Goal: Task Accomplishment & Management: Complete application form

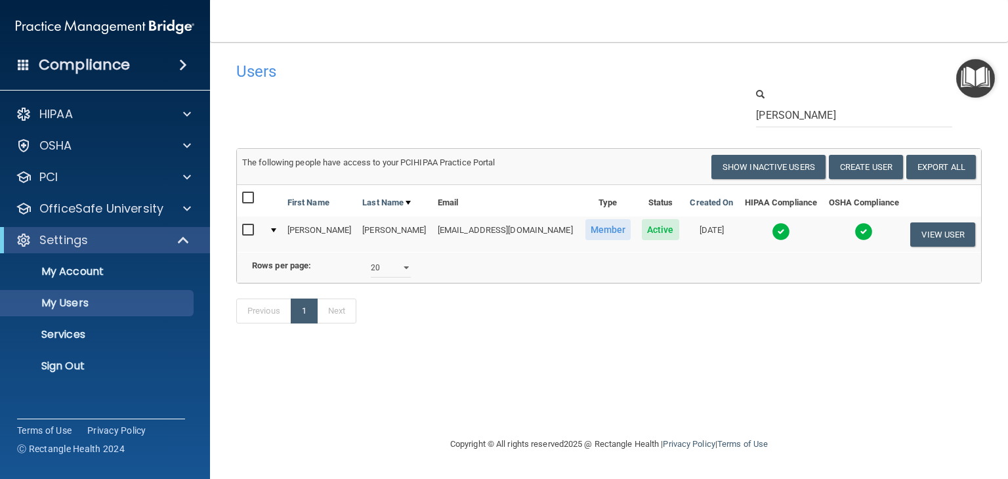
select select "20"
click at [790, 103] on div "[PERSON_NAME]" at bounding box center [863, 107] width 255 height 40
drag, startPoint x: 791, startPoint y: 114, endPoint x: 654, endPoint y: 87, distance: 140.4
click at [654, 87] on div "[PERSON_NAME]" at bounding box center [608, 107] width 765 height 40
drag, startPoint x: 791, startPoint y: 120, endPoint x: 684, endPoint y: 111, distance: 106.7
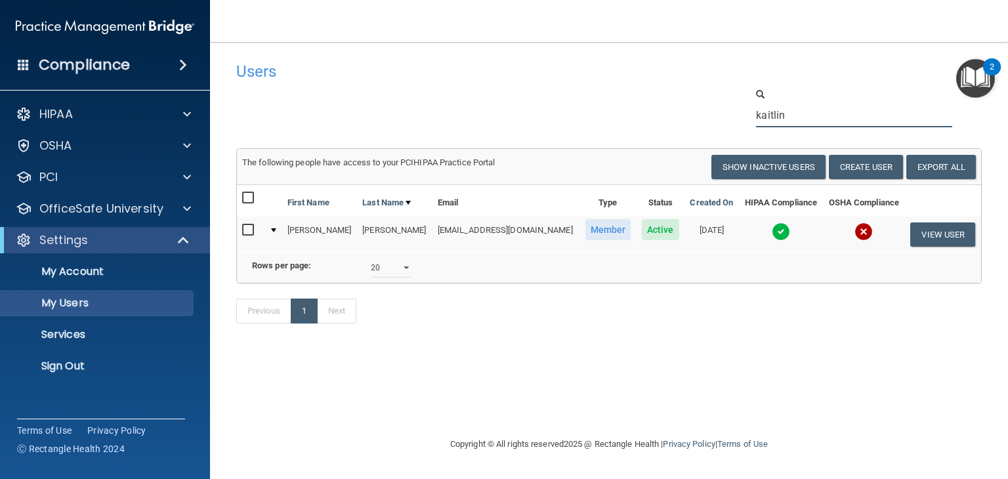
click at [684, 111] on div "kaitlin" at bounding box center [608, 107] width 765 height 40
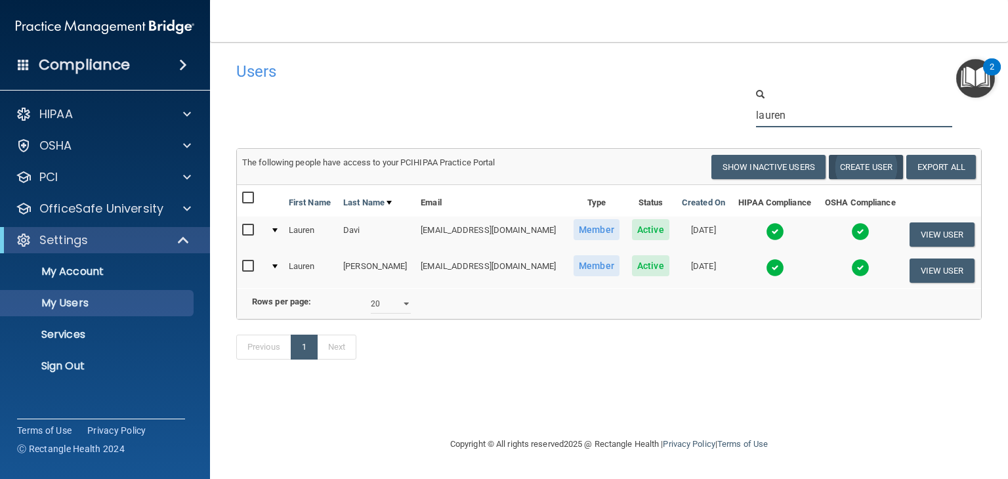
type input "lauren"
click at [890, 169] on button "Create User" at bounding box center [866, 167] width 74 height 24
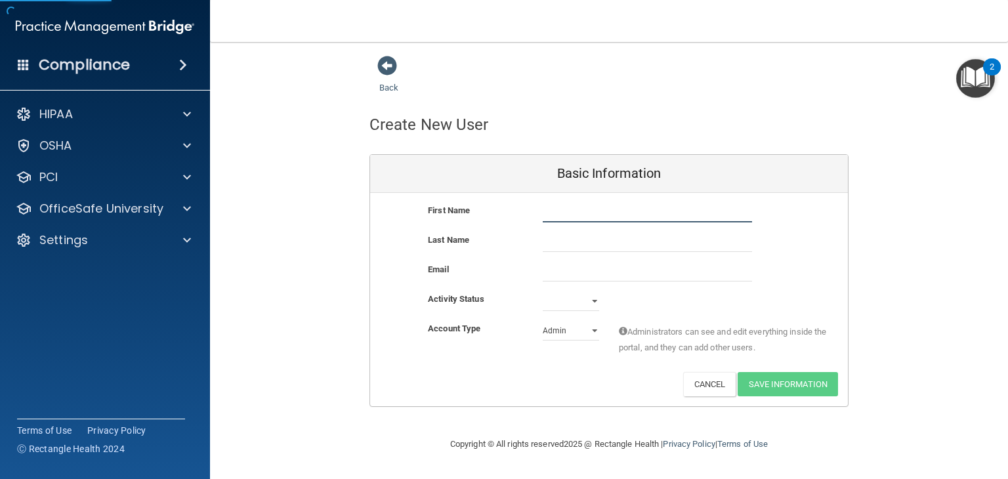
click at [571, 208] on input "text" at bounding box center [647, 213] width 209 height 20
type input "Lauren"
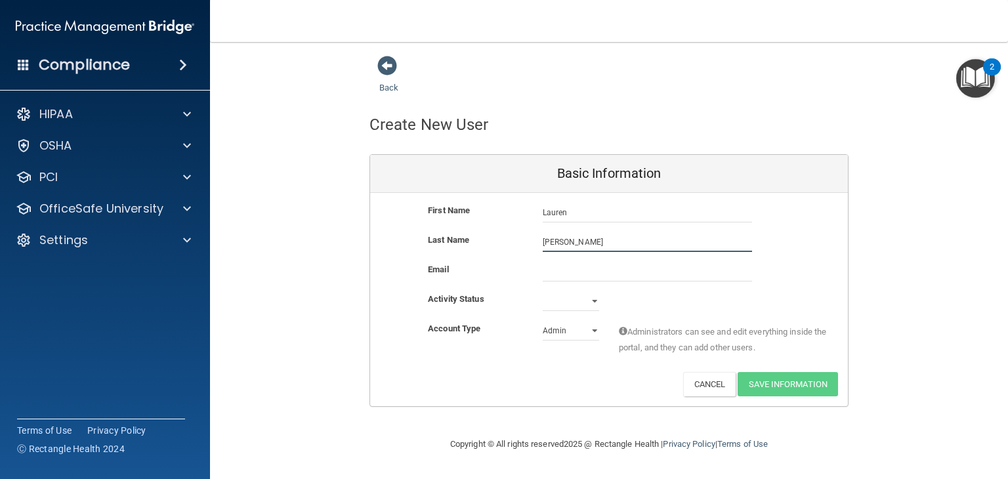
type input "[PERSON_NAME]"
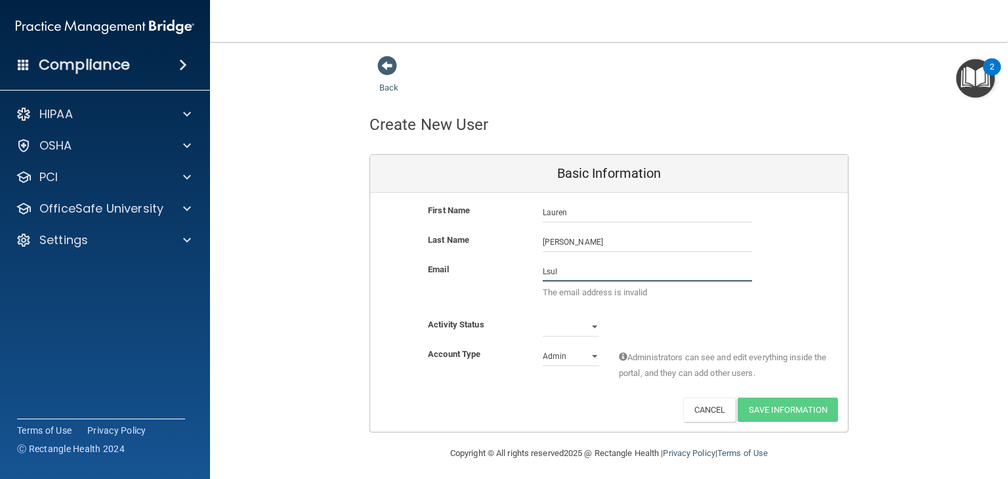
type input "[EMAIL_ADDRESS][DOMAIN_NAME]"
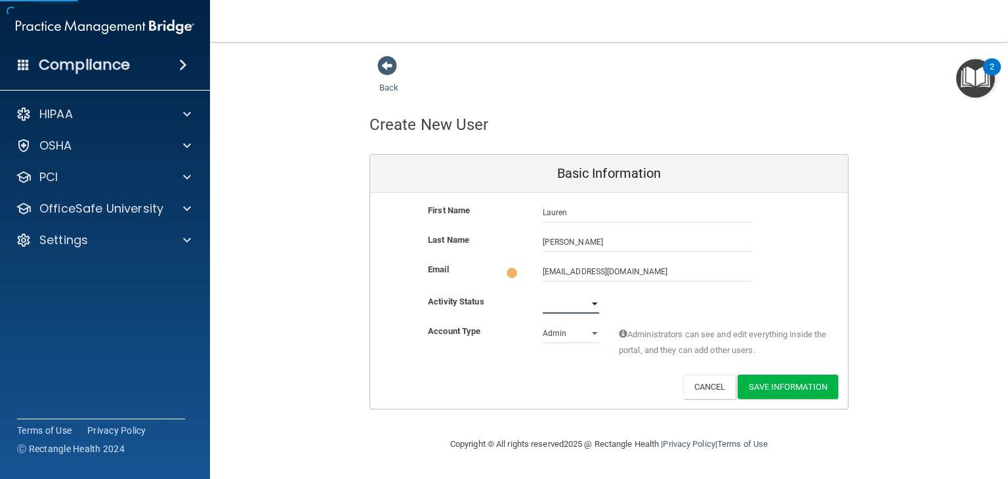
select select "active"
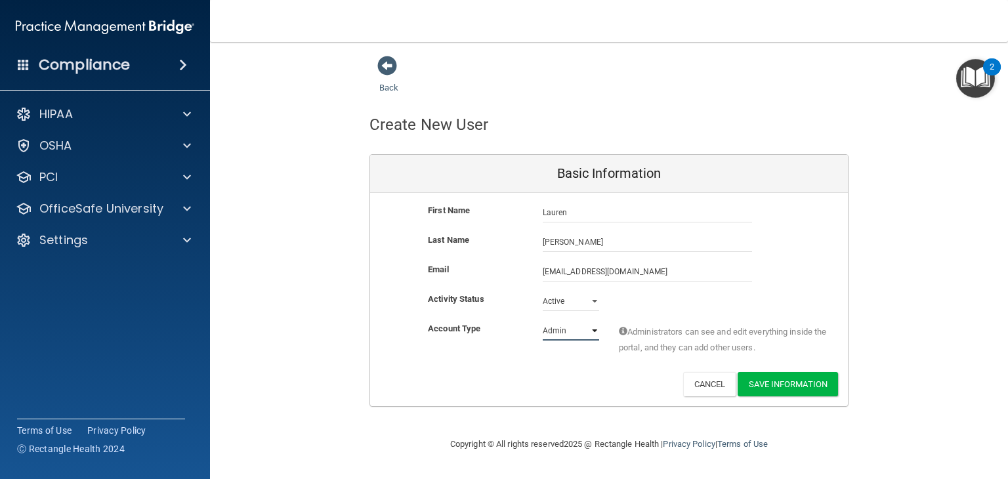
select select "practice_member"
click at [827, 379] on button "Save Information" at bounding box center [788, 384] width 100 height 24
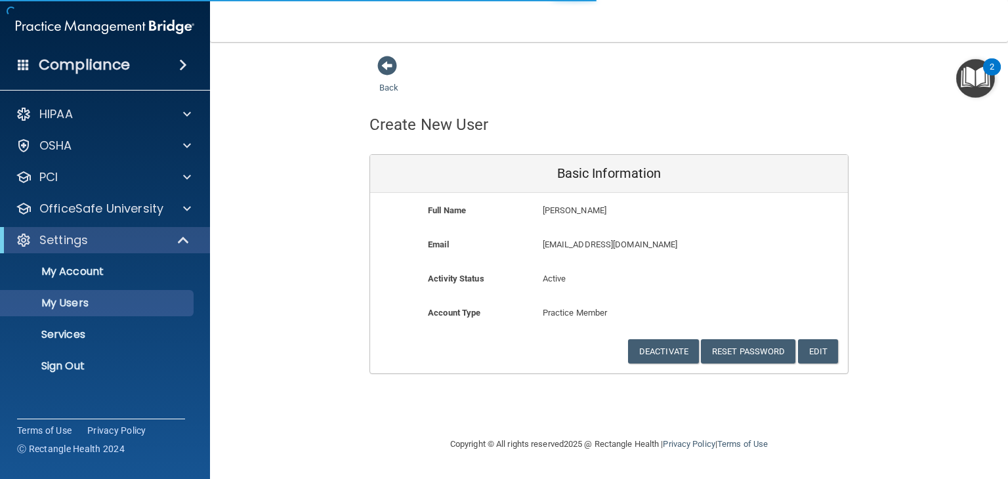
select select "20"
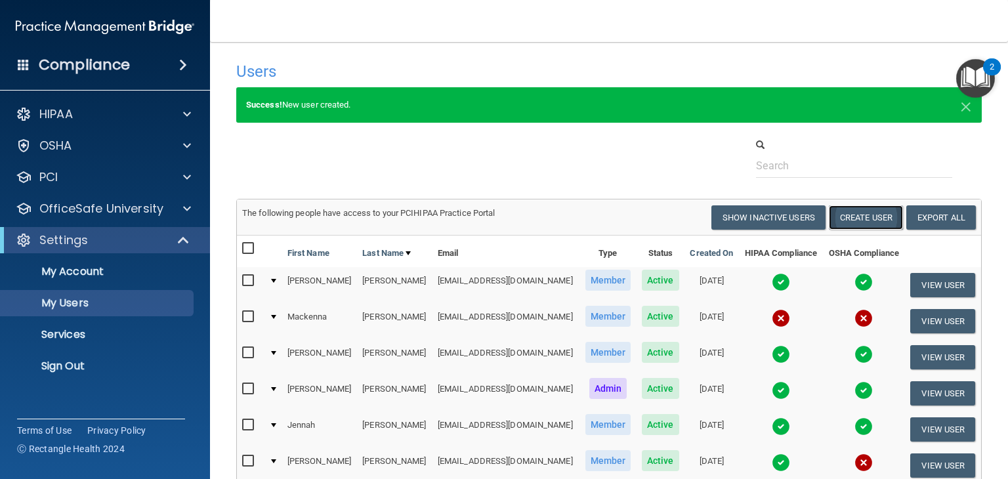
click at [861, 220] on button "Create User" at bounding box center [866, 217] width 74 height 24
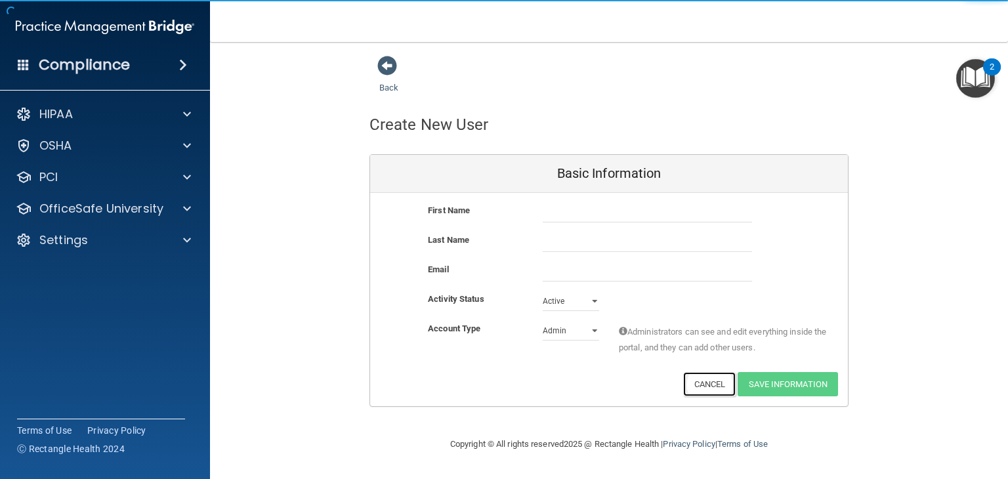
click at [722, 389] on button "Cancel" at bounding box center [709, 384] width 53 height 24
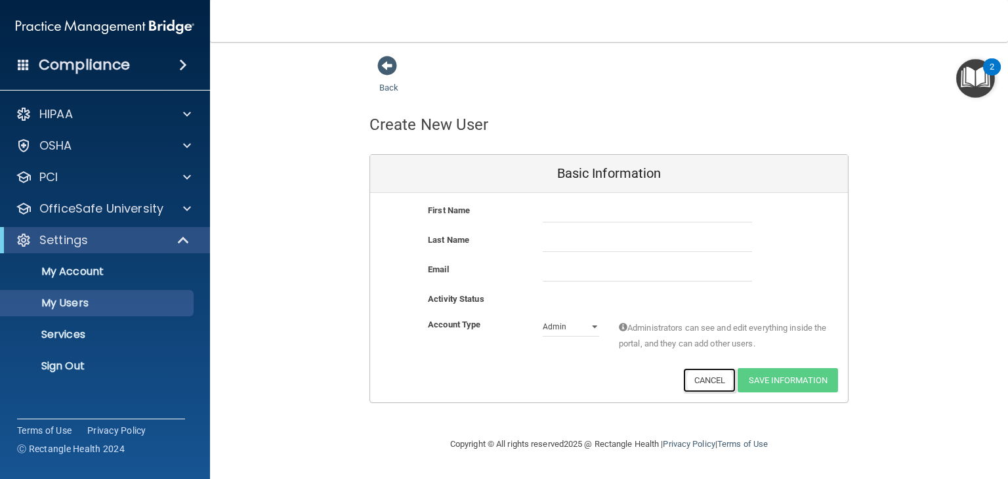
click at [712, 375] on button "Cancel" at bounding box center [709, 380] width 53 height 24
select select "20"
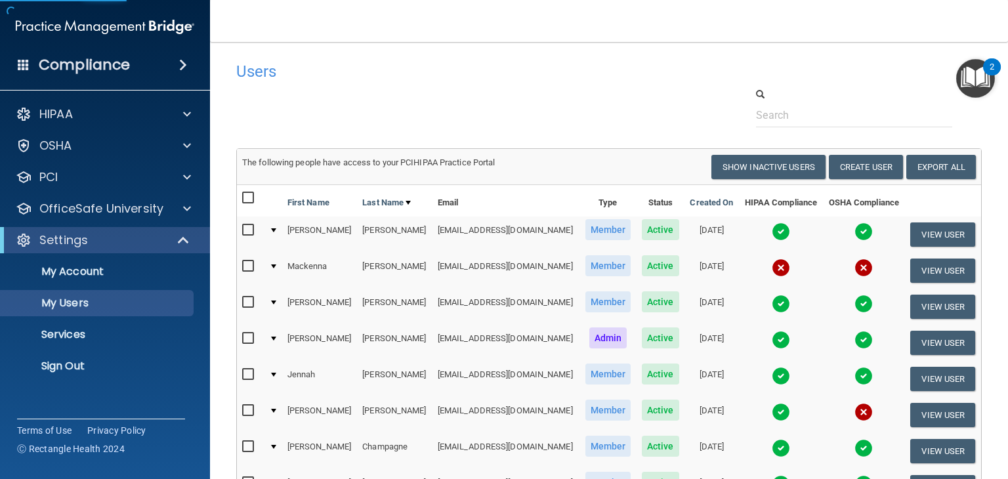
click at [800, 89] on div at bounding box center [863, 107] width 255 height 40
click at [803, 114] on input "text" at bounding box center [854, 115] width 196 height 24
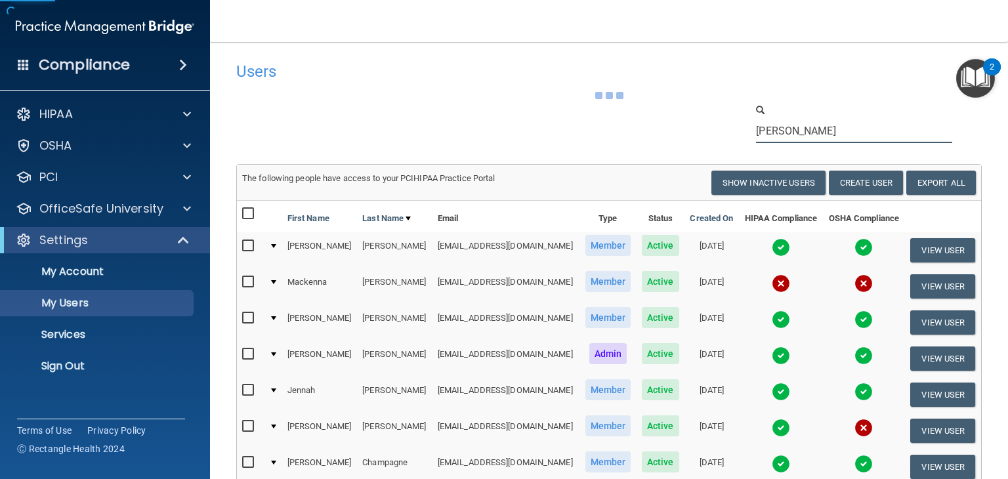
type input "[PERSON_NAME]"
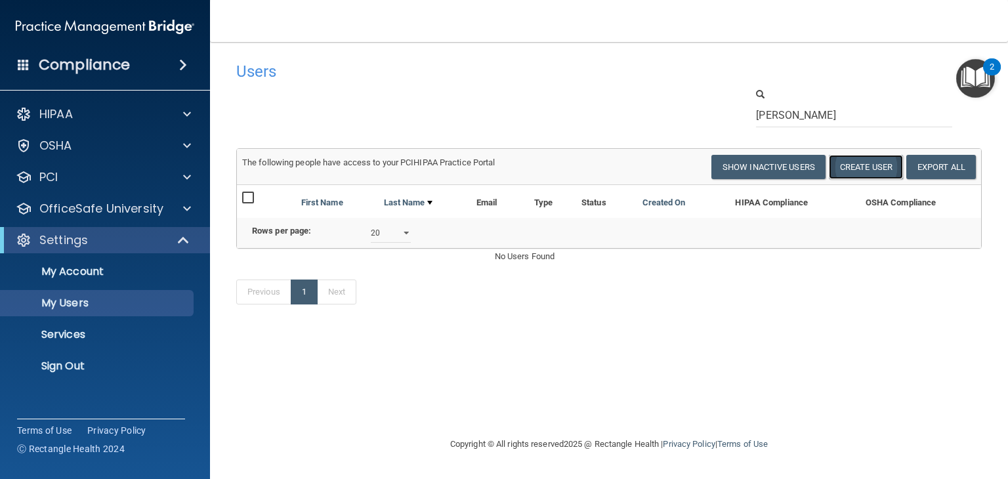
click at [856, 171] on button "Create User" at bounding box center [866, 167] width 74 height 24
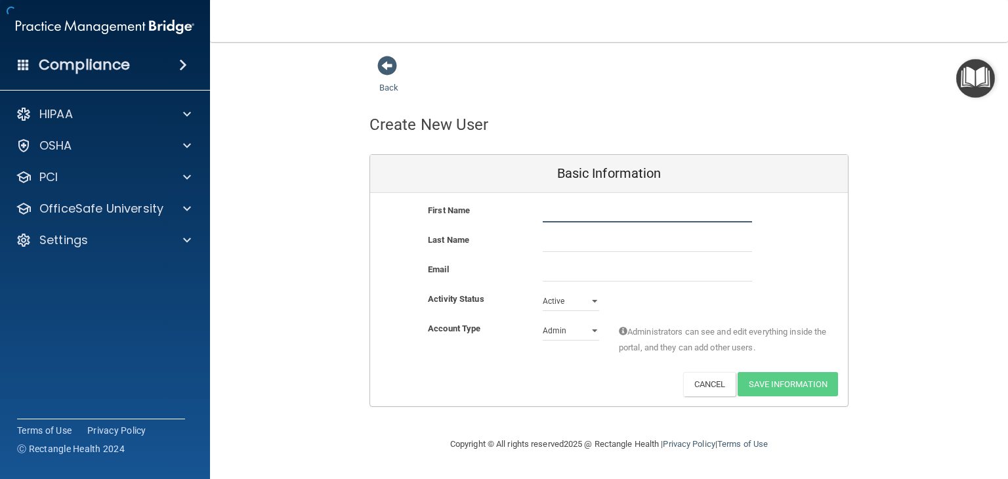
click at [583, 216] on input "text" at bounding box center [647, 213] width 209 height 20
click at [585, 215] on input "[PERSON_NAME]" at bounding box center [647, 213] width 209 height 20
type input "[PERSON_NAME]"
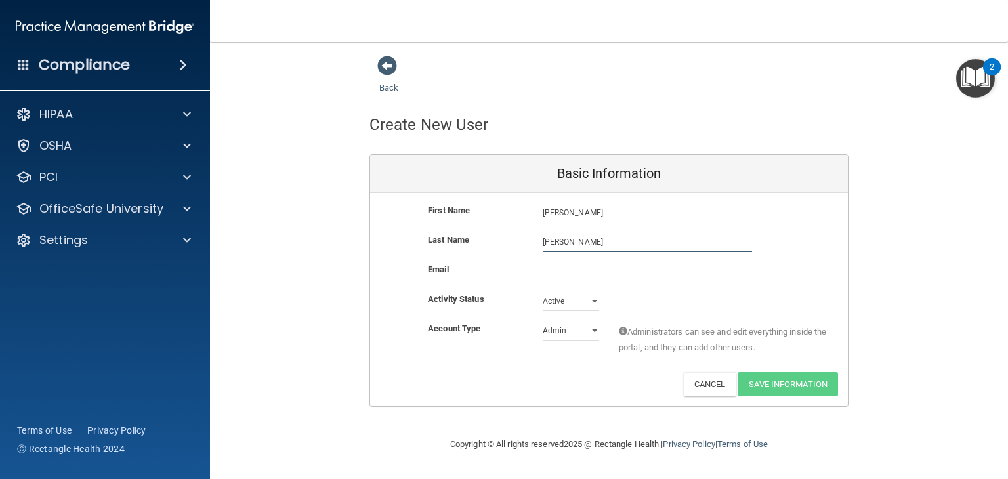
type input "[PERSON_NAME]"
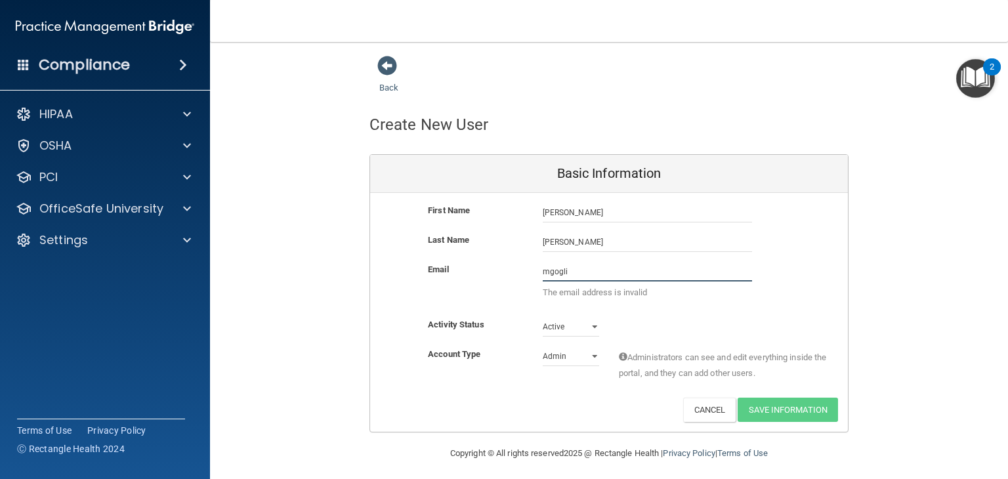
type input "[EMAIL_ADDRESS][DOMAIN_NAME]"
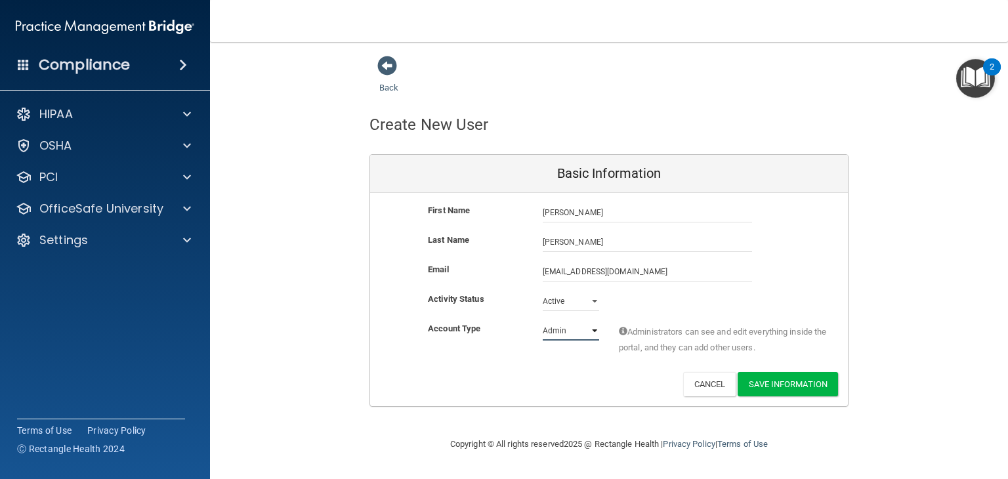
click at [595, 326] on select "Admin Member" at bounding box center [571, 331] width 56 height 20
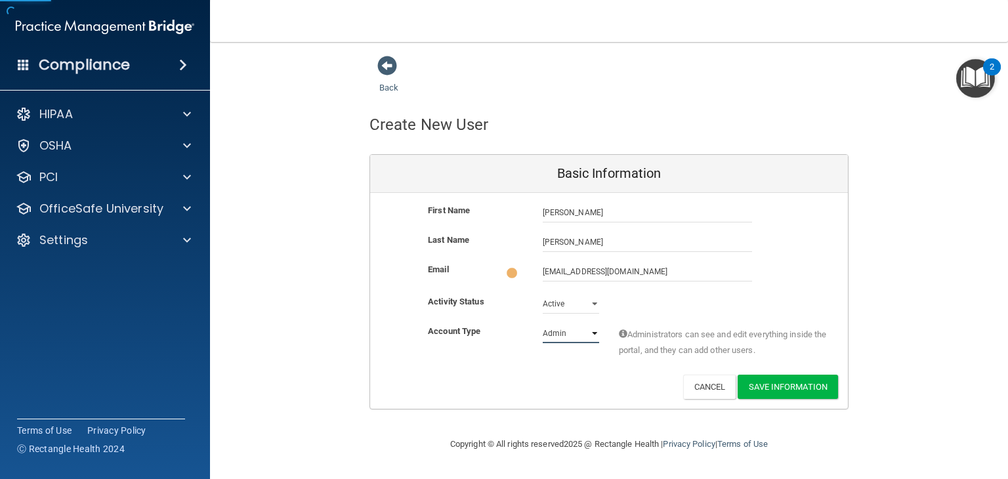
select select "practice_member"
click at [543, 324] on select "Admin Member" at bounding box center [571, 334] width 56 height 20
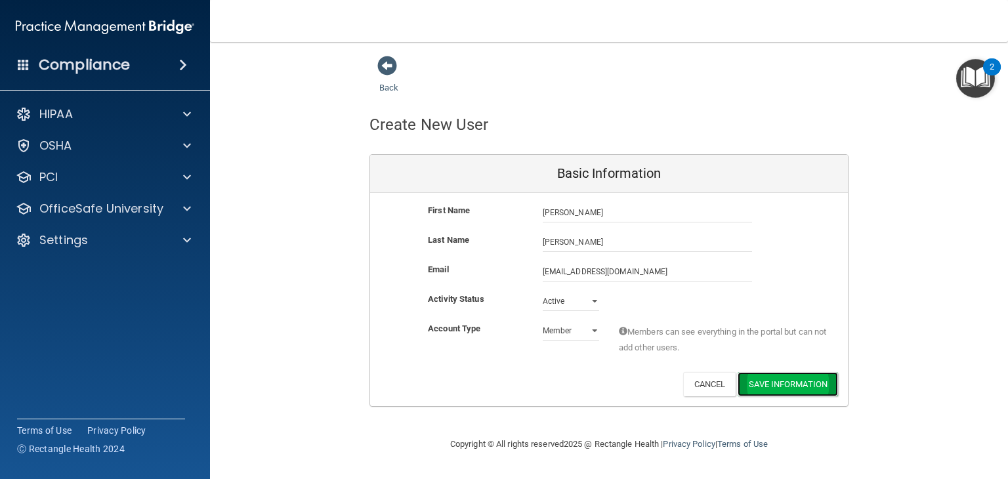
click at [822, 387] on button "Save Information" at bounding box center [788, 384] width 100 height 24
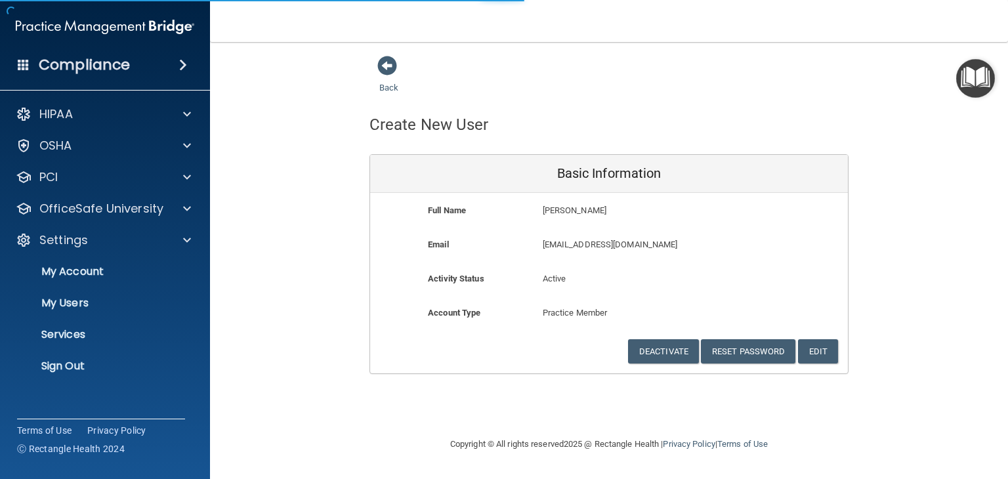
select select "20"
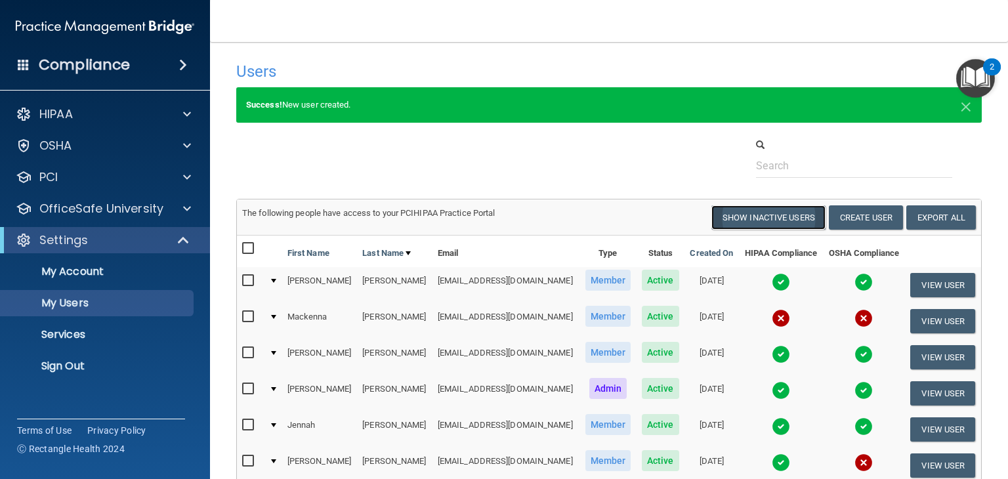
click at [784, 219] on button "Show Inactive Users" at bounding box center [768, 217] width 114 height 24
select select "20"
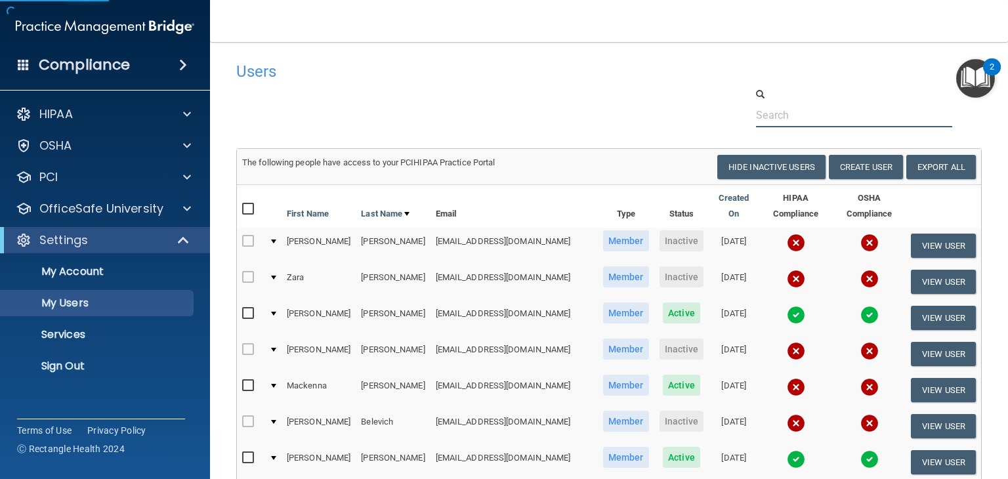
click at [787, 109] on input "text" at bounding box center [854, 115] width 196 height 24
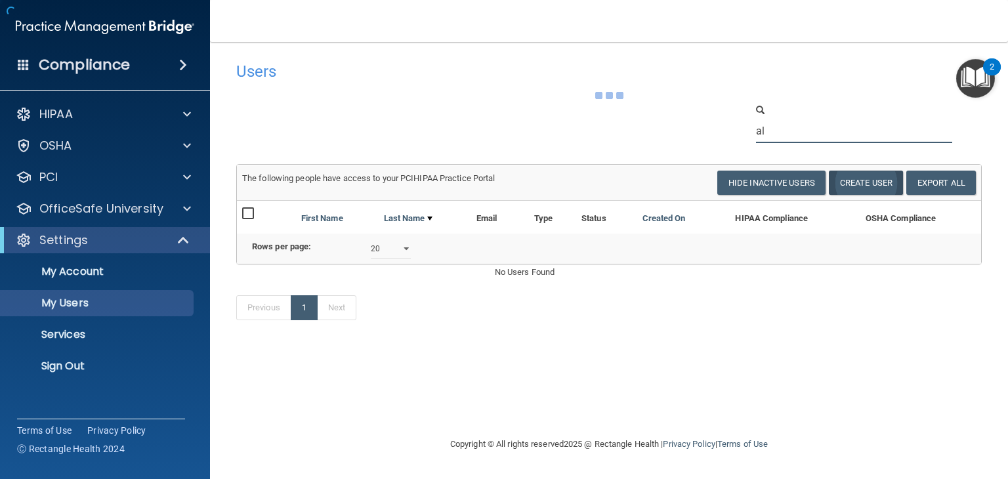
type input "a"
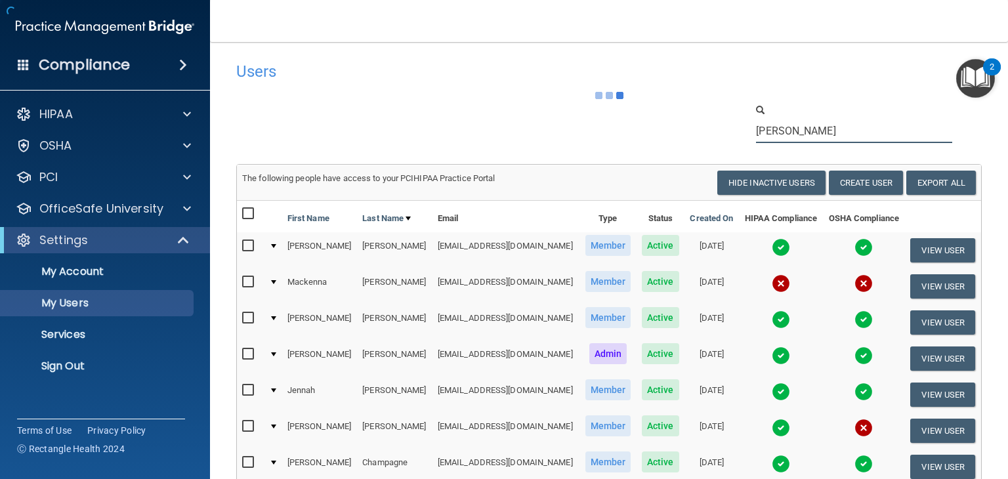
type input "alexa"
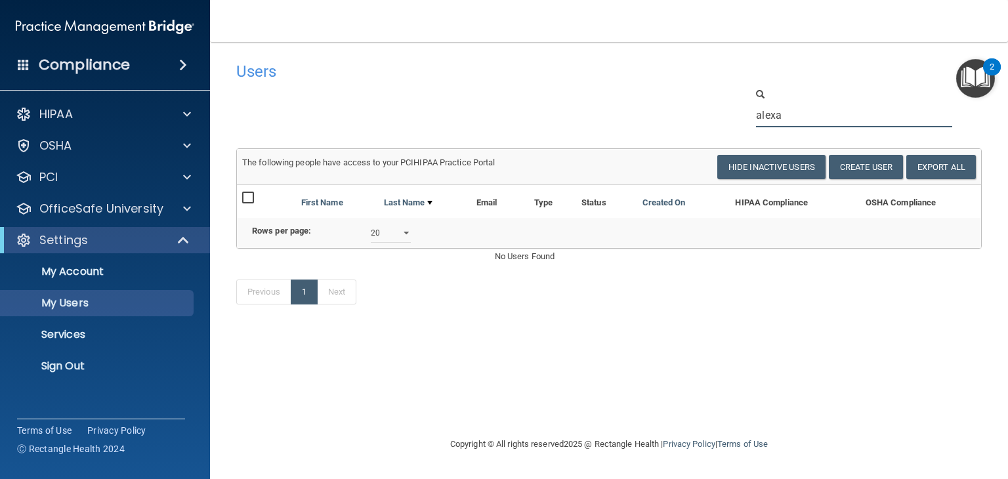
drag, startPoint x: 773, startPoint y: 115, endPoint x: 707, endPoint y: 116, distance: 66.3
click at [707, 116] on div "alexa" at bounding box center [608, 107] width 765 height 40
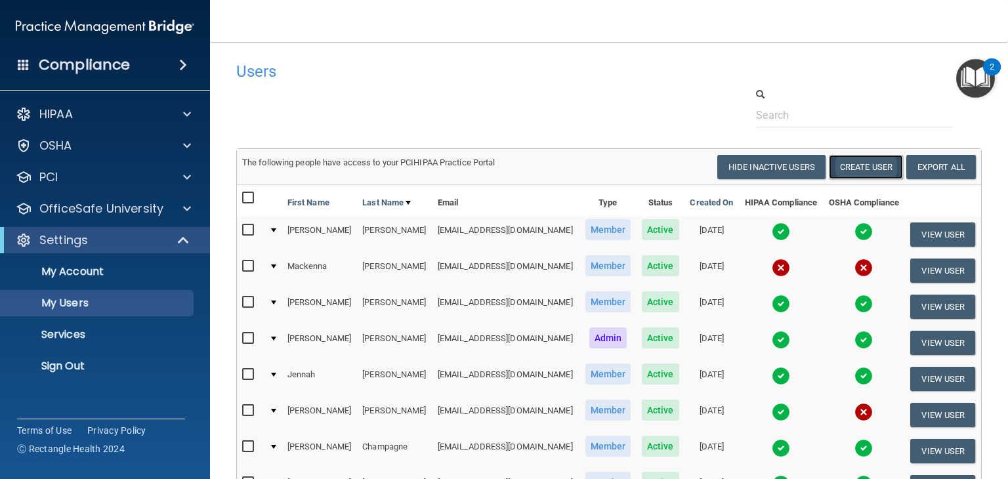
click at [832, 165] on button "Create User" at bounding box center [866, 167] width 74 height 24
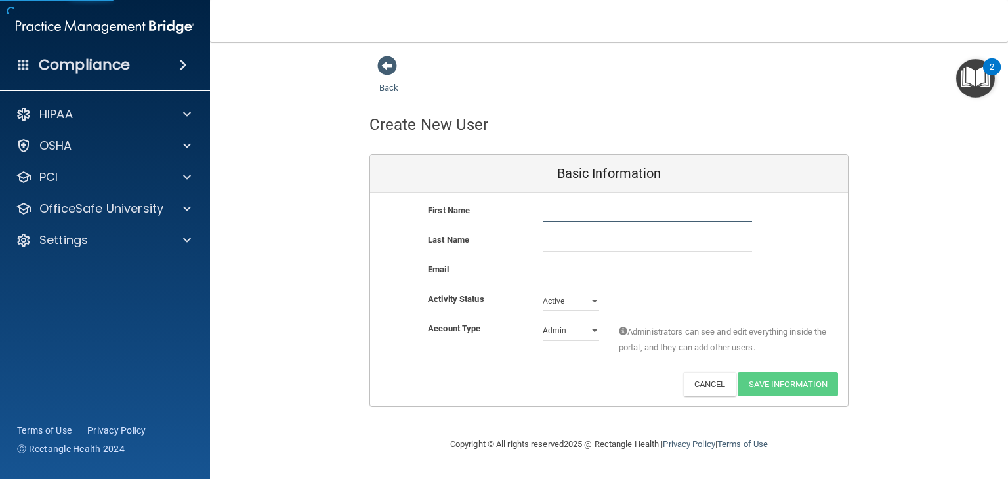
click at [621, 213] on input "text" at bounding box center [647, 213] width 209 height 20
type input "Alexa"
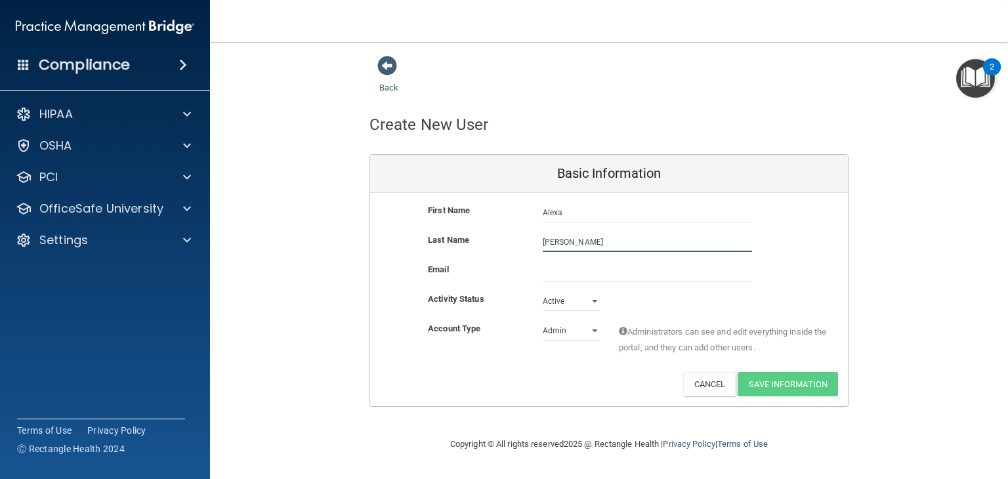
type input "[PERSON_NAME]"
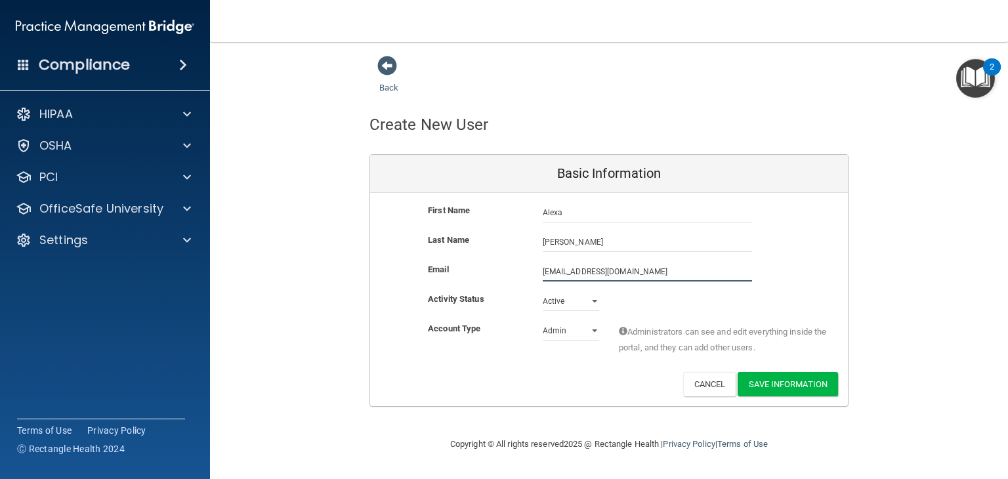
type input "[EMAIL_ADDRESS][DOMAIN_NAME]"
click at [567, 331] on select "Admin Member" at bounding box center [571, 331] width 56 height 20
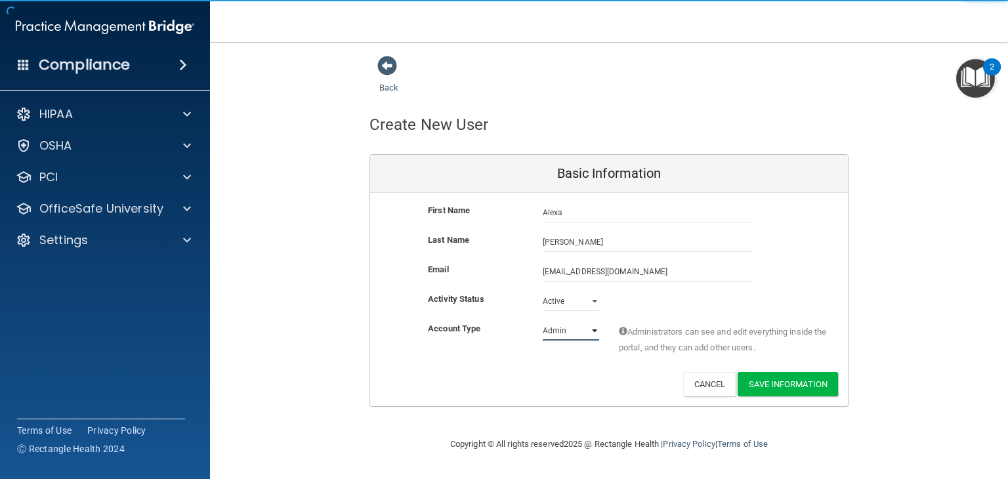
select select "practice_member"
click at [543, 321] on select "Admin Member" at bounding box center [571, 331] width 56 height 20
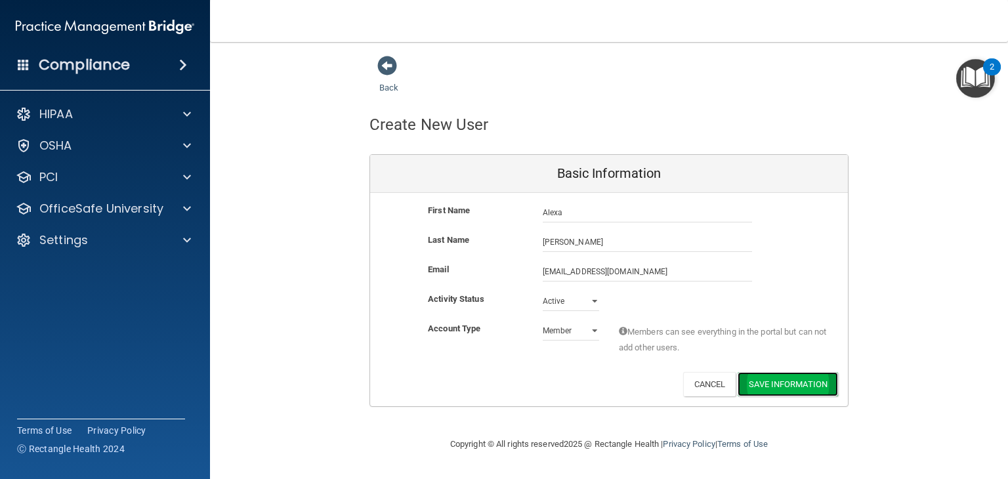
click at [797, 383] on button "Save Information" at bounding box center [788, 384] width 100 height 24
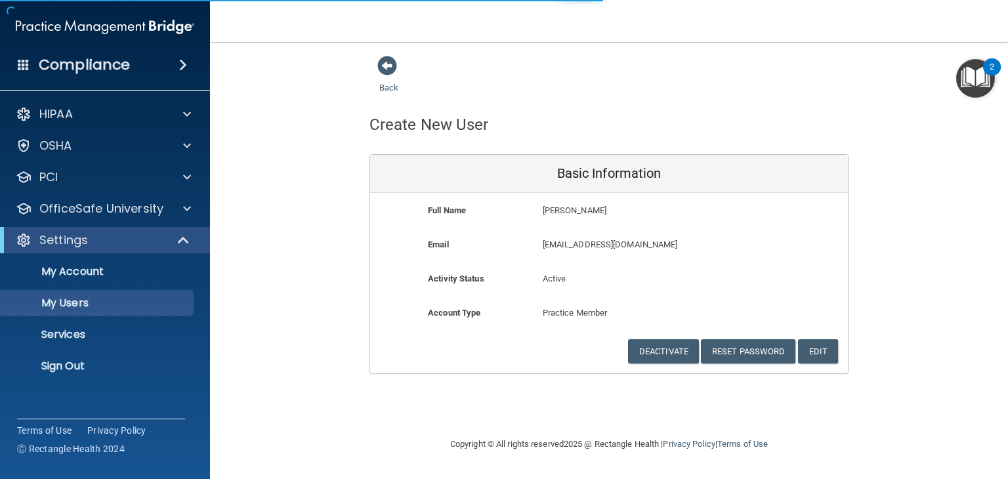
select select "20"
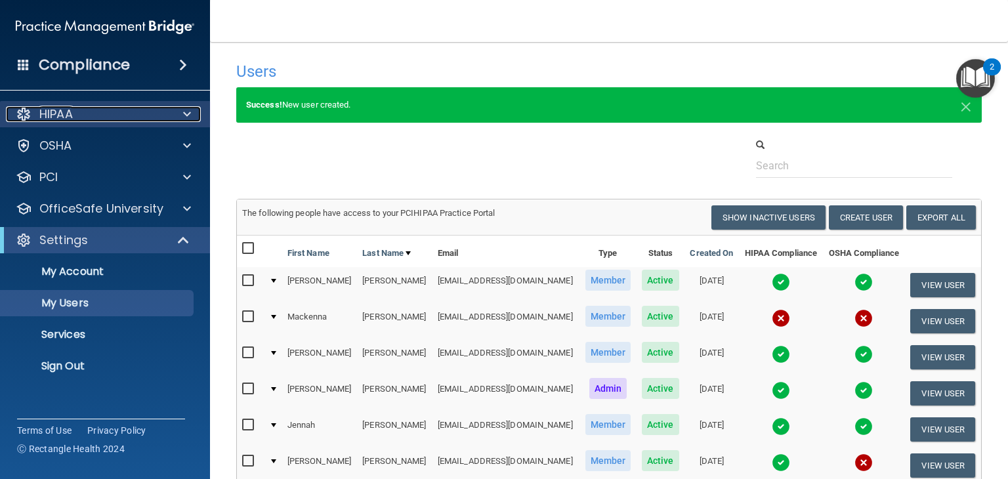
click at [173, 107] on div at bounding box center [185, 114] width 33 height 16
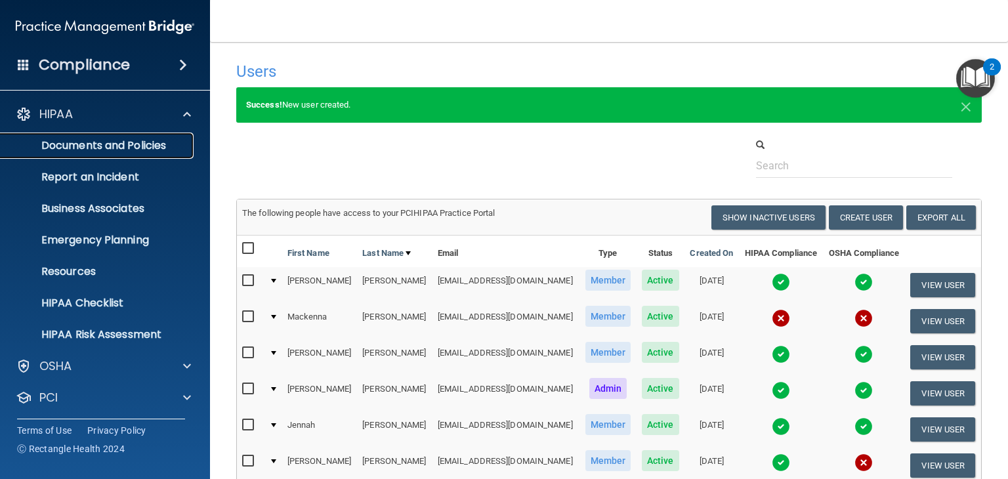
click at [134, 142] on p "Documents and Policies" at bounding box center [98, 145] width 179 height 13
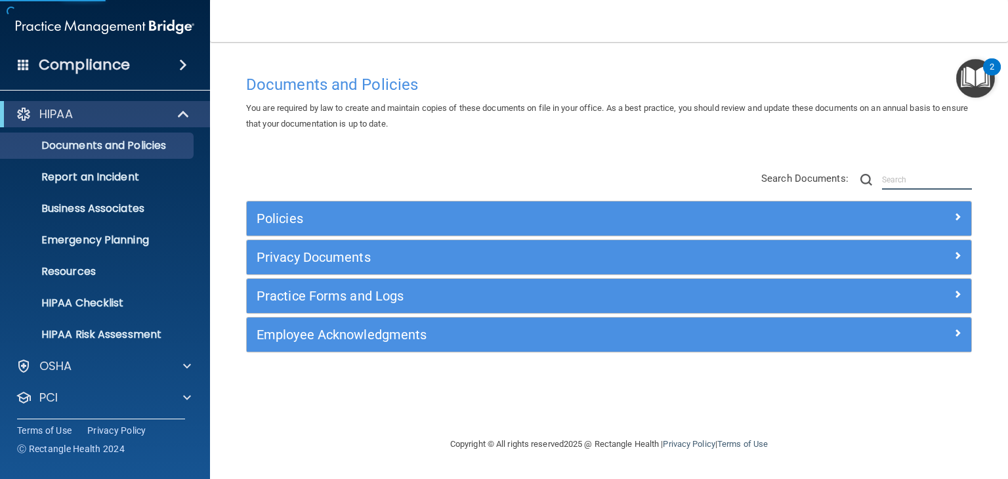
click at [898, 184] on input "text" at bounding box center [927, 180] width 90 height 20
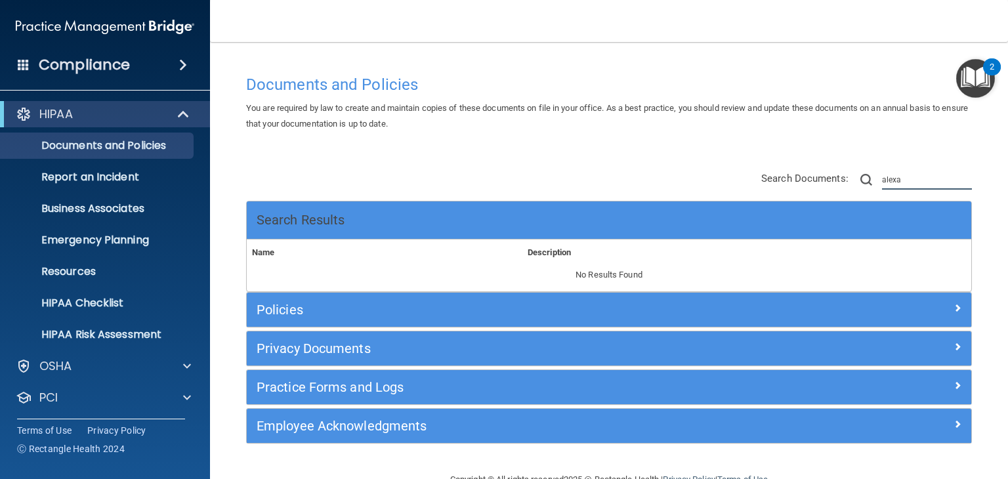
type input "alexa"
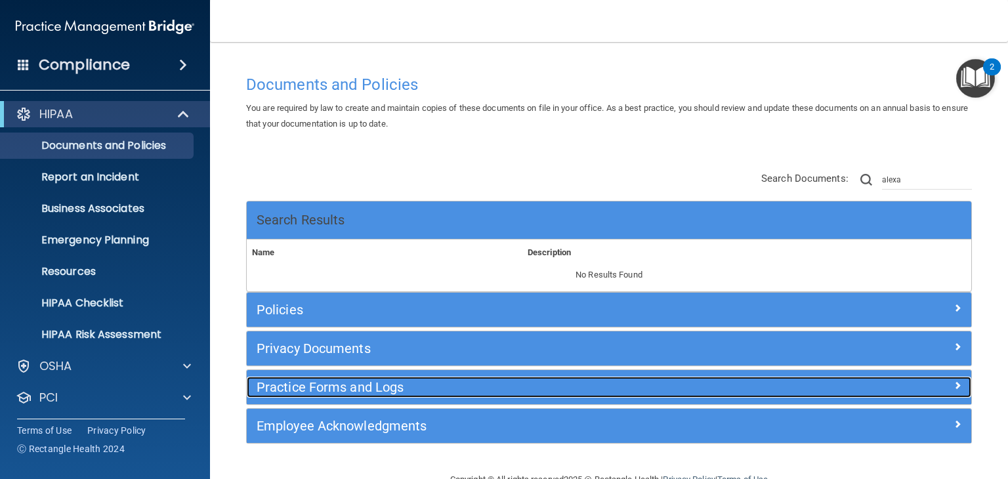
click at [909, 379] on div at bounding box center [880, 385] width 181 height 16
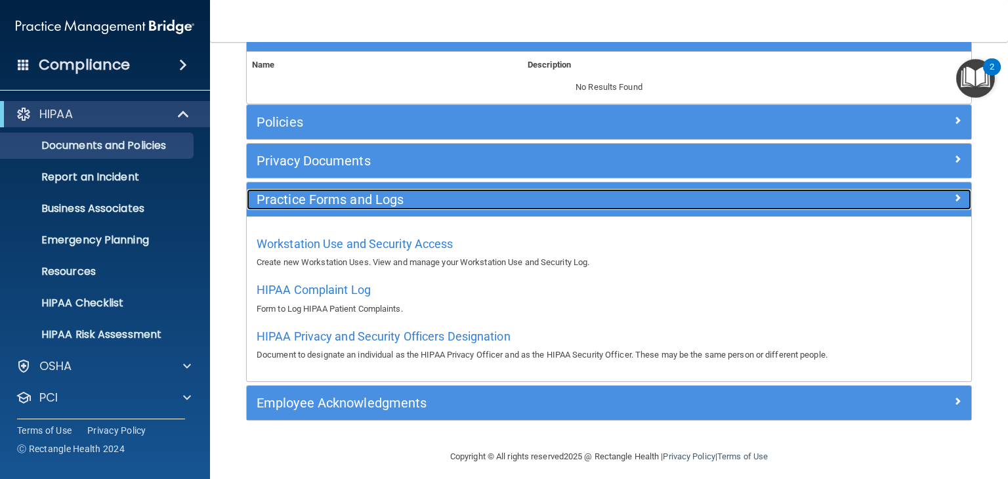
scroll to position [195, 0]
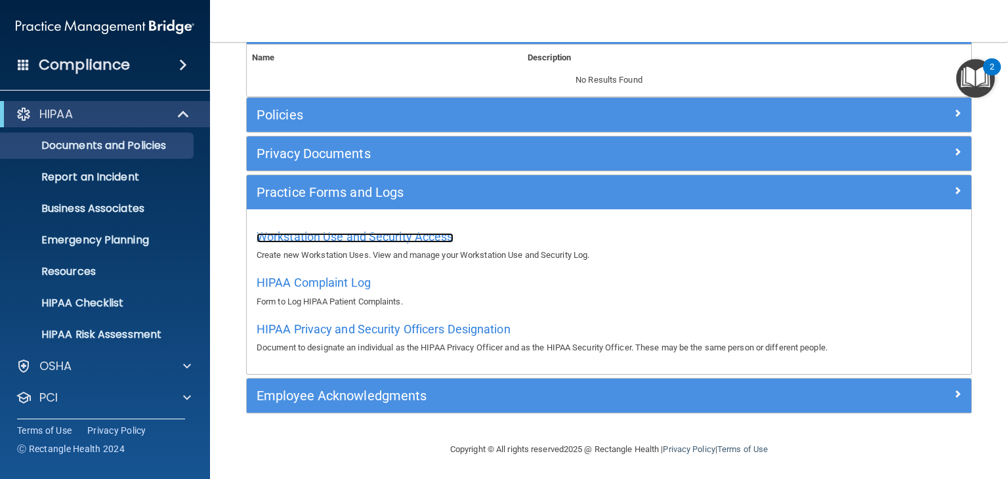
click at [359, 233] on span "Workstation Use and Security Access" at bounding box center [355, 237] width 197 height 14
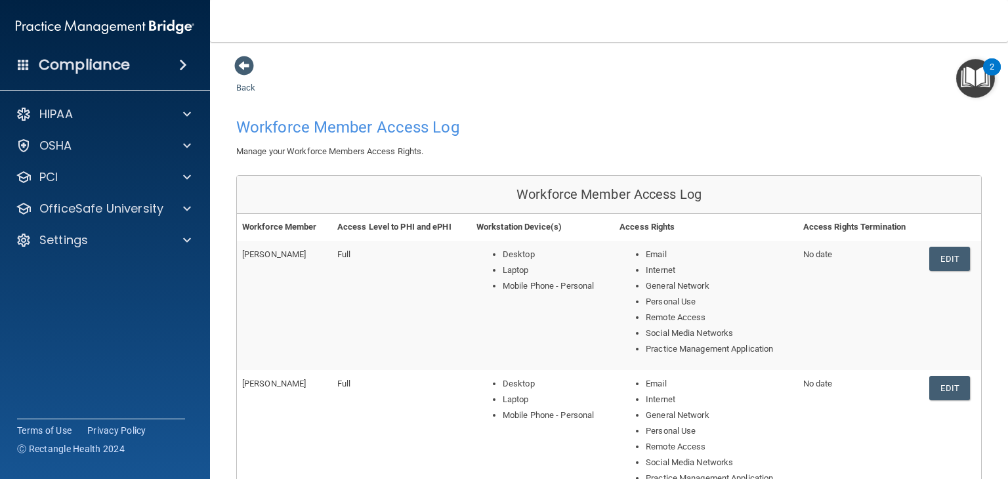
scroll to position [597, 0]
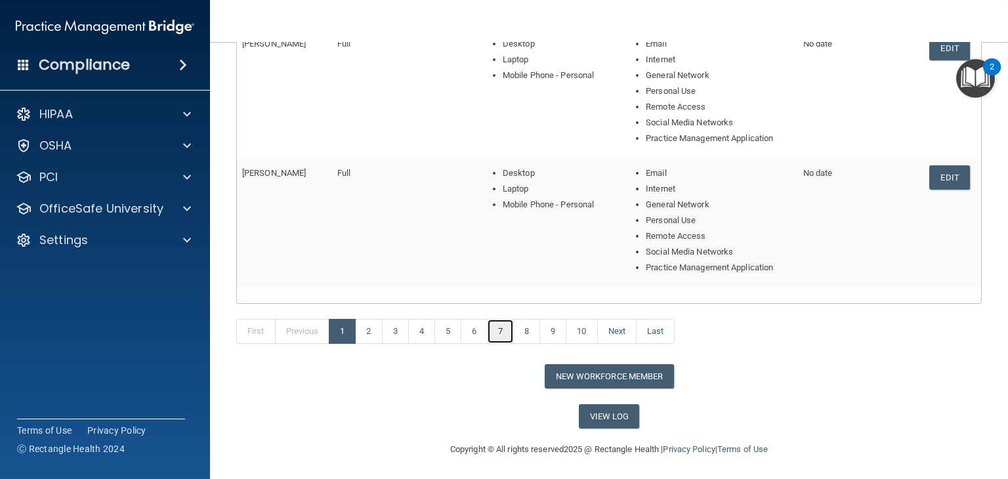
click at [505, 331] on link "7" at bounding box center [500, 331] width 27 height 25
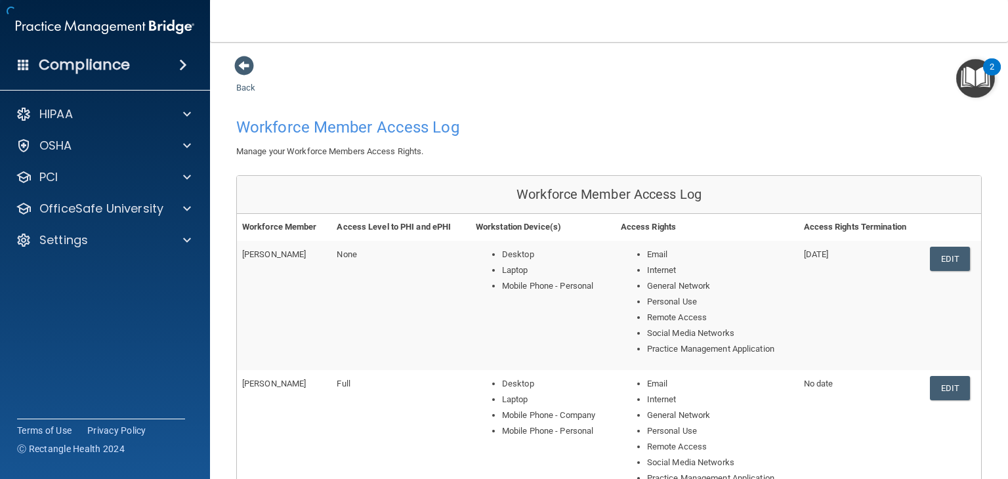
scroll to position [597, 0]
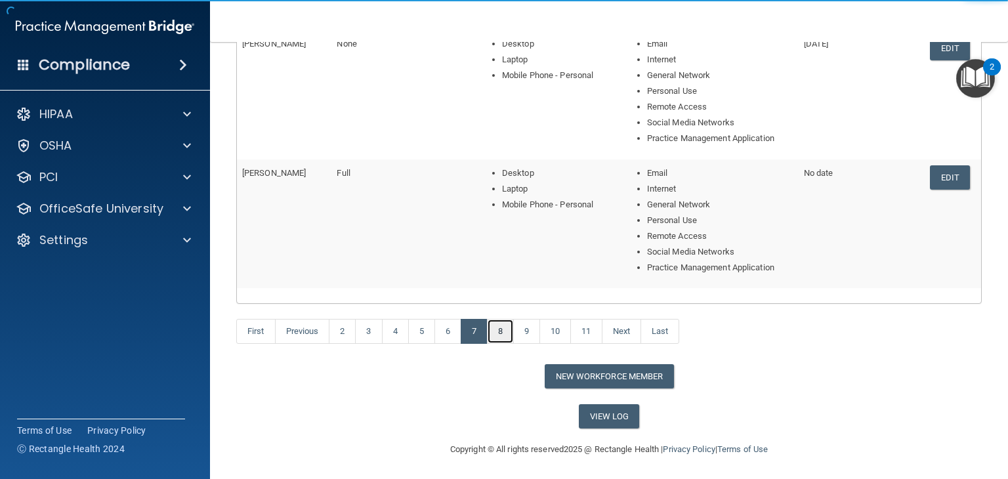
click at [501, 326] on link "8" at bounding box center [500, 331] width 27 height 25
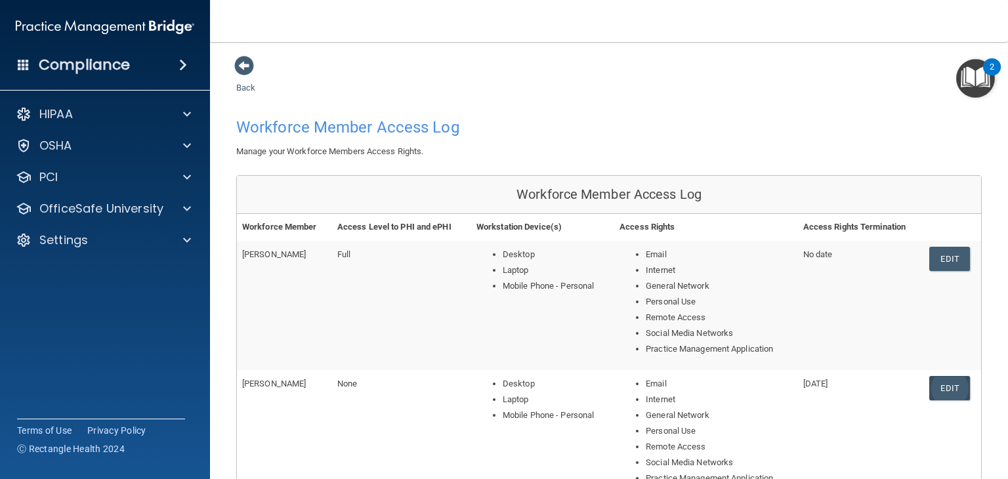
click at [939, 388] on link "Edit" at bounding box center [949, 388] width 40 height 24
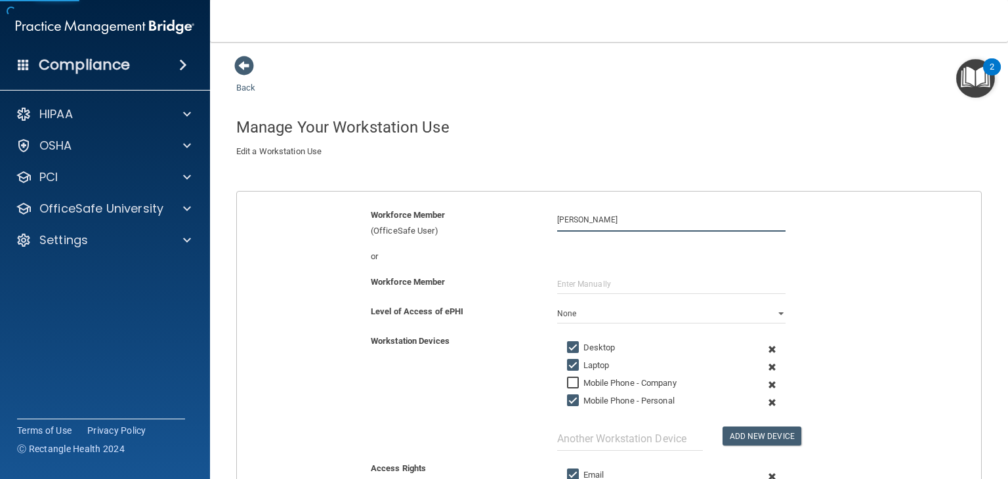
click at [610, 219] on input "[PERSON_NAME]" at bounding box center [671, 219] width 228 height 24
drag, startPoint x: 612, startPoint y: 219, endPoint x: 573, endPoint y: 223, distance: 39.6
click at [573, 223] on input "[PERSON_NAME]" at bounding box center [671, 219] width 228 height 24
click at [588, 216] on input "[PERSON_NAME]" at bounding box center [671, 219] width 228 height 24
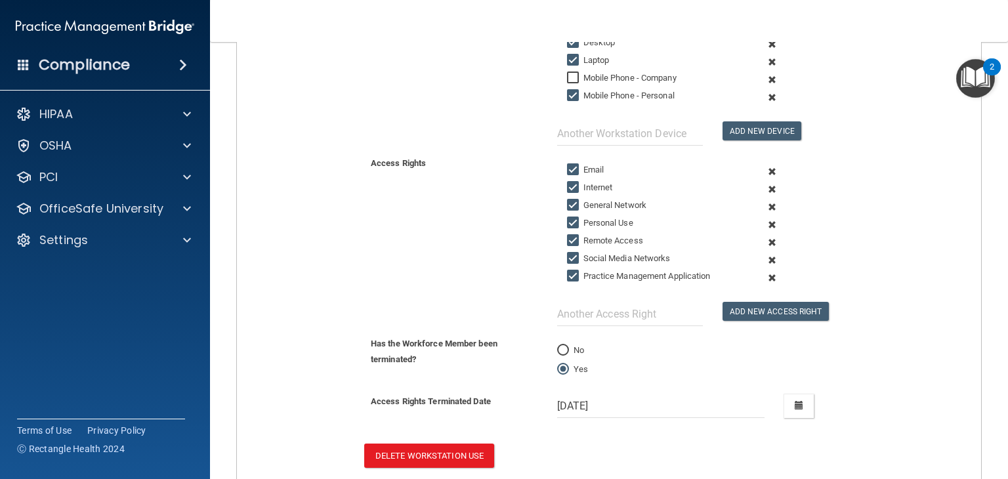
scroll to position [315, 0]
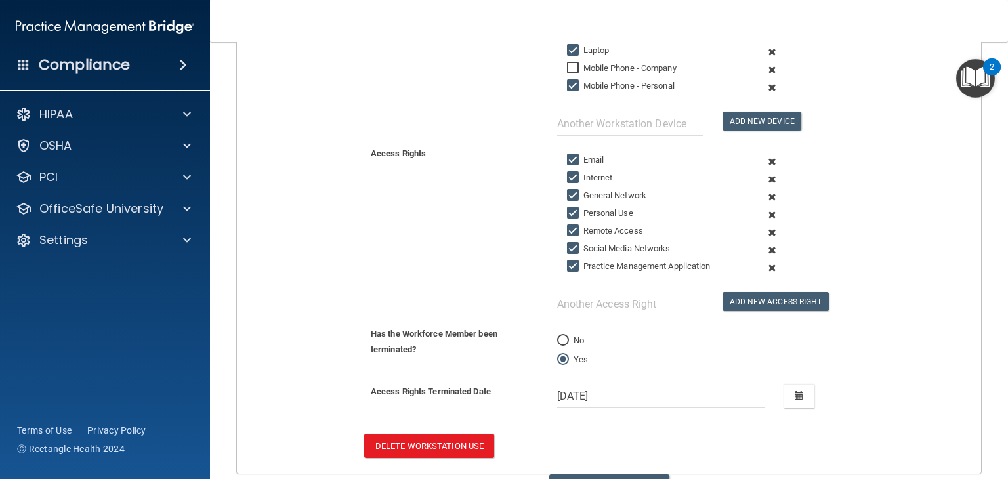
click at [792, 393] on iframe at bounding box center [887, 419] width 211 height 52
click at [557, 336] on input "No" at bounding box center [563, 341] width 12 height 10
radio input "true"
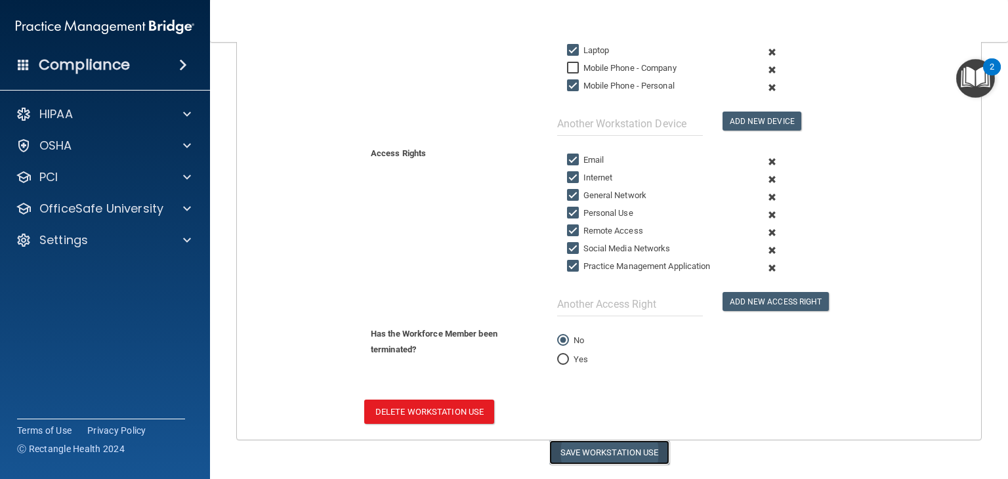
click at [619, 446] on button "Save Workstation Use" at bounding box center [609, 452] width 120 height 24
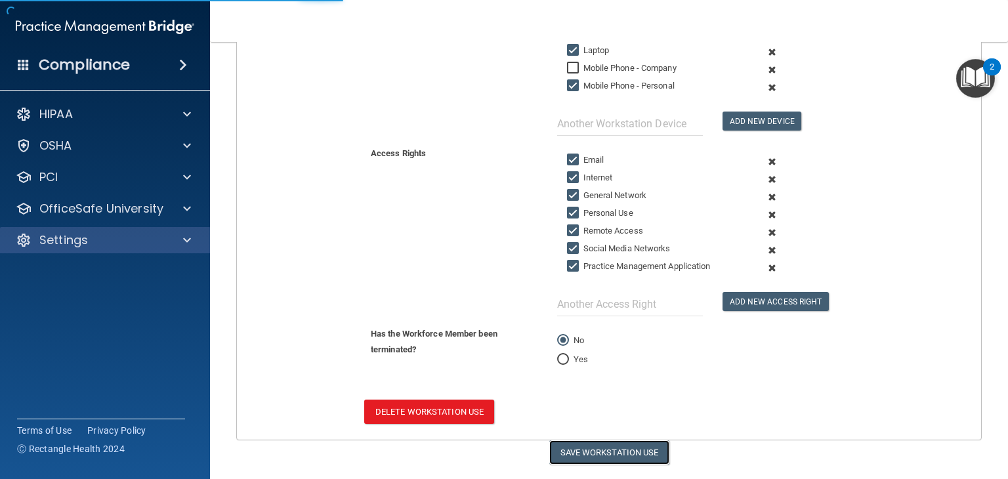
select select "? string:None ?"
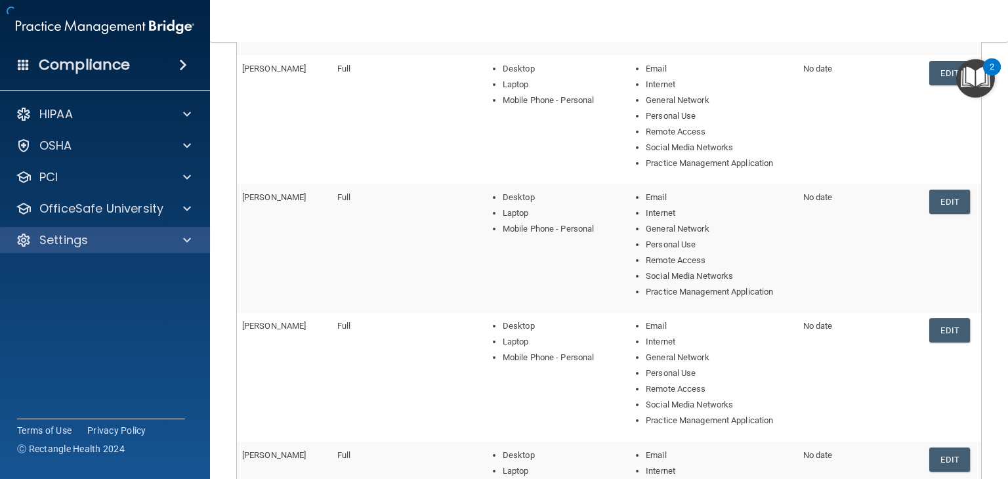
click at [138, 230] on div "Settings" at bounding box center [105, 240] width 211 height 26
click at [192, 240] on div at bounding box center [185, 240] width 33 height 16
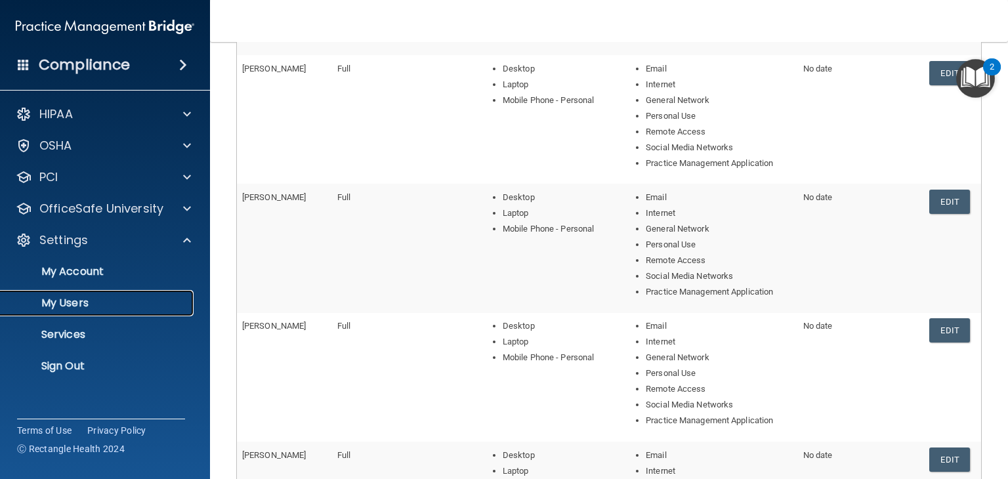
click at [40, 305] on p "My Users" at bounding box center [98, 303] width 179 height 13
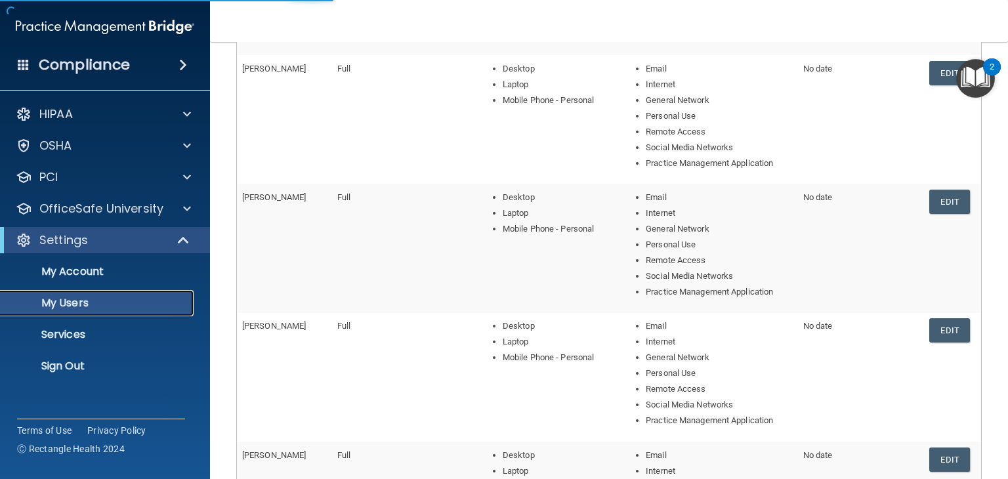
select select "20"
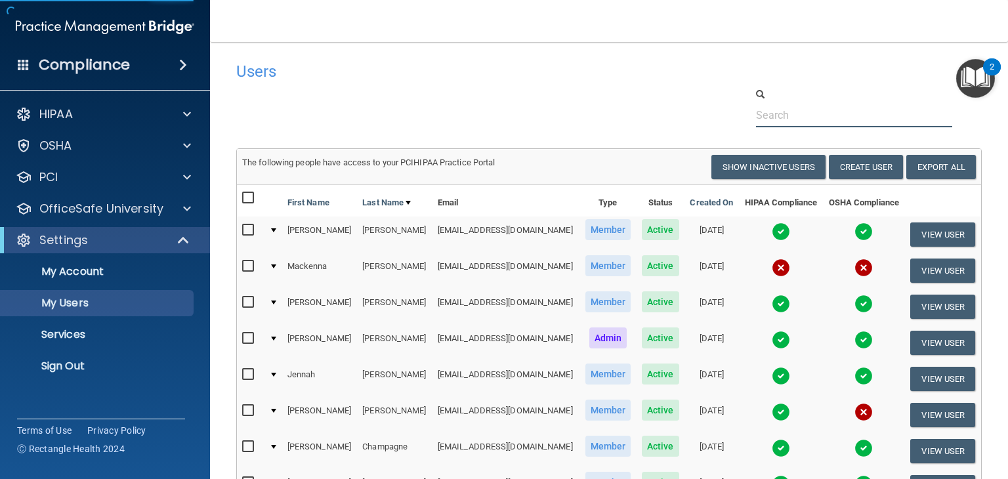
click at [812, 117] on input "text" at bounding box center [854, 115] width 196 height 24
click at [614, 157] on div "Resend Invite Export All Create User Show Inactive Users" at bounding box center [797, 167] width 377 height 24
click at [773, 108] on input "text" at bounding box center [854, 115] width 196 height 24
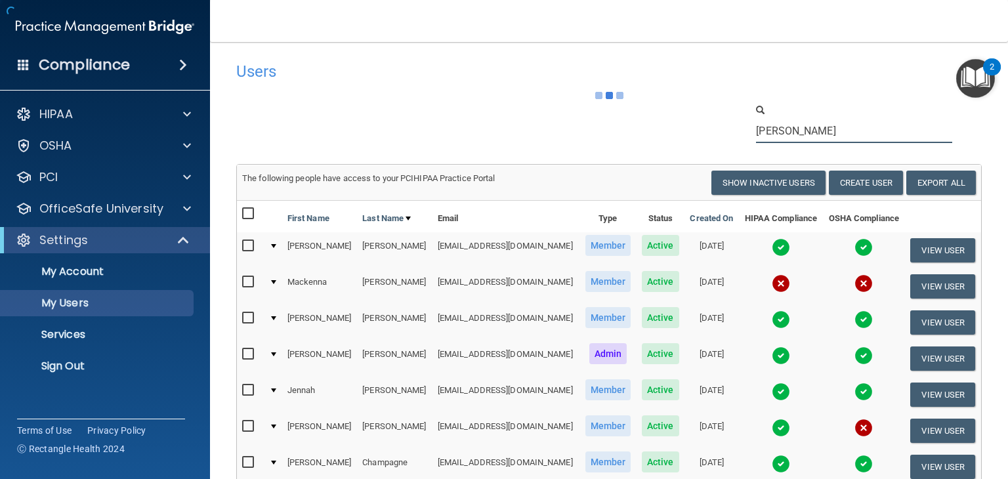
type input "[PERSON_NAME]"
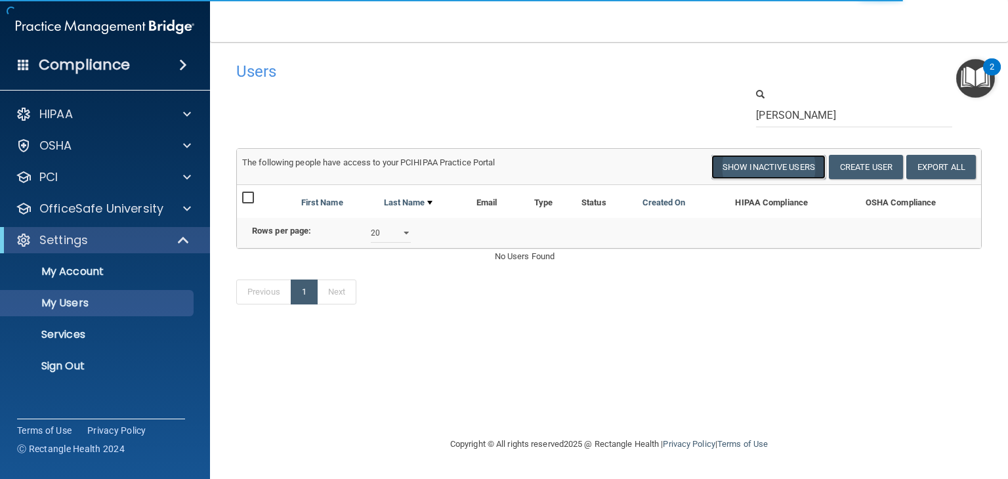
click at [777, 164] on button "Show Inactive Users" at bounding box center [768, 167] width 114 height 24
select select "20"
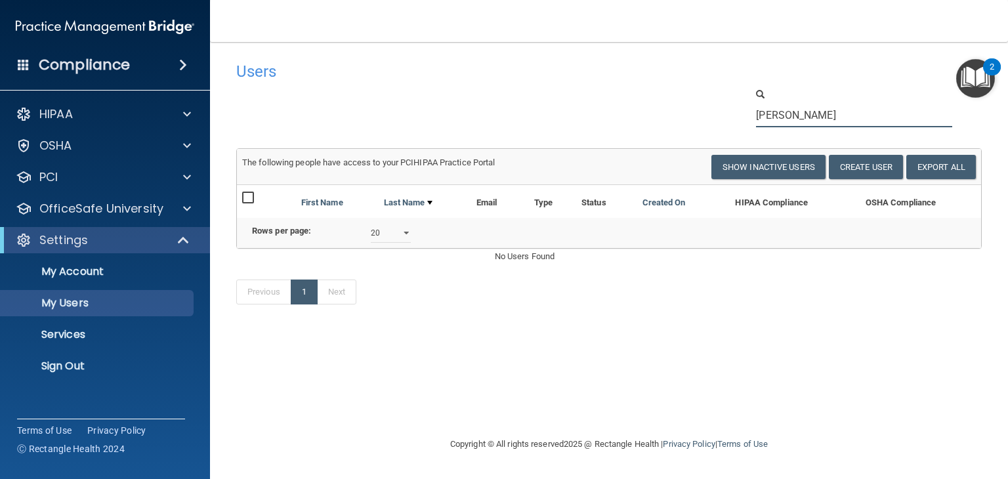
click at [795, 117] on input "[PERSON_NAME]" at bounding box center [854, 115] width 196 height 24
click at [757, 119] on input "[PERSON_NAME]" at bounding box center [854, 115] width 196 height 24
click at [790, 119] on input "[PERSON_NAME]" at bounding box center [854, 115] width 196 height 24
drag, startPoint x: 804, startPoint y: 112, endPoint x: 666, endPoint y: 109, distance: 137.8
click at [666, 110] on div "[PERSON_NAME]" at bounding box center [608, 107] width 765 height 40
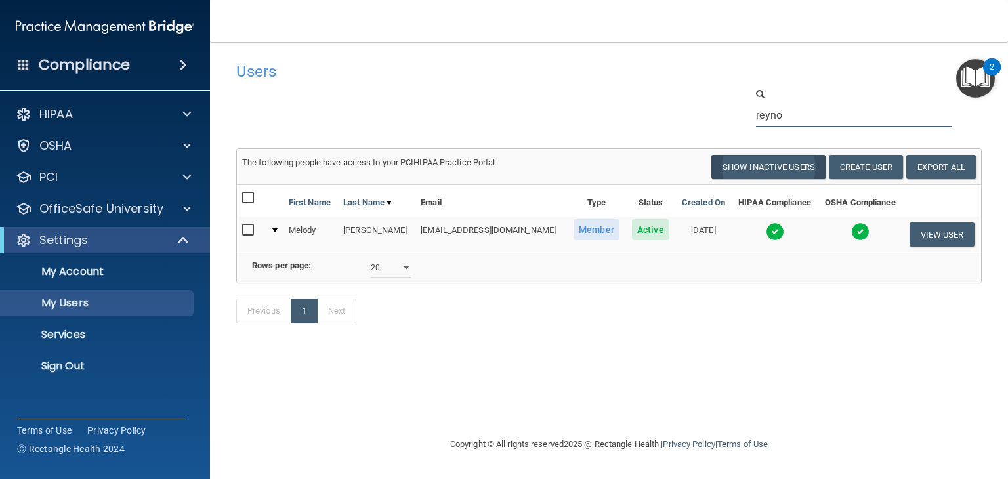
type input "reyno"
drag, startPoint x: 766, startPoint y: 165, endPoint x: 774, endPoint y: 165, distance: 7.9
click at [766, 166] on button "Show Inactive Users" at bounding box center [768, 167] width 114 height 24
select select "20"
click at [794, 118] on input "reyno" at bounding box center [854, 115] width 196 height 24
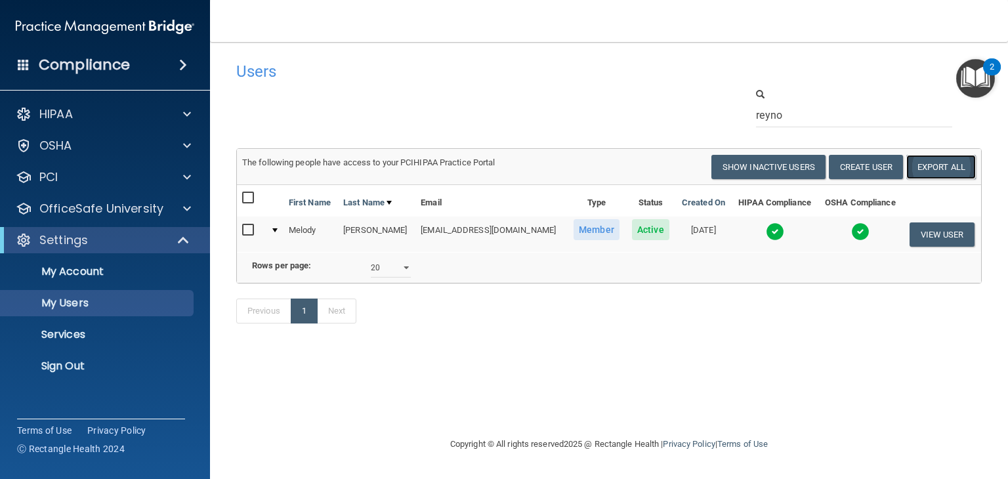
click at [930, 162] on link "Export All" at bounding box center [941, 167] width 70 height 24
click at [942, 221] on td "View User" at bounding box center [941, 234] width 79 height 35
click at [945, 230] on button "View User" at bounding box center [941, 234] width 65 height 24
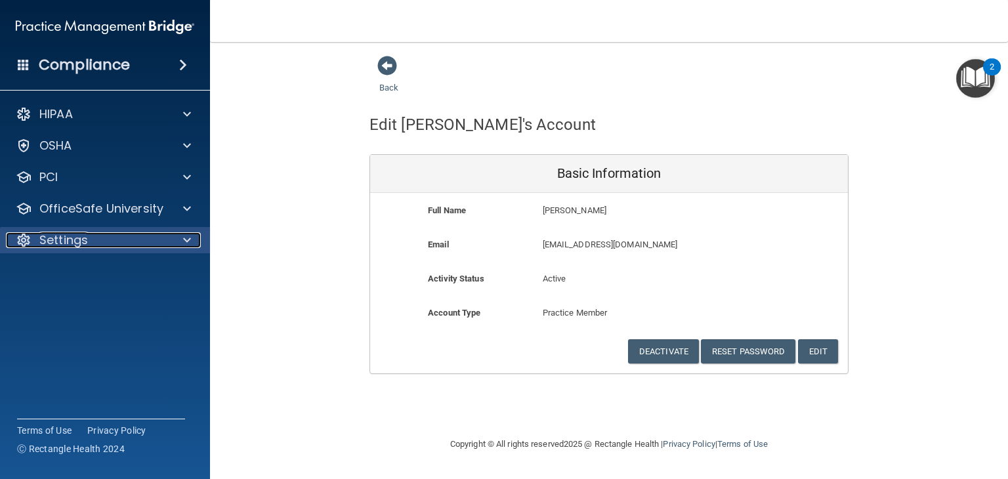
click at [148, 243] on div "Settings" at bounding box center [87, 240] width 163 height 16
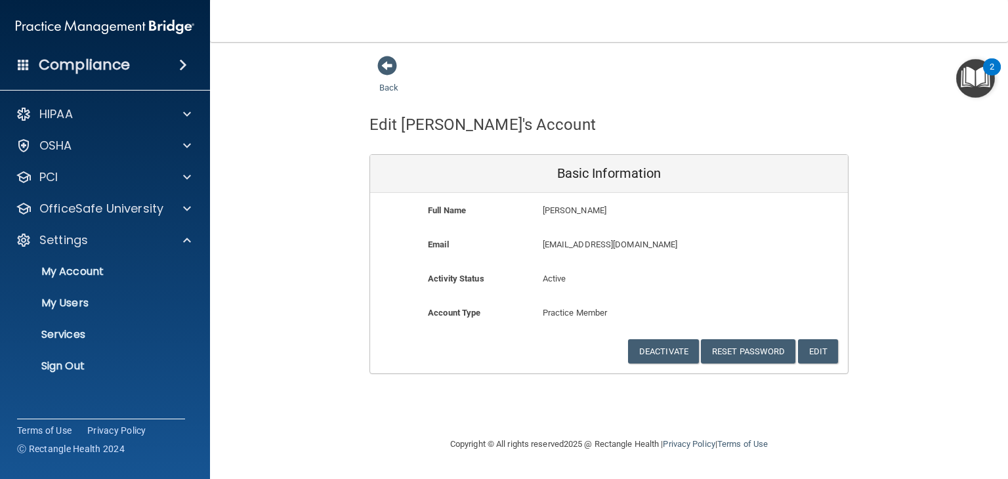
click at [98, 286] on ul "My Account My Users Services Sign Out" at bounding box center [106, 316] width 238 height 126
click at [102, 297] on p "My Users" at bounding box center [98, 303] width 179 height 13
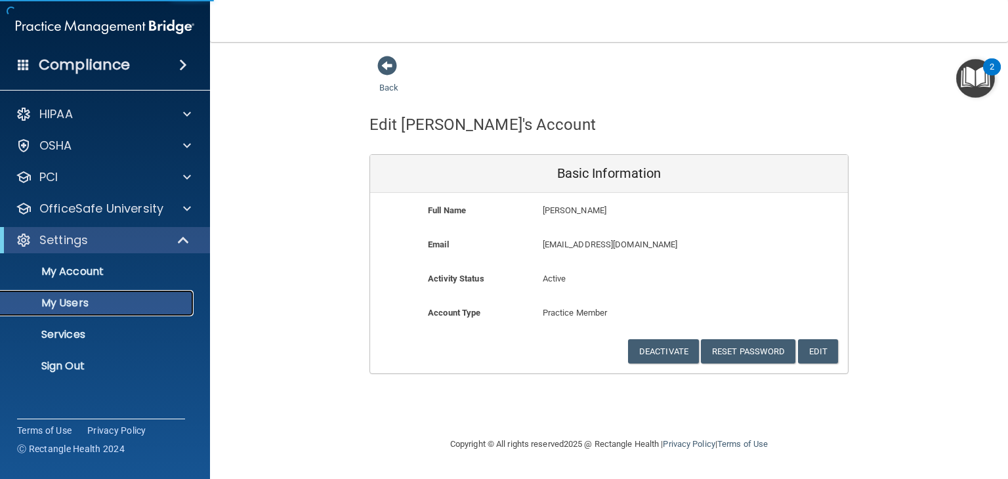
click at [105, 297] on p "My Users" at bounding box center [98, 303] width 179 height 13
select select "20"
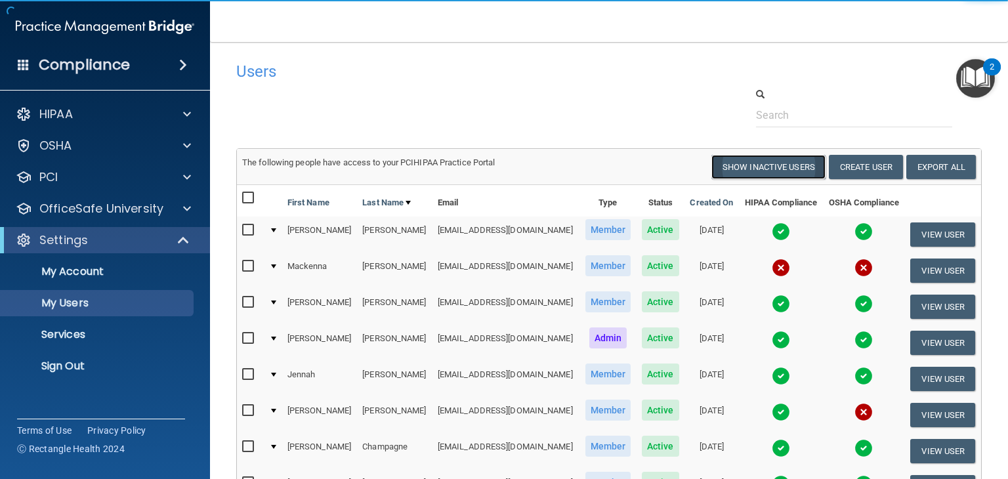
click at [724, 164] on button "Show Inactive Users" at bounding box center [768, 167] width 114 height 24
select select "20"
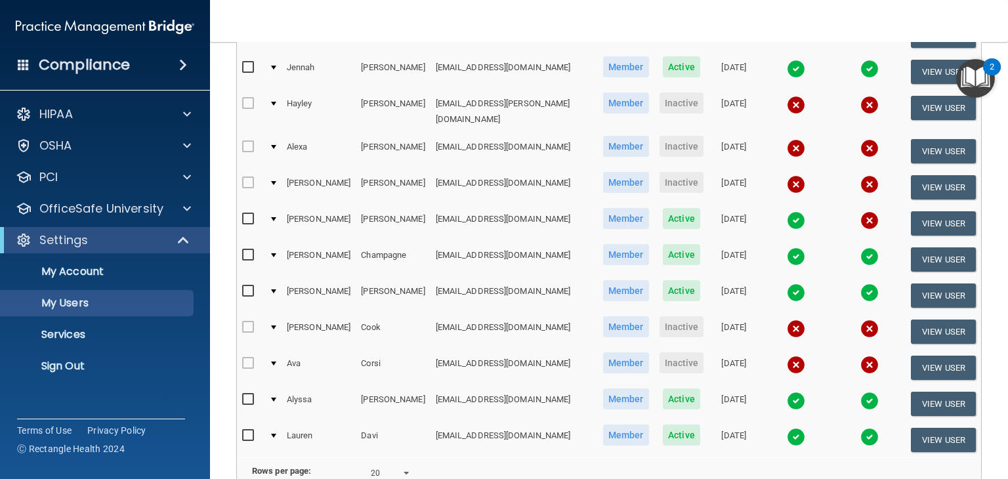
scroll to position [496, 0]
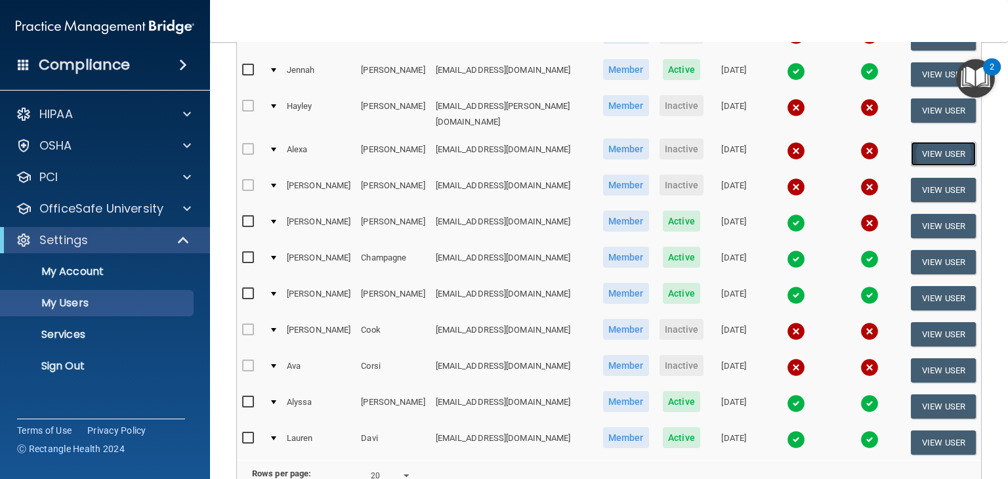
click at [911, 142] on button "View User" at bounding box center [943, 154] width 65 height 24
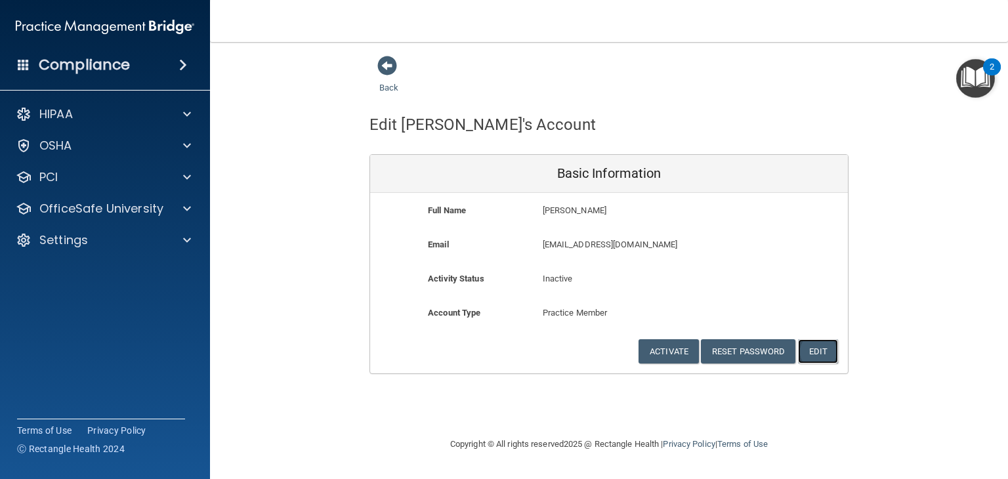
click at [823, 354] on button "Edit" at bounding box center [818, 351] width 40 height 24
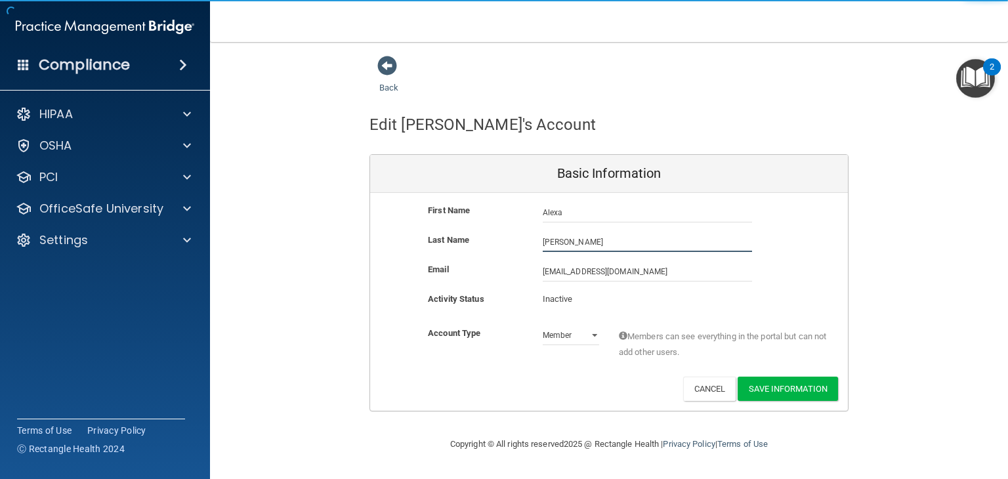
drag, startPoint x: 554, startPoint y: 245, endPoint x: 452, endPoint y: 245, distance: 101.7
click at [452, 245] on div "Last Name [PERSON_NAME]" at bounding box center [609, 242] width 478 height 20
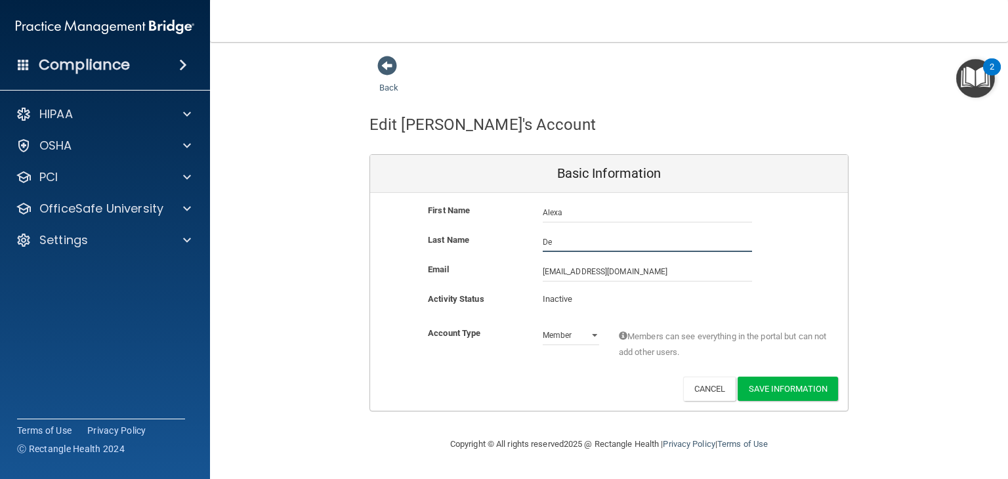
type input "De"
drag, startPoint x: 561, startPoint y: 226, endPoint x: 583, endPoint y: 217, distance: 24.1
drag, startPoint x: 583, startPoint y: 217, endPoint x: 549, endPoint y: 374, distance: 160.6
click at [549, 374] on div "Account Type Practice Member Admin Member Financial Institution Business Associ…" at bounding box center [609, 350] width 478 height 51
click at [701, 392] on button "Cancel" at bounding box center [709, 389] width 53 height 24
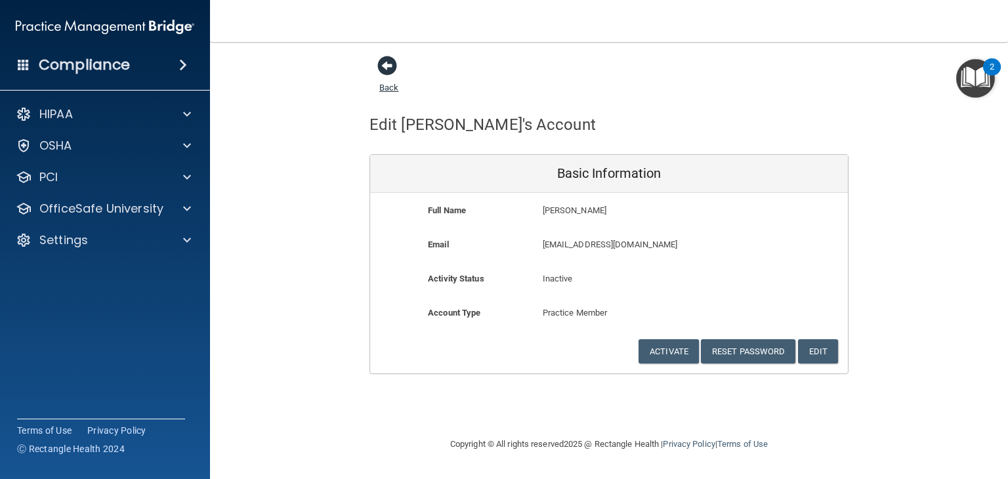
click at [385, 66] on span at bounding box center [387, 66] width 20 height 20
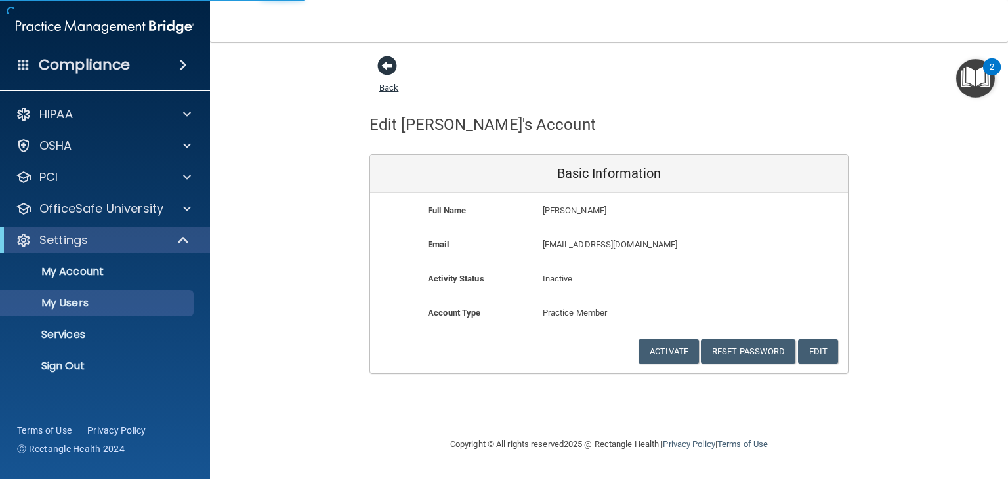
select select "20"
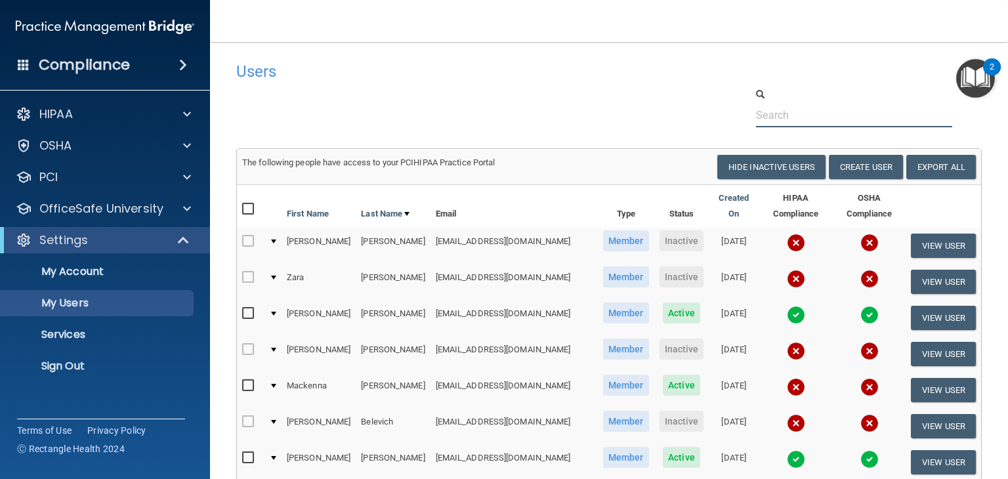
click at [762, 121] on input "text" at bounding box center [854, 115] width 196 height 24
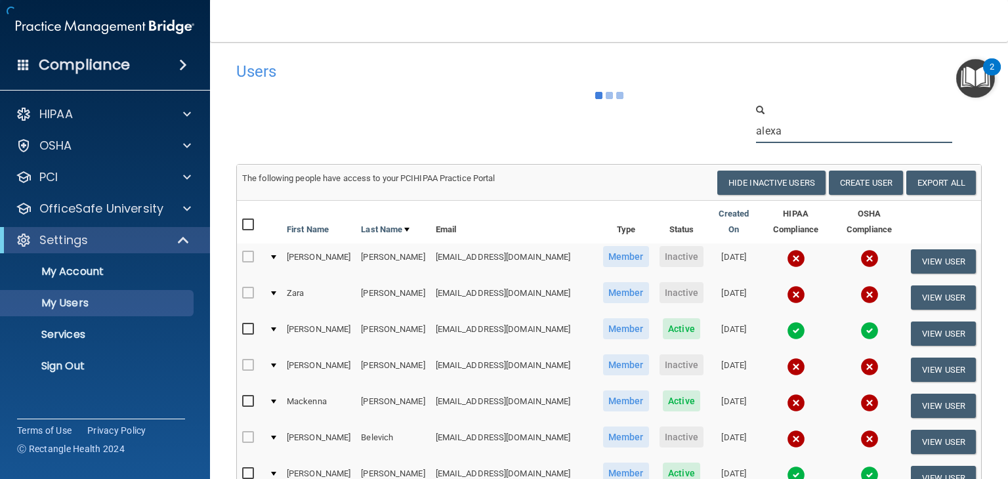
type input "alexa"
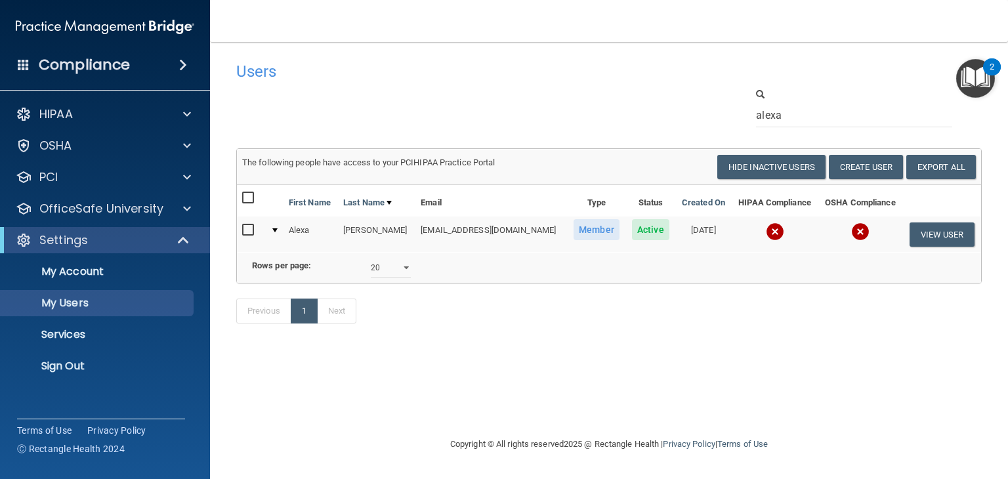
click at [250, 231] on input "checkbox" at bounding box center [249, 230] width 15 height 10
checkbox input "true"
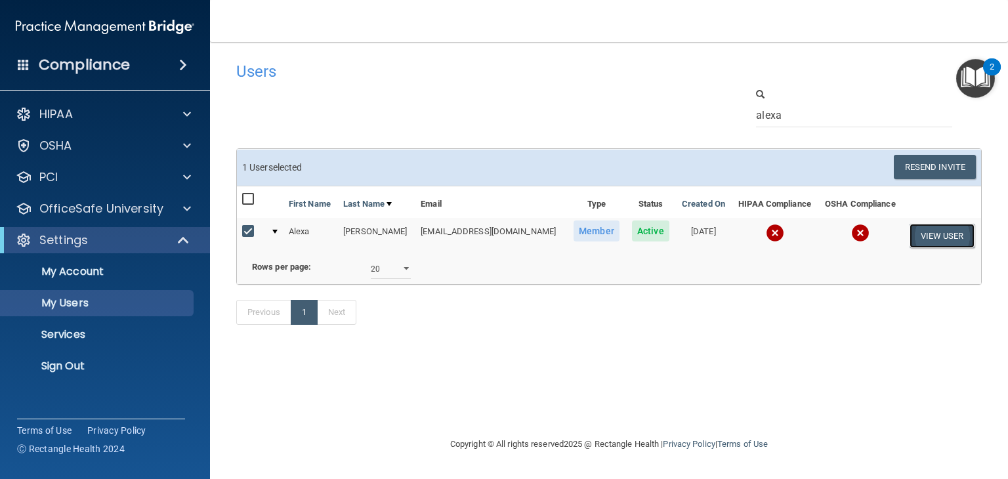
click at [932, 236] on button "View User" at bounding box center [941, 236] width 65 height 24
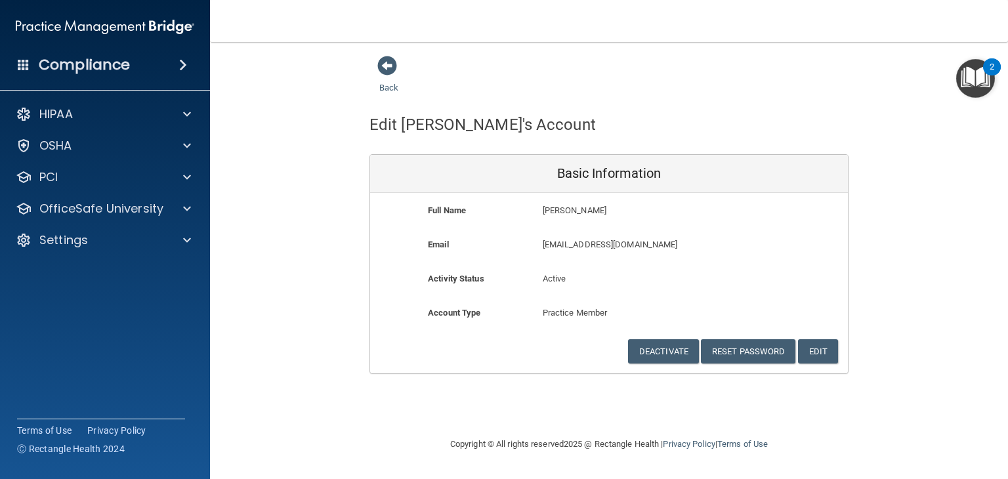
click at [732, 406] on div "Back Edit [PERSON_NAME]'s Account Basic Information Full Name [PERSON_NAME] Las…" at bounding box center [608, 239] width 745 height 368
click at [383, 63] on span at bounding box center [387, 66] width 20 height 20
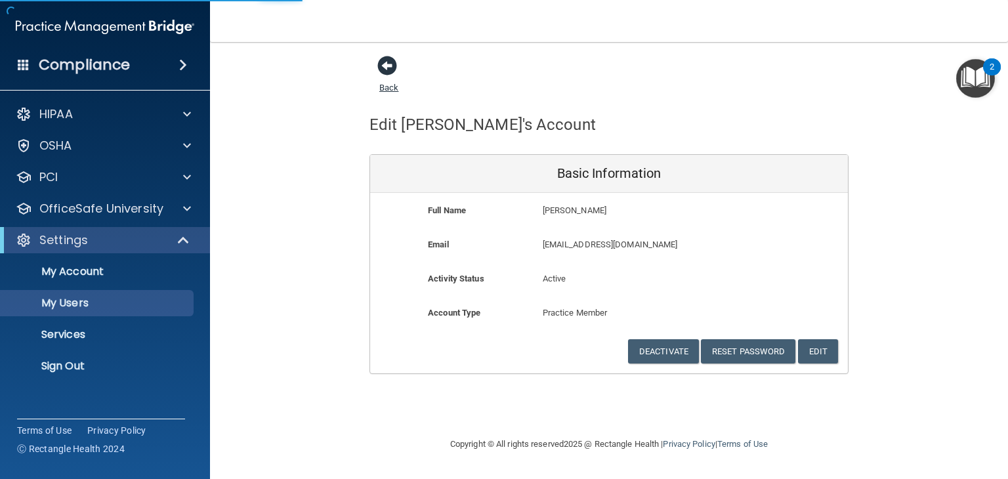
select select "20"
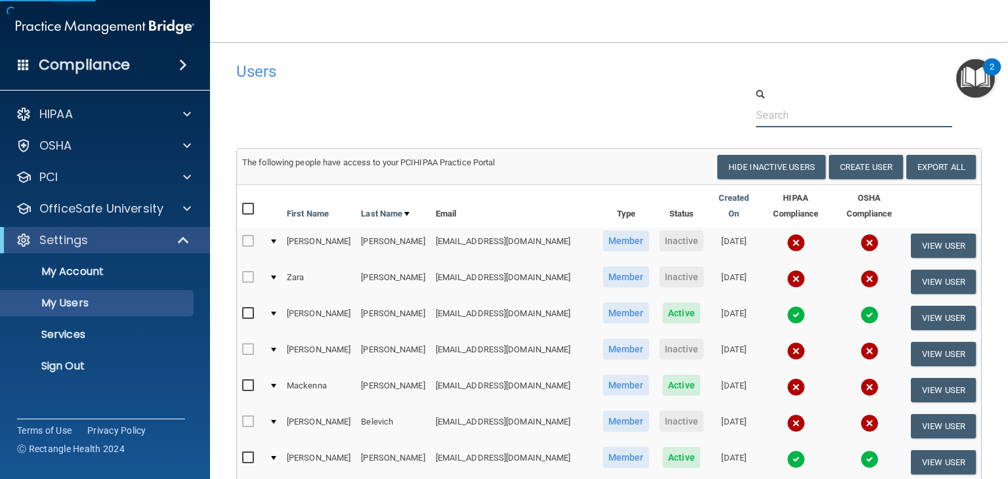
click at [757, 111] on input "text" at bounding box center [854, 115] width 196 height 24
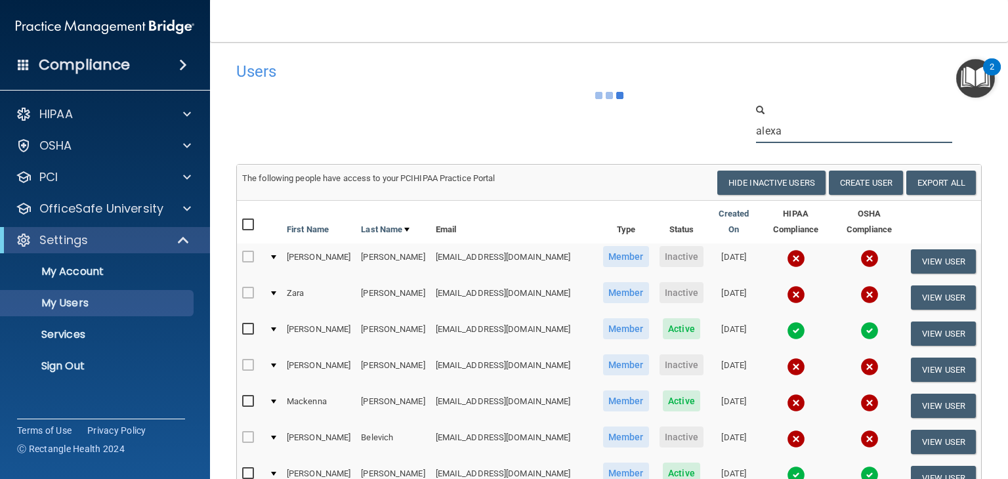
type input "alexa"
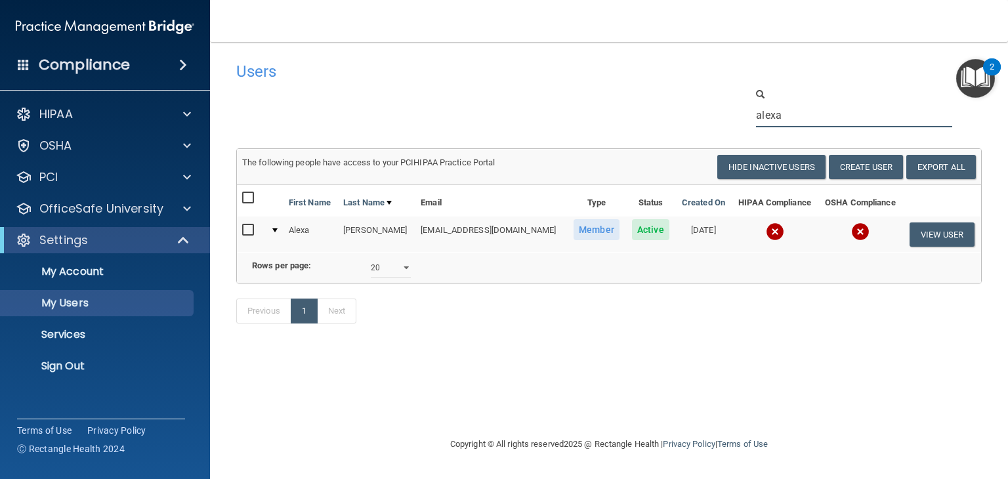
drag, startPoint x: 798, startPoint y: 107, endPoint x: 696, endPoint y: 106, distance: 101.7
click at [696, 106] on div "alexa" at bounding box center [608, 107] width 765 height 40
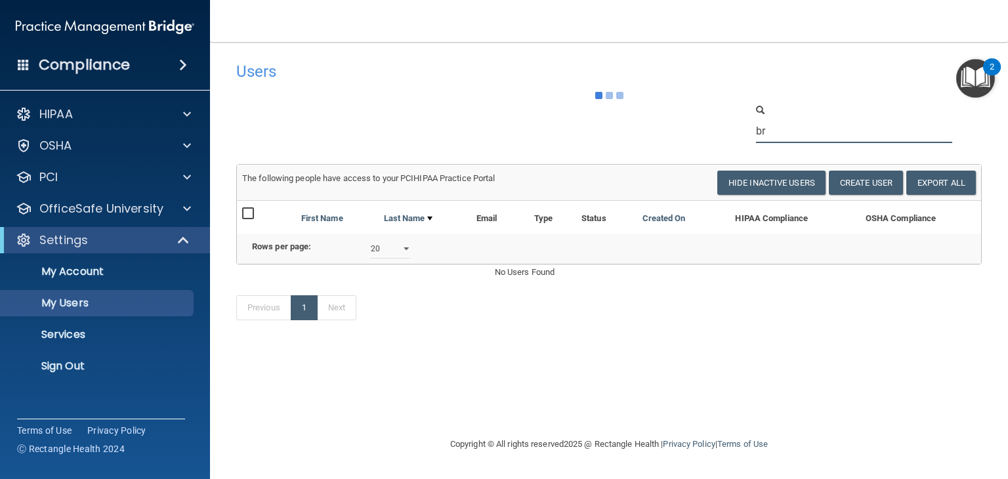
type input "b"
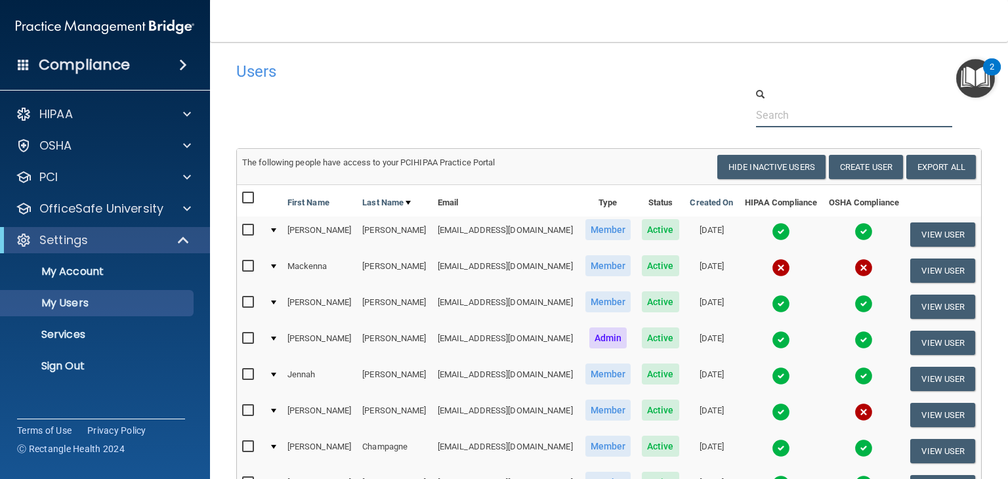
scroll to position [633, 0]
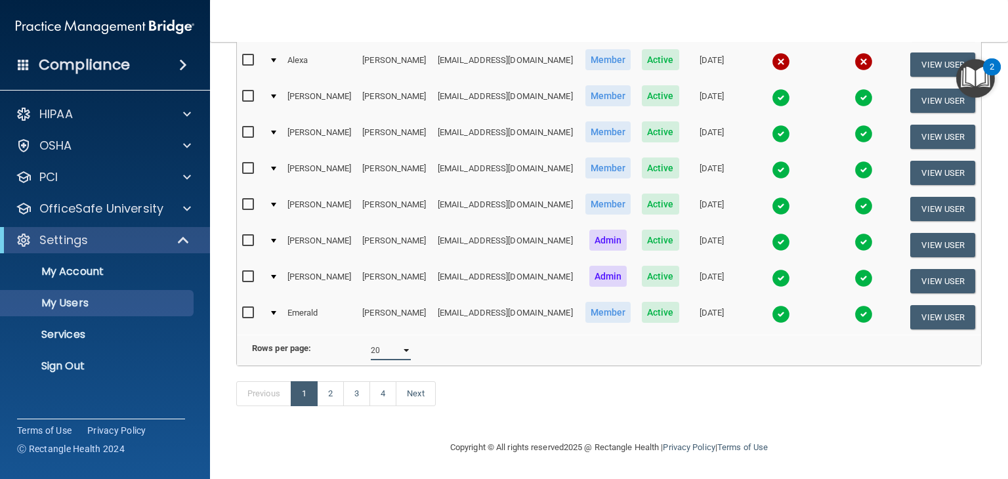
click at [384, 342] on select "10 20 30 40 all" at bounding box center [391, 351] width 40 height 20
select select "62"
click at [371, 341] on select "10 20 30 40 all" at bounding box center [391, 351] width 40 height 20
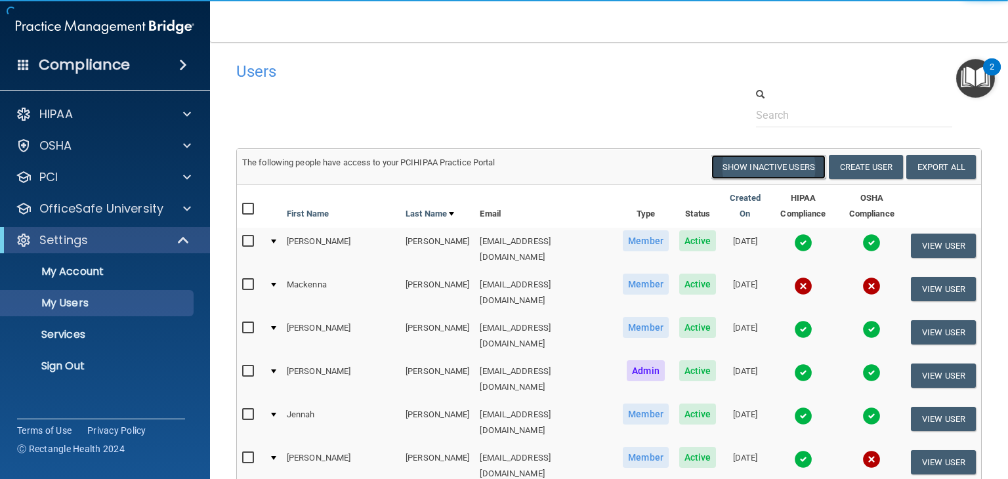
click at [745, 163] on button "Show Inactive Users" at bounding box center [768, 167] width 114 height 24
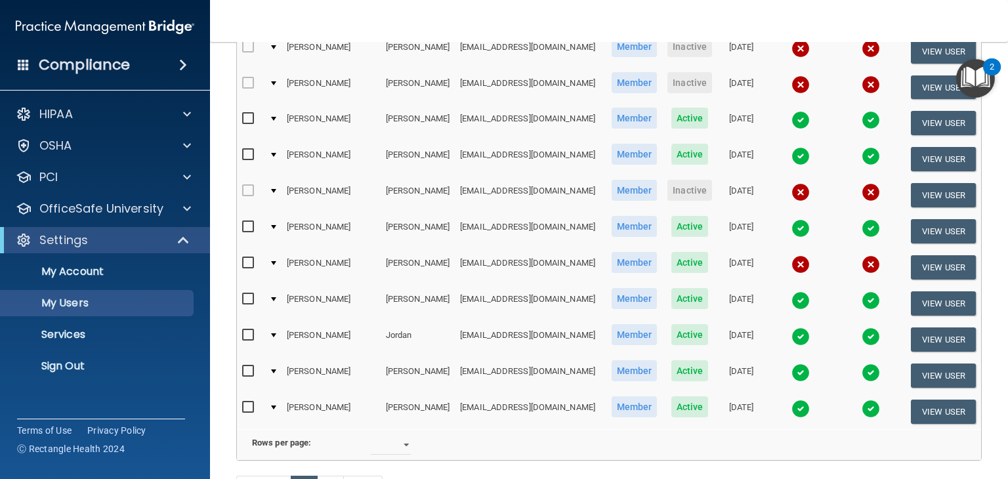
scroll to position [2108, 0]
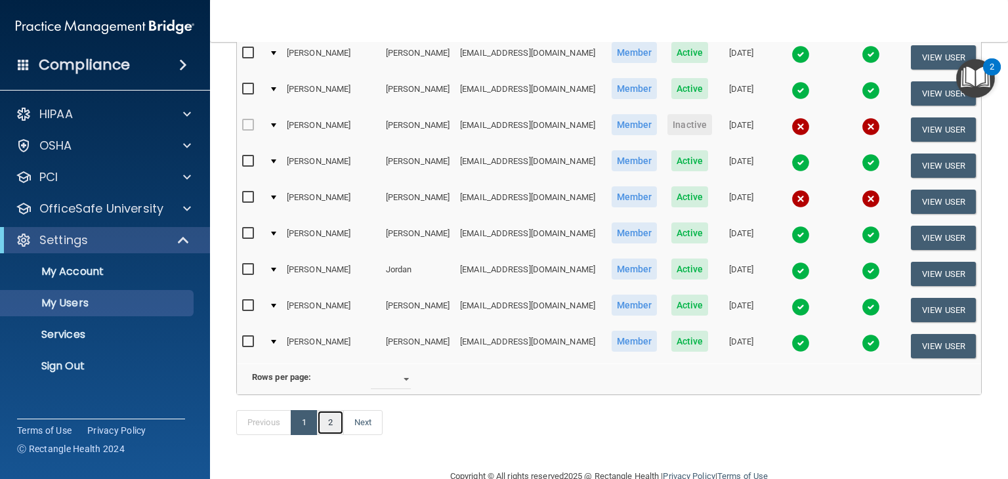
drag, startPoint x: 333, startPoint y: 415, endPoint x: 341, endPoint y: 415, distance: 7.9
click at [333, 415] on link "2" at bounding box center [330, 422] width 27 height 25
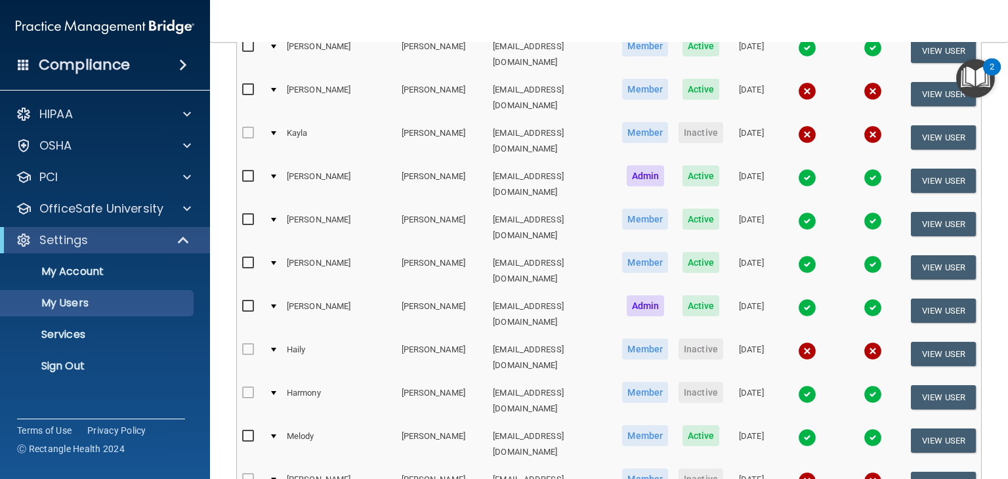
scroll to position [1625, 0]
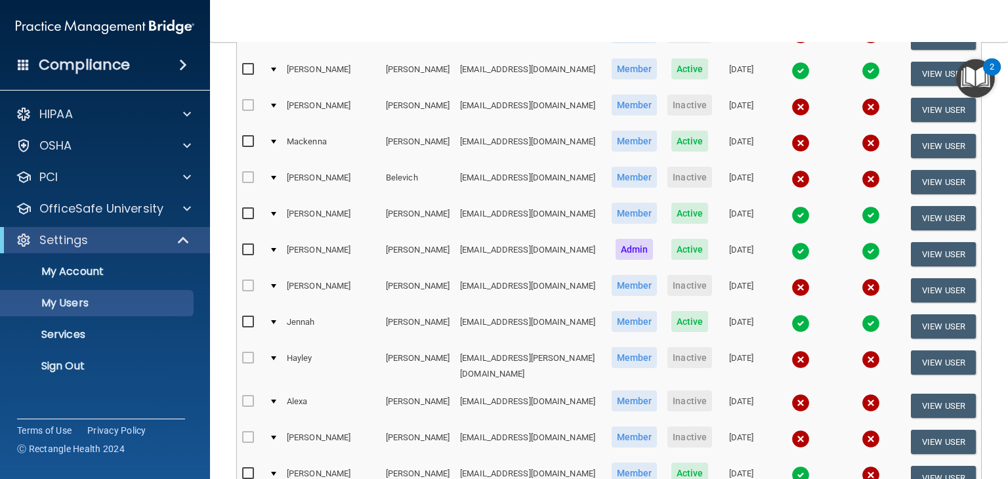
scroll to position [270, 0]
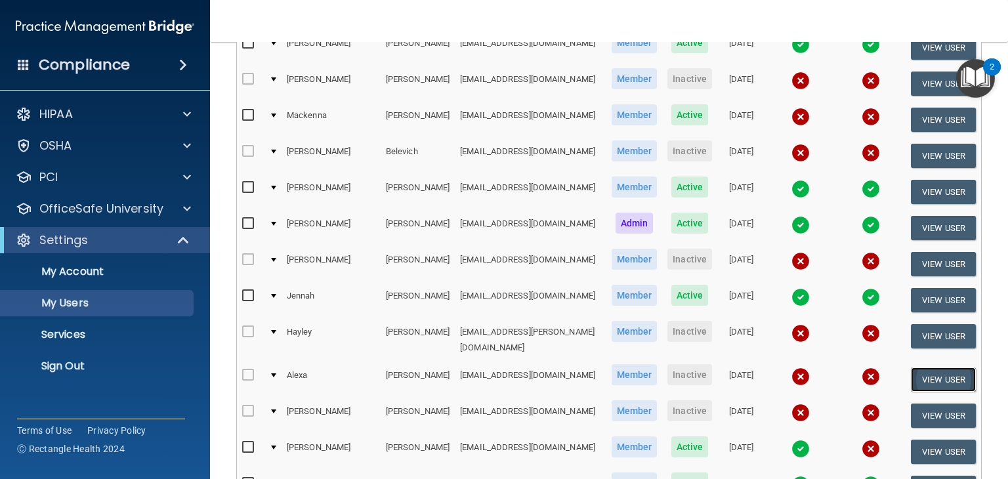
click at [921, 384] on button "View User" at bounding box center [943, 379] width 65 height 24
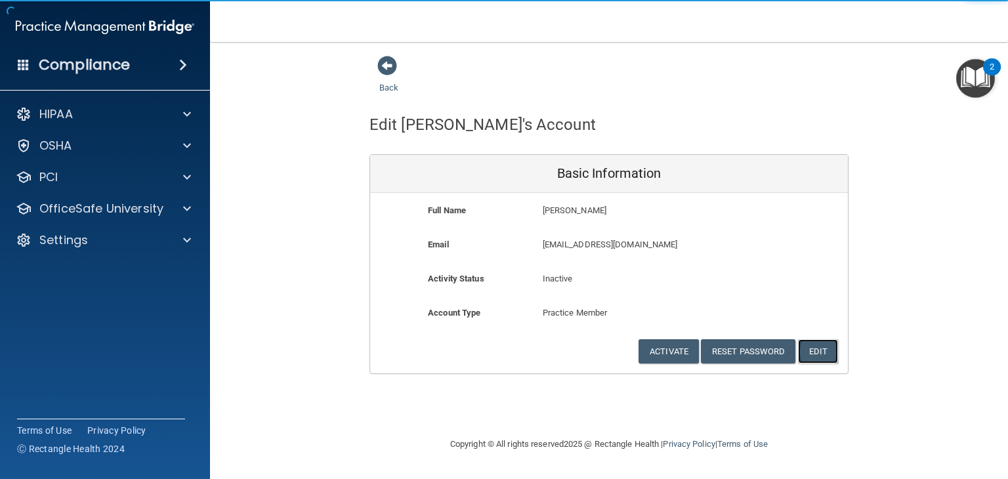
click at [820, 354] on button "Edit" at bounding box center [818, 351] width 40 height 24
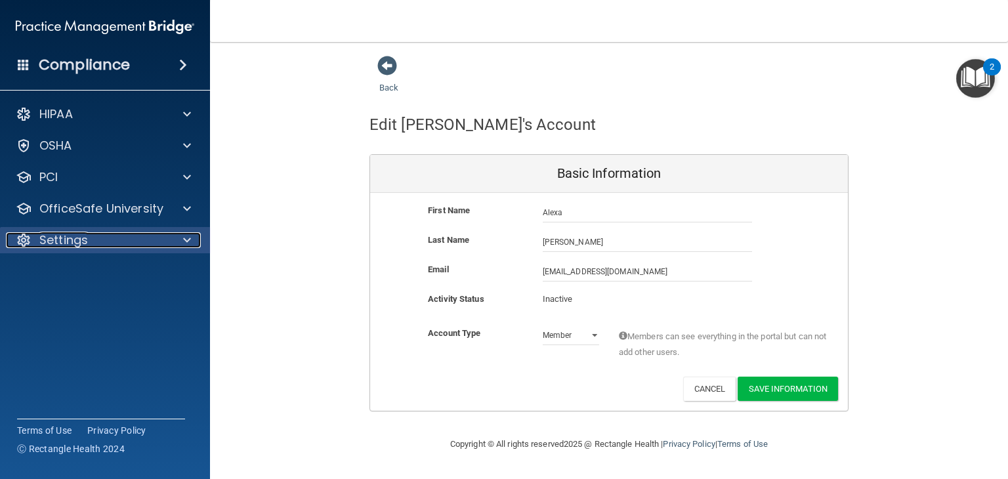
click at [136, 234] on div "Settings" at bounding box center [87, 240] width 163 height 16
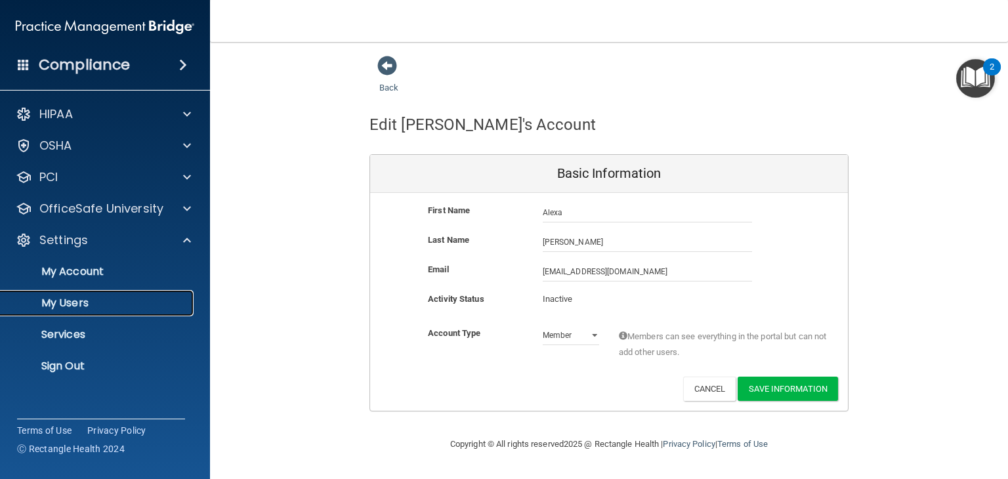
click at [152, 304] on p "My Users" at bounding box center [98, 303] width 179 height 13
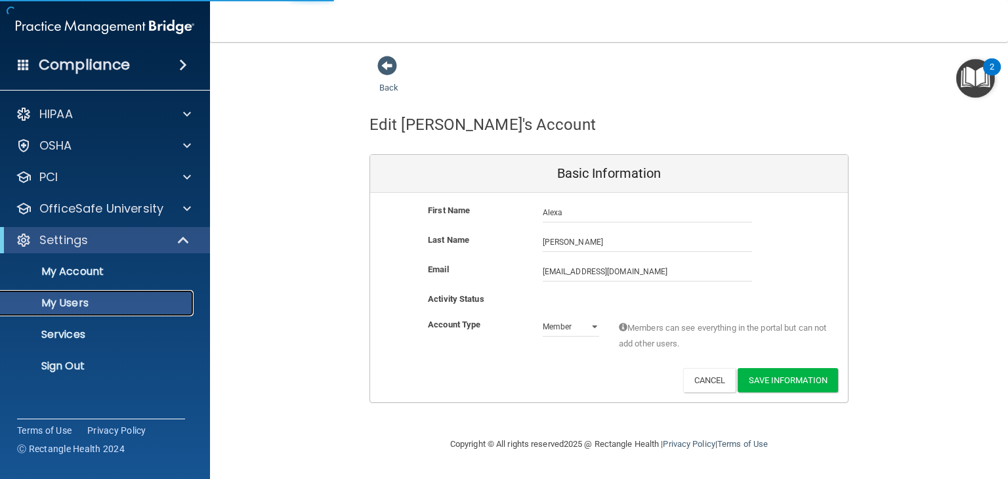
select select "20"
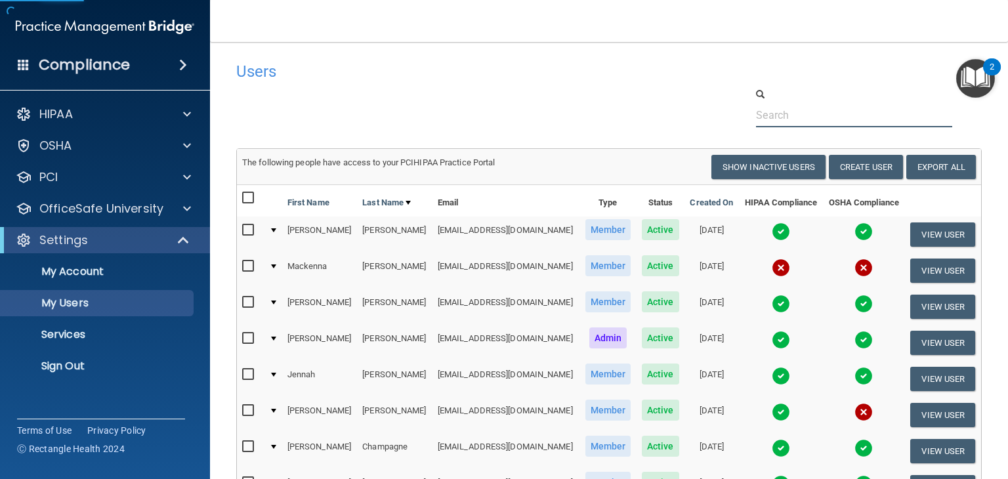
click at [827, 114] on input "text" at bounding box center [854, 115] width 196 height 24
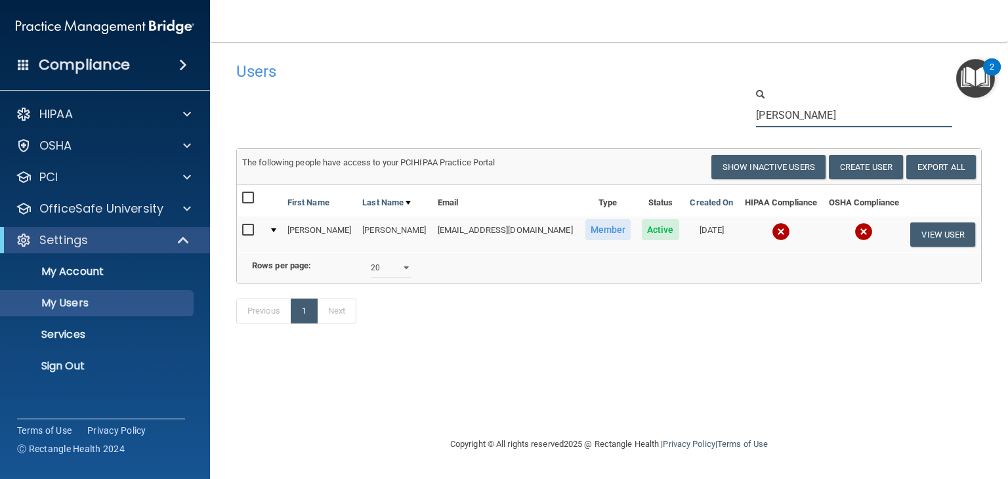
drag, startPoint x: 793, startPoint y: 119, endPoint x: 719, endPoint y: 111, distance: 75.2
click at [719, 111] on div "[PERSON_NAME]" at bounding box center [608, 107] width 765 height 40
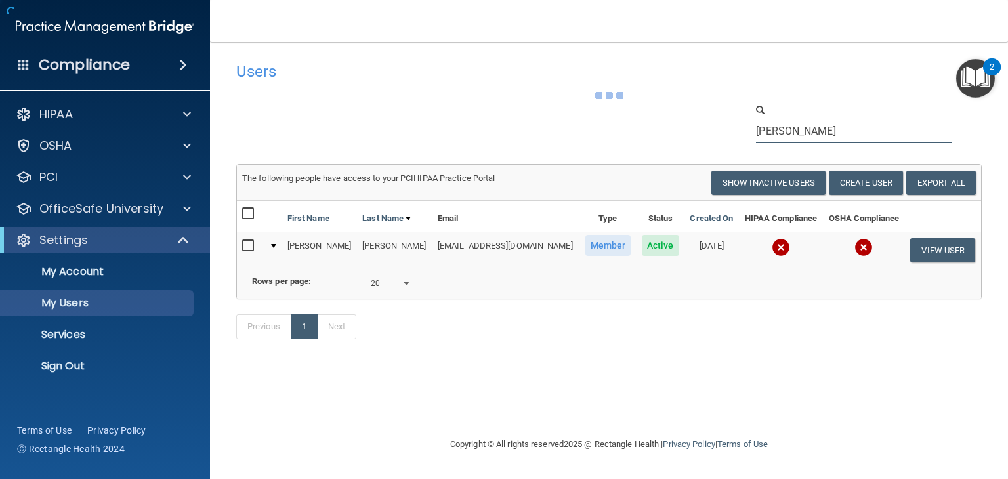
type input "[PERSON_NAME]"
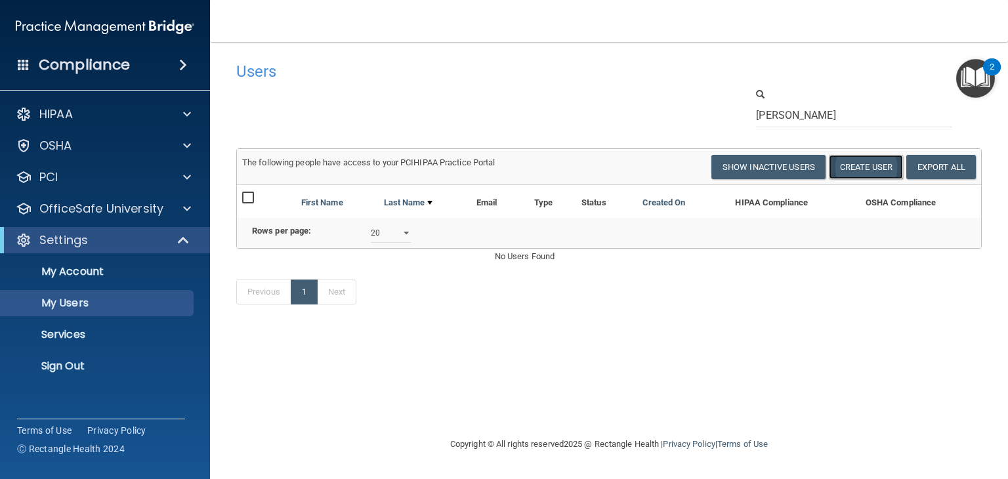
click at [841, 166] on button "Create User" at bounding box center [866, 167] width 74 height 24
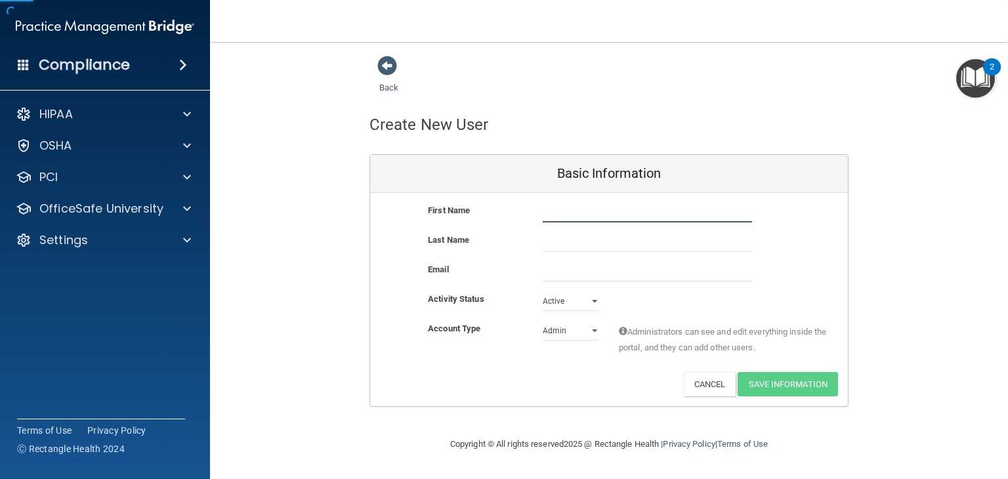
click at [558, 217] on input "text" at bounding box center [647, 213] width 209 height 20
type input "[PERSON_NAME]"
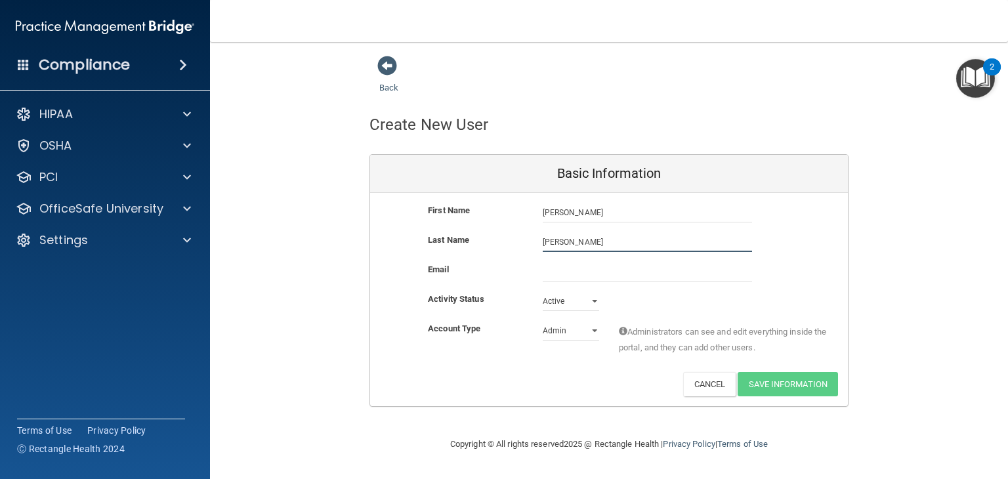
type input "[PERSON_NAME]"
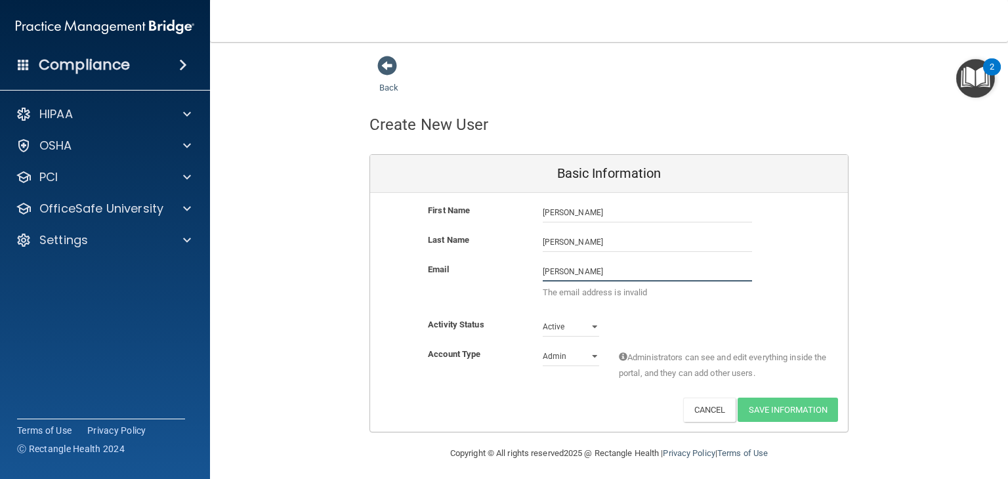
type input "[PERSON_NAME][EMAIL_ADDRESS][DOMAIN_NAME]"
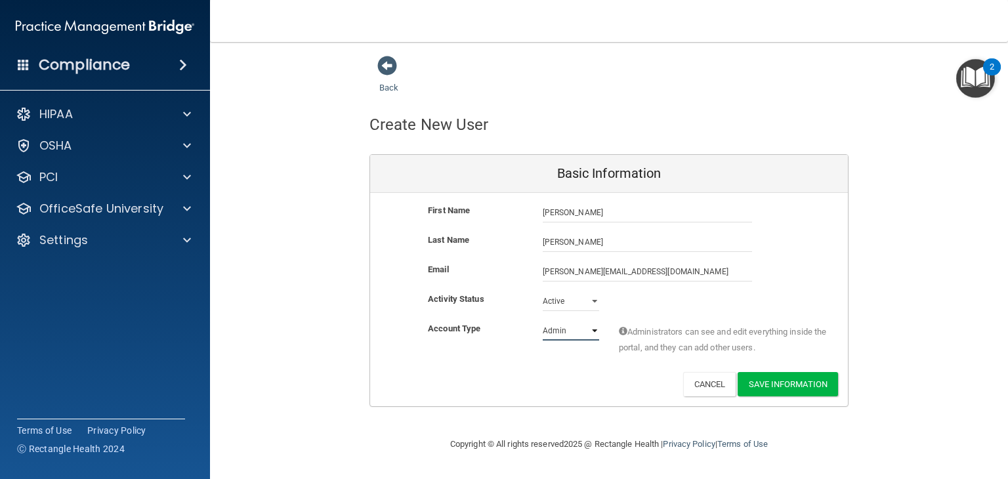
select select "practice_member"
click at [754, 386] on button "Save Information" at bounding box center [788, 384] width 100 height 24
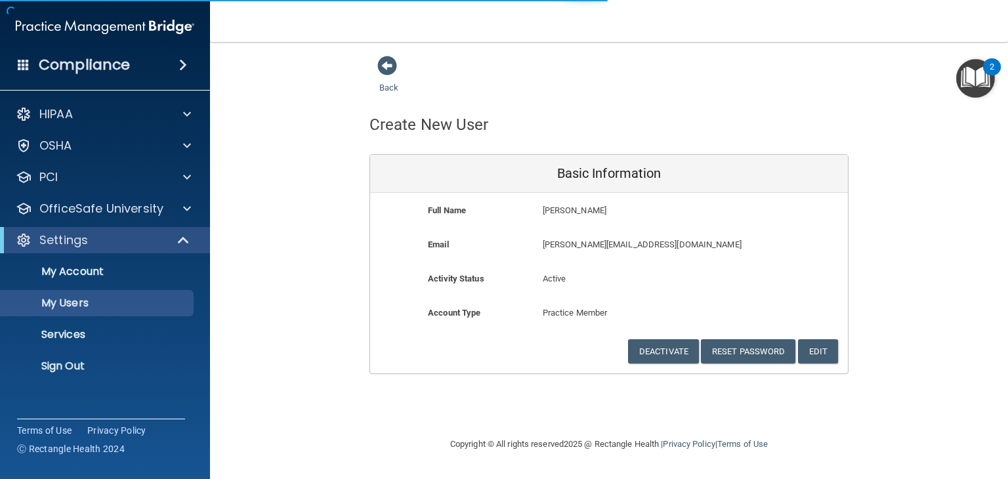
select select "20"
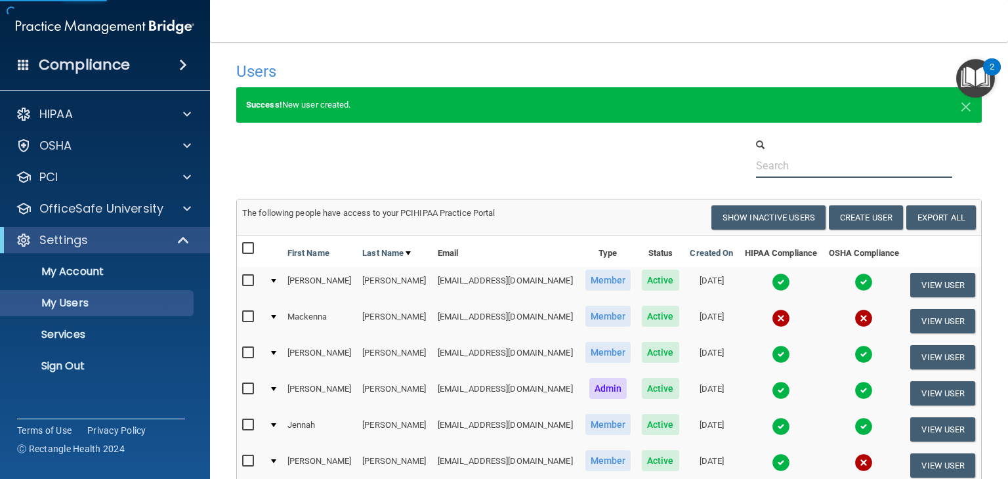
click at [778, 169] on input "text" at bounding box center [854, 166] width 196 height 24
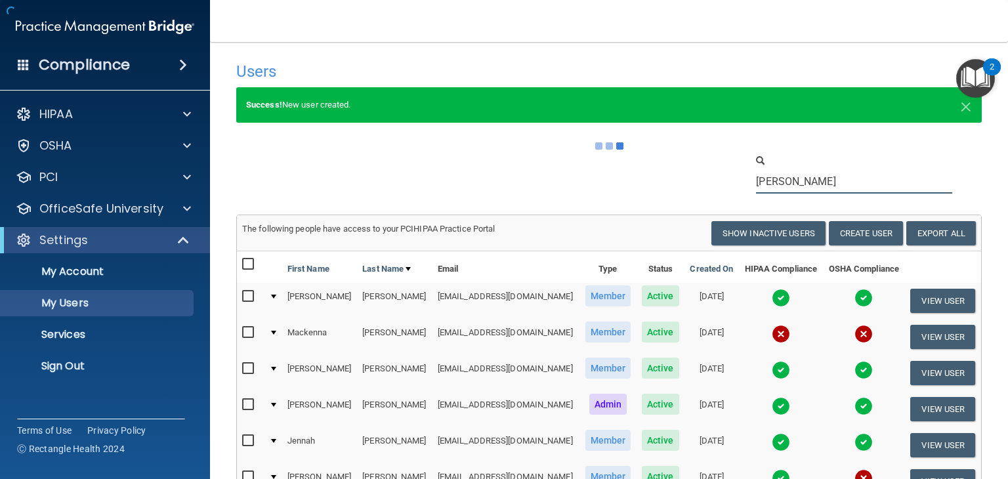
type input "[PERSON_NAME]"
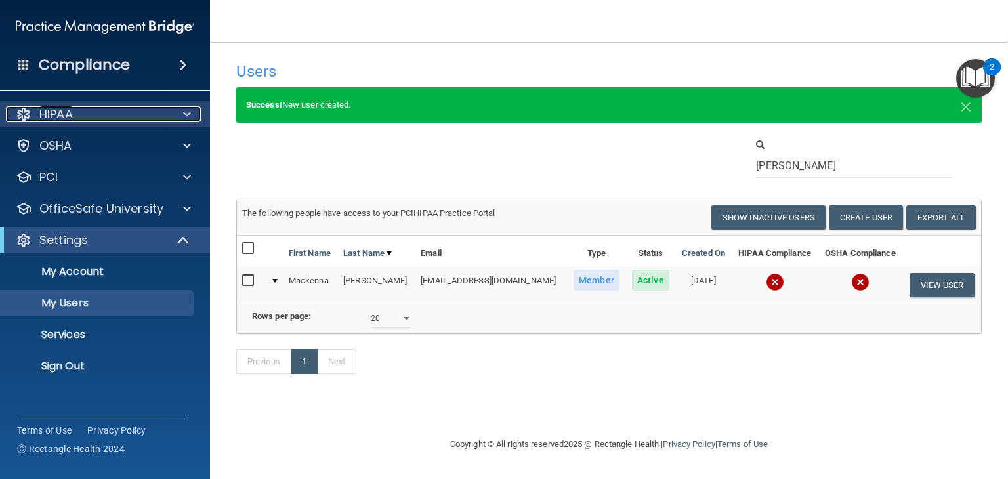
click at [180, 115] on div at bounding box center [185, 114] width 33 height 16
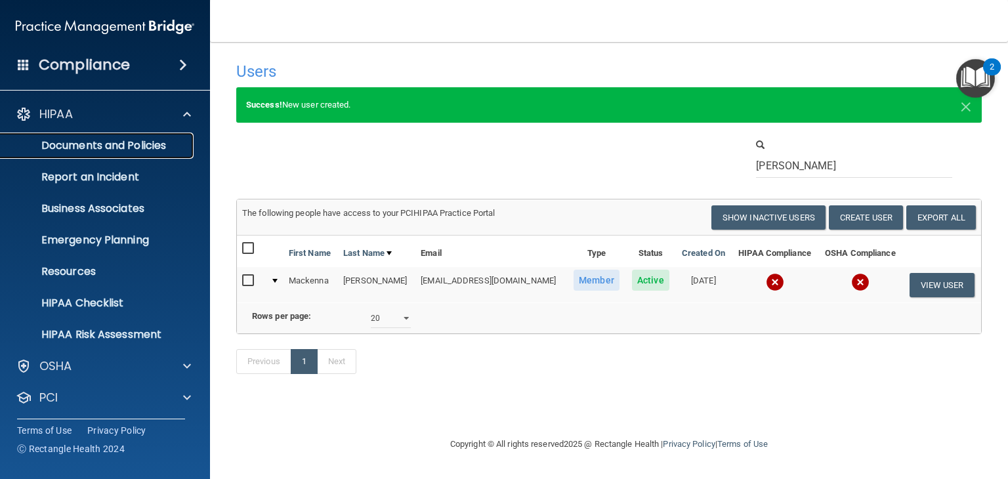
click at [159, 142] on p "Documents and Policies" at bounding box center [98, 145] width 179 height 13
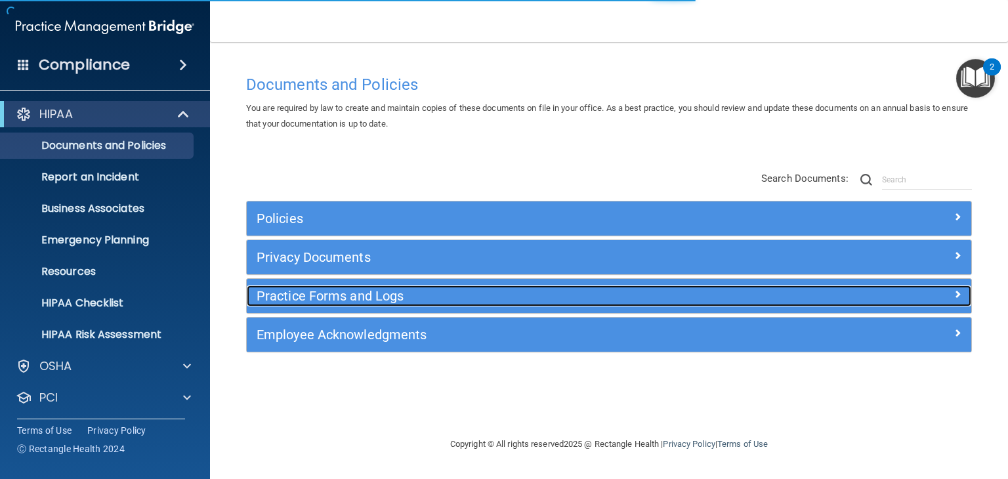
click at [320, 296] on h5 "Practice Forms and Logs" at bounding box center [519, 296] width 524 height 14
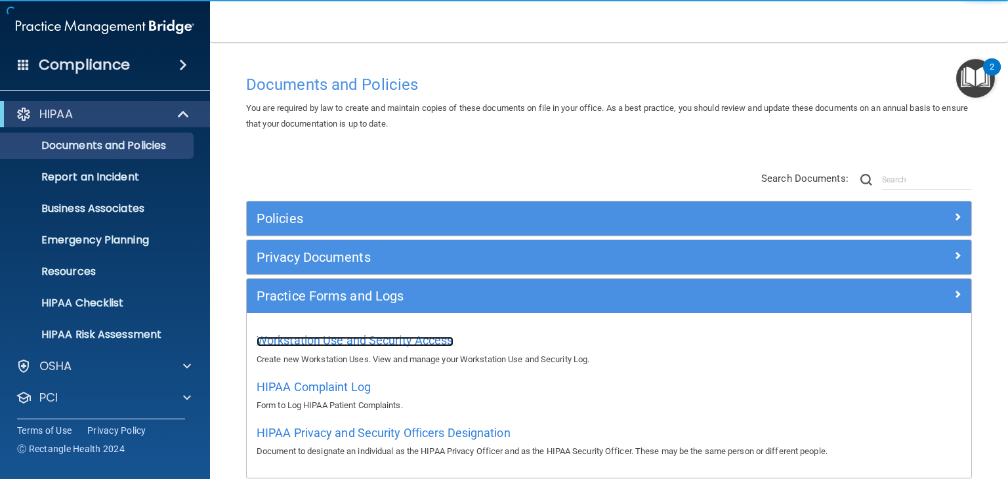
click at [350, 339] on span "Workstation Use and Security Access" at bounding box center [355, 340] width 197 height 14
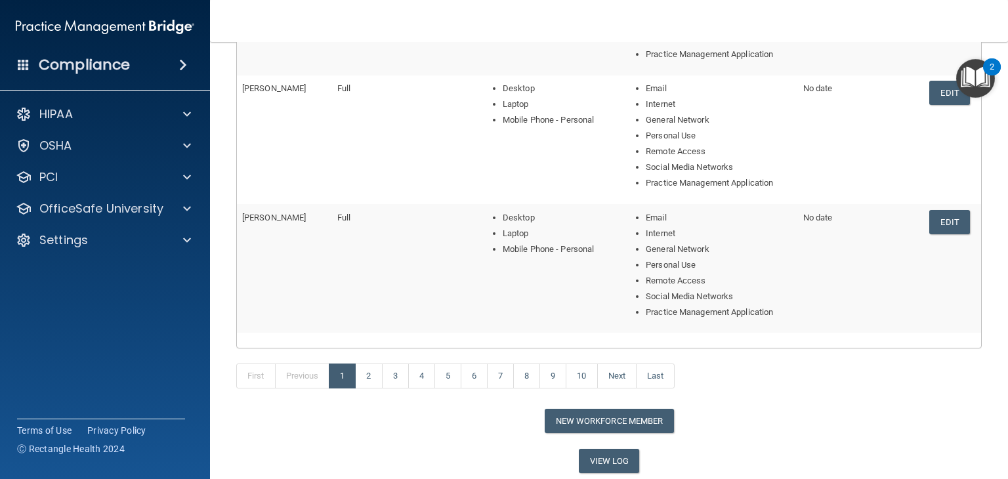
scroll to position [597, 0]
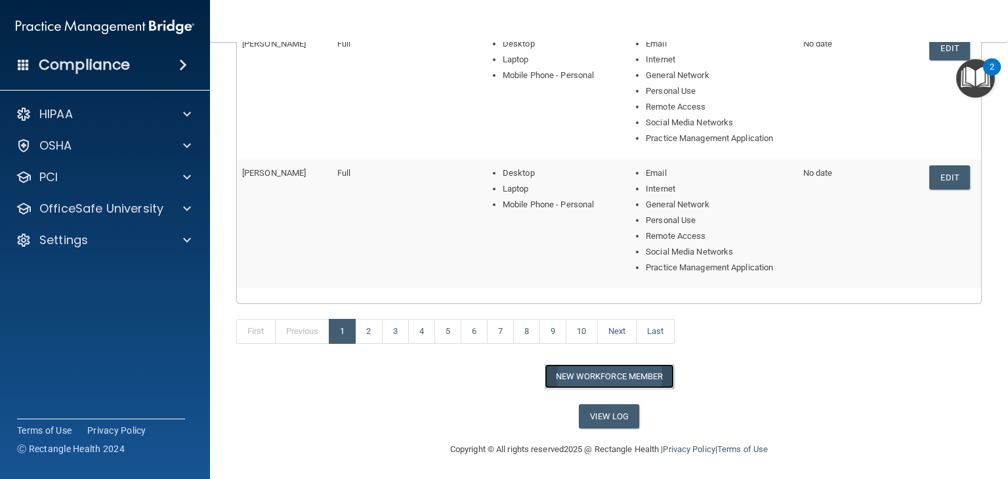
click at [582, 379] on button "New Workforce Member" at bounding box center [609, 376] width 129 height 24
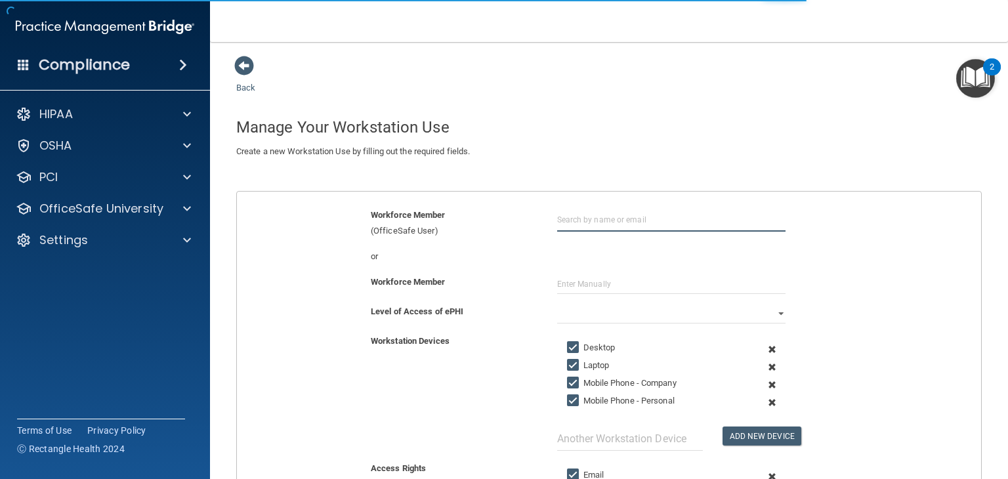
click at [581, 217] on input "text" at bounding box center [671, 219] width 228 height 24
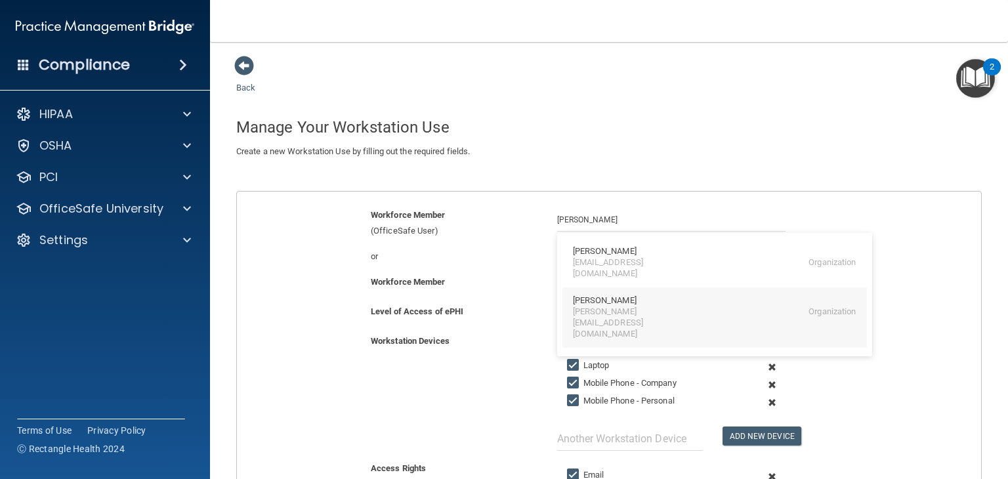
click at [606, 295] on div "[PERSON_NAME]" at bounding box center [605, 300] width 64 height 11
type input "[PERSON_NAME]"
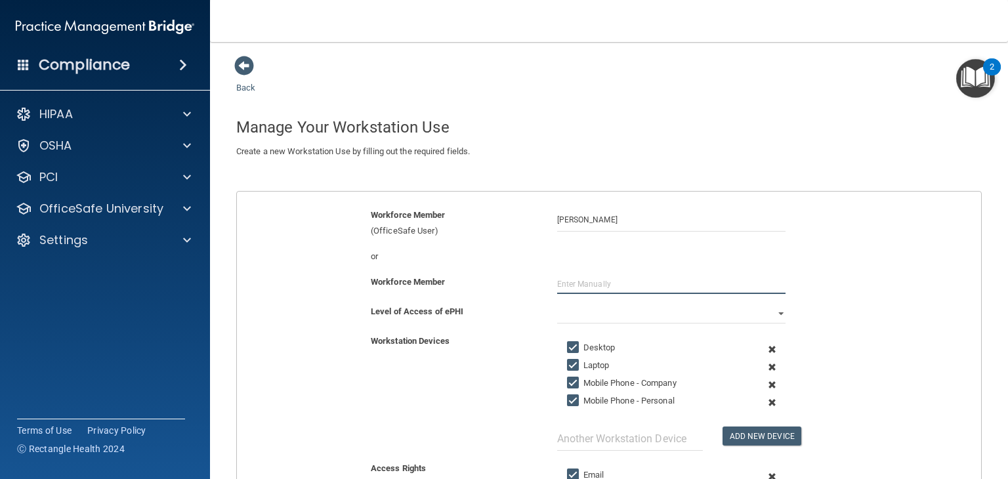
click at [598, 278] on input "text" at bounding box center [671, 284] width 228 height 20
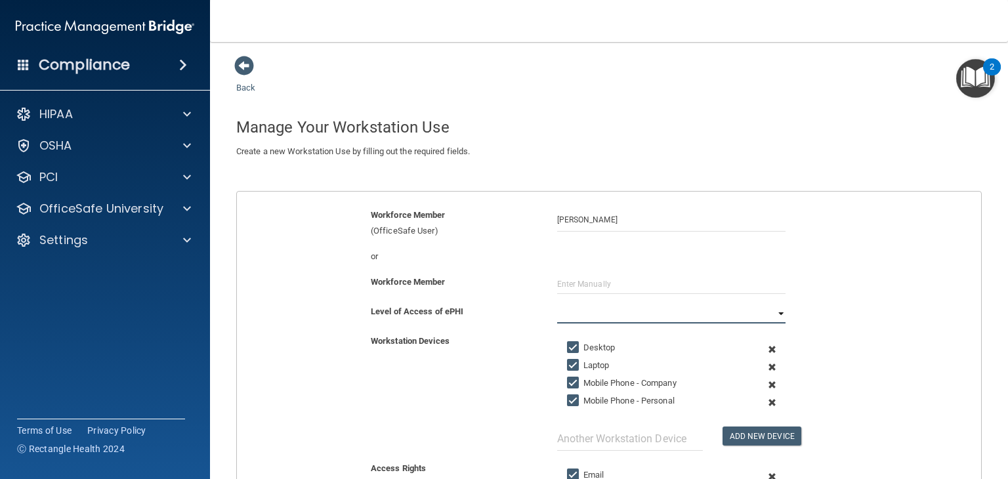
click at [579, 307] on select "Full Limited None" at bounding box center [671, 314] width 228 height 20
select select "0"
click at [557, 304] on select "Full Limited None" at bounding box center [671, 314] width 228 height 20
click at [575, 378] on input "Mobile Phone - Company" at bounding box center [574, 383] width 15 height 10
checkbox input "false"
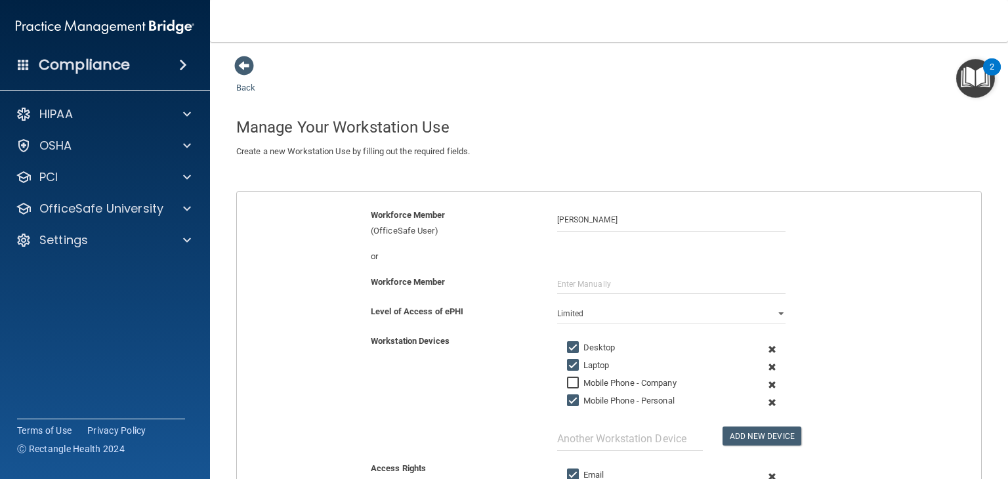
click at [440, 331] on div "Level of Access of ePHI Full Limited None" at bounding box center [609, 319] width 764 height 30
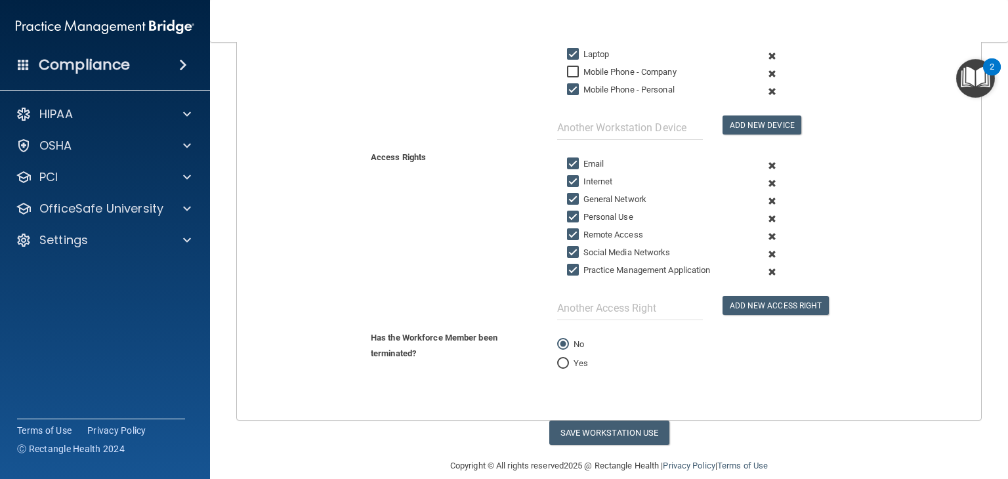
scroll to position [325, 0]
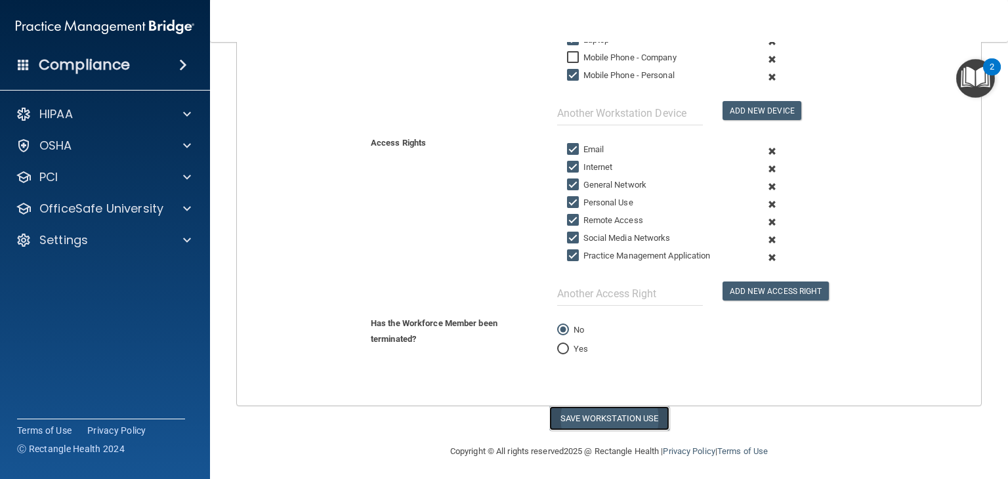
click at [614, 411] on button "Save Workstation Use" at bounding box center [609, 418] width 120 height 24
select select "? string:Full ?"
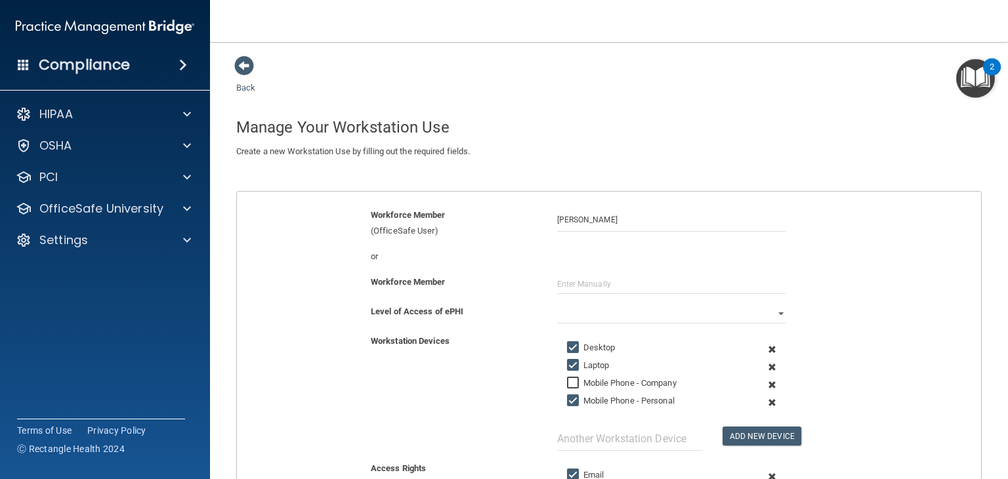
scroll to position [352, 0]
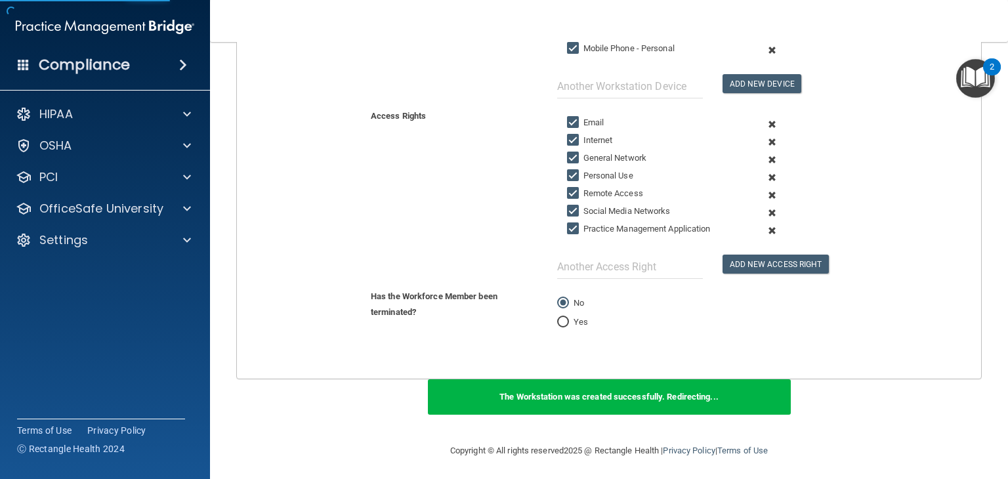
scroll to position [597, 0]
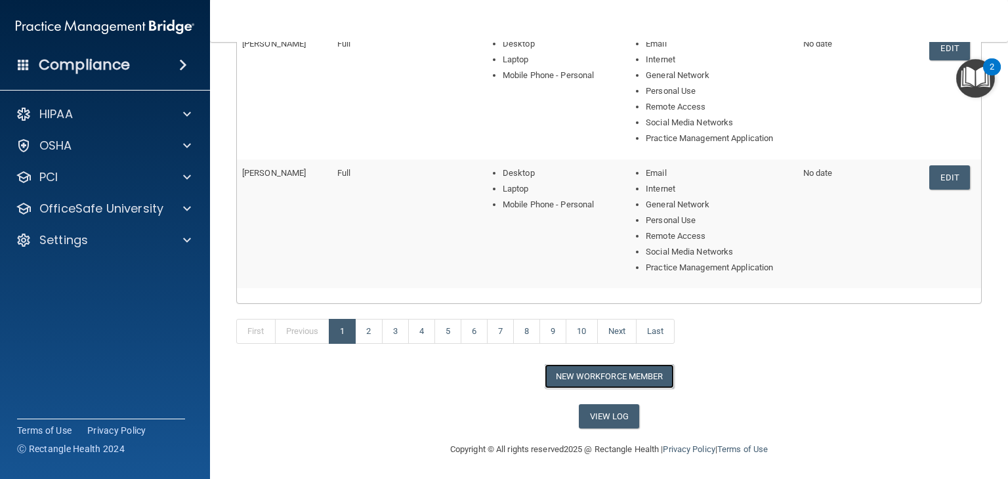
drag, startPoint x: 588, startPoint y: 373, endPoint x: 588, endPoint y: 364, distance: 9.8
click at [588, 373] on button "New Workforce Member" at bounding box center [609, 376] width 129 height 24
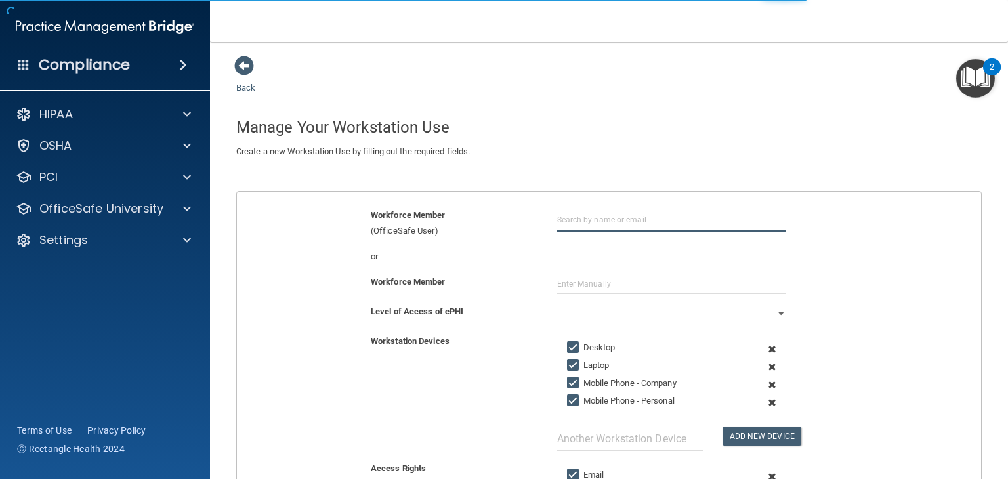
click at [567, 216] on input "text" at bounding box center [671, 219] width 228 height 24
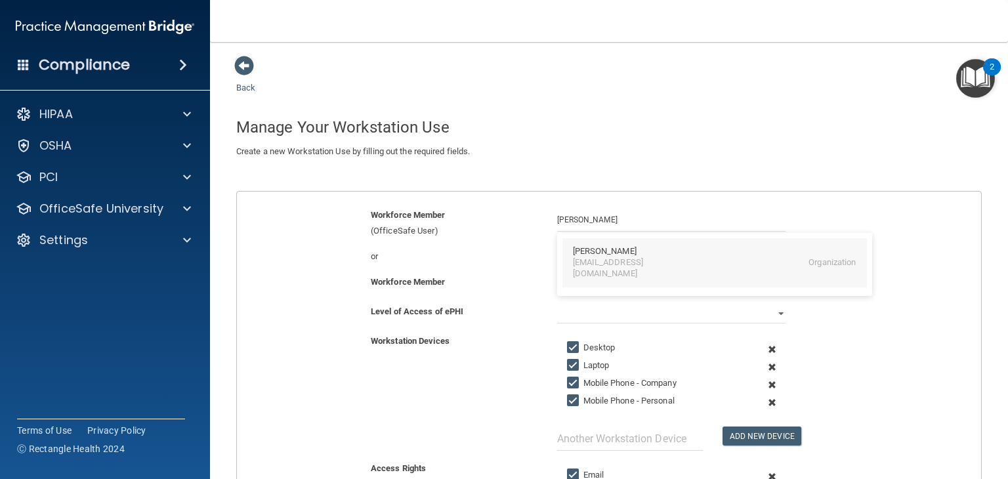
click at [618, 255] on div "[PERSON_NAME]" at bounding box center [605, 251] width 64 height 11
type input "[PERSON_NAME]"
click at [571, 385] on input "Mobile Phone - Company" at bounding box center [574, 383] width 15 height 10
checkbox input "false"
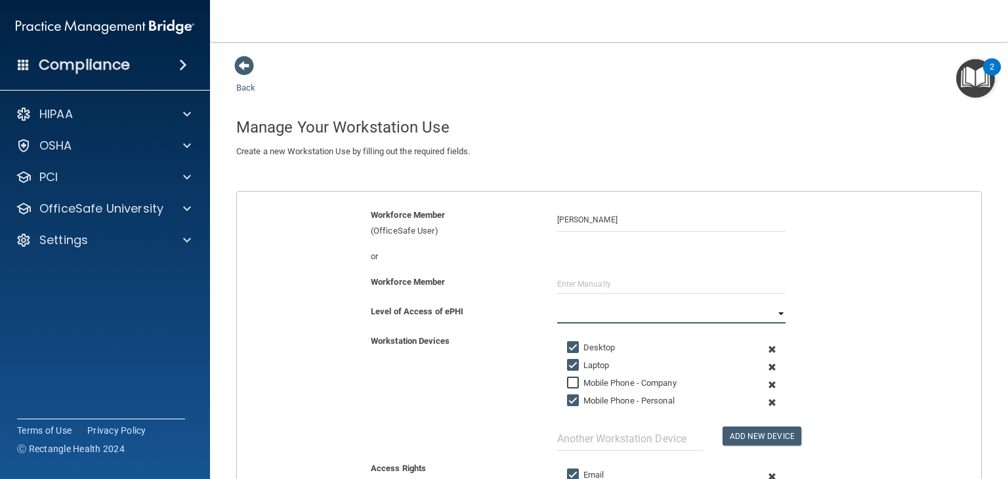
click at [652, 307] on select "Full Limited None" at bounding box center [671, 314] width 228 height 20
click at [557, 304] on select "Full Limited None" at bounding box center [671, 314] width 228 height 20
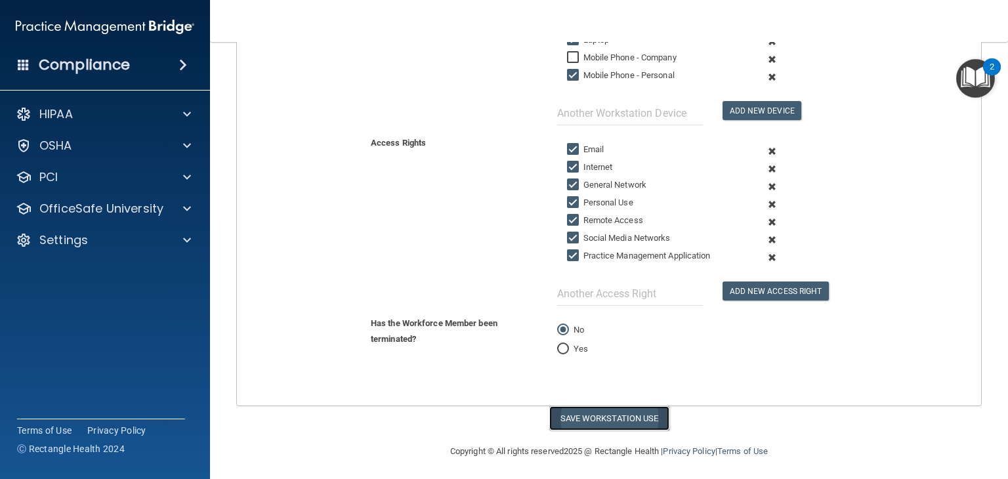
click at [625, 411] on button "Save Workstation Use" at bounding box center [609, 418] width 120 height 24
select select "? string:Full ?"
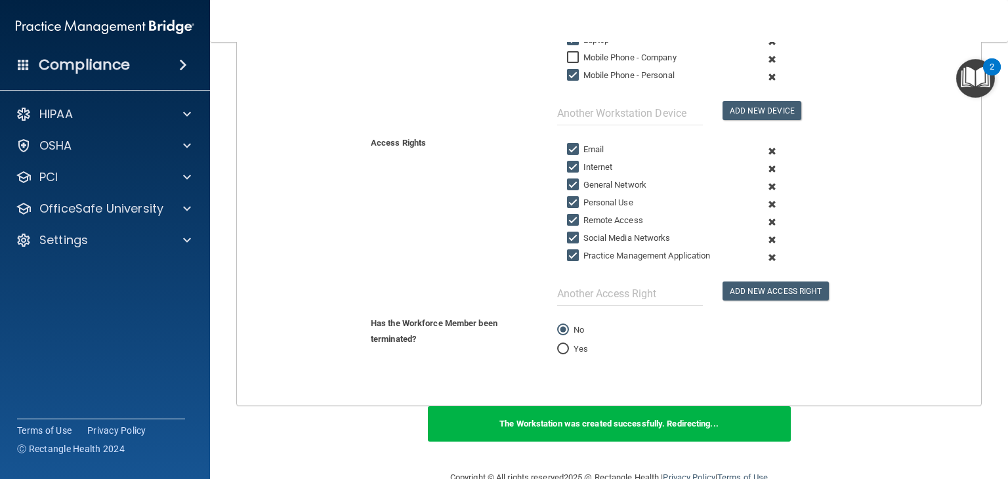
scroll to position [0, 0]
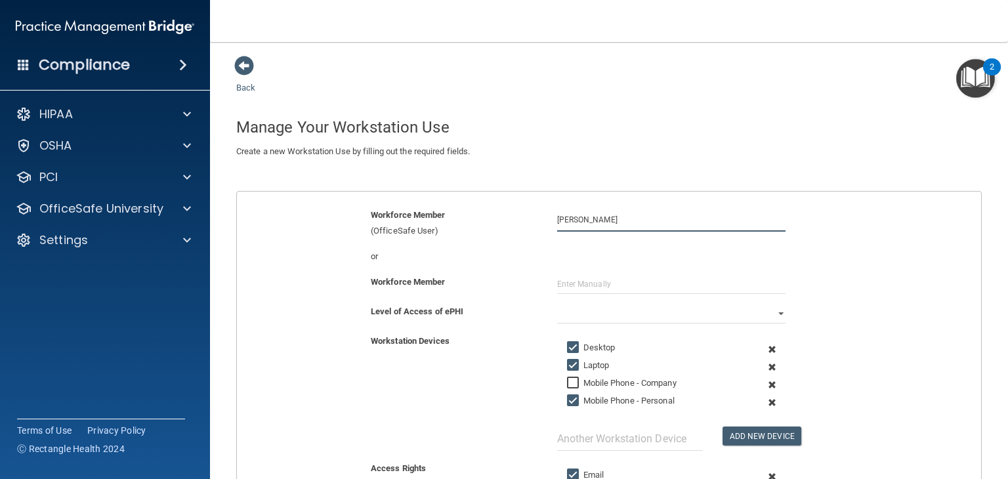
click at [608, 216] on input "[PERSON_NAME]" at bounding box center [671, 219] width 228 height 24
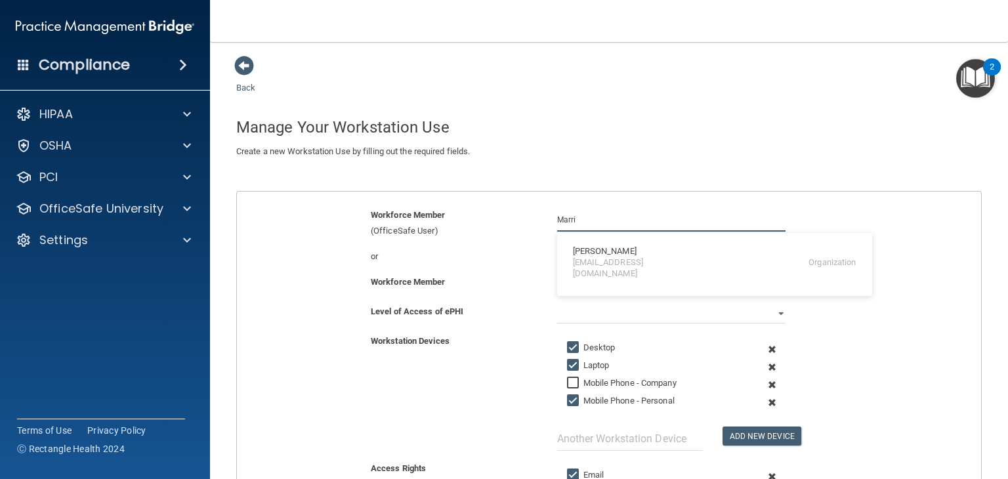
type input "Marria"
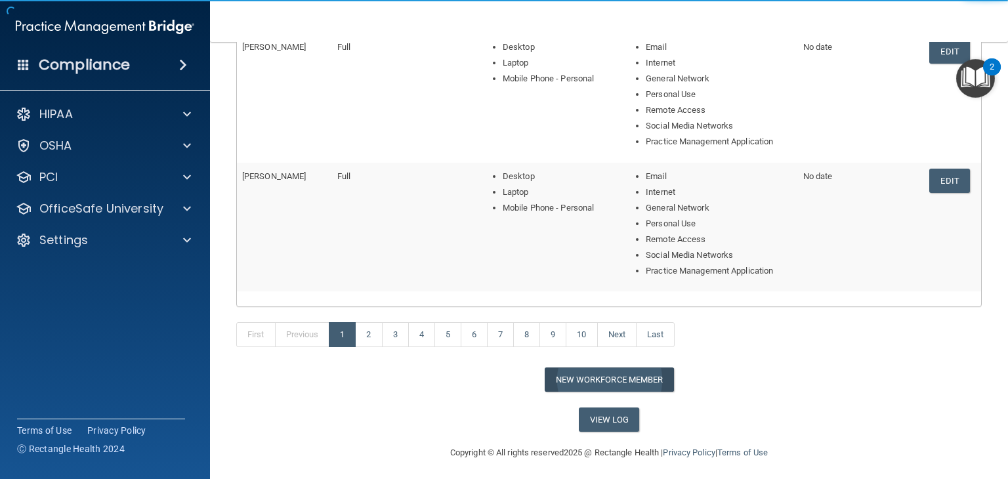
scroll to position [597, 0]
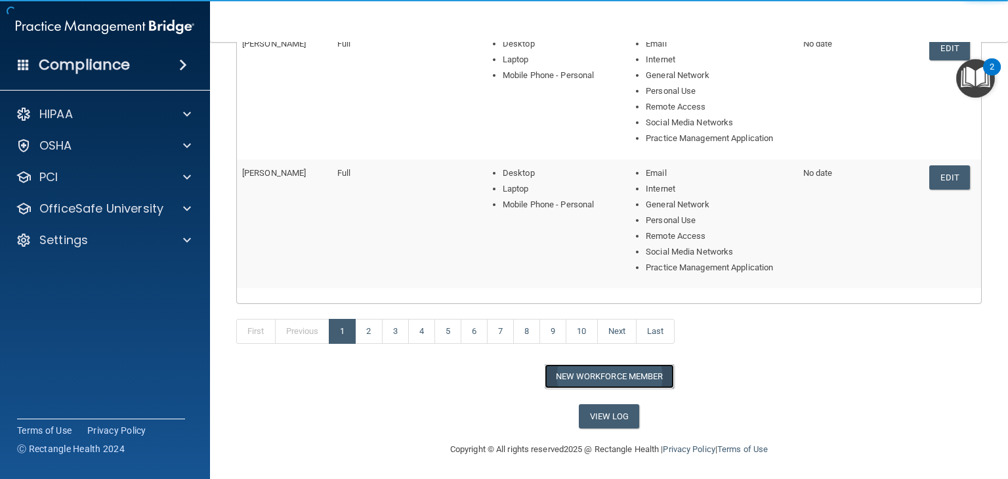
click at [604, 377] on button "New Workforce Member" at bounding box center [609, 376] width 129 height 24
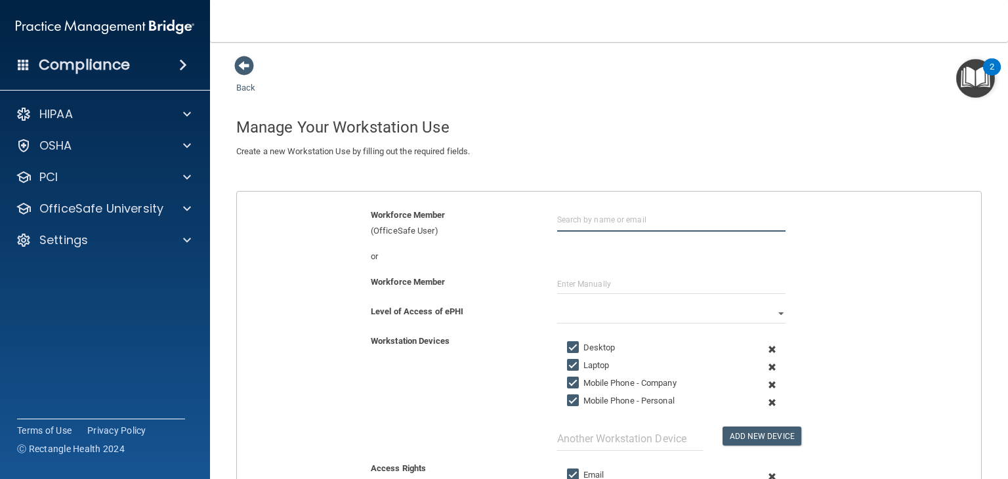
click at [591, 220] on input "text" at bounding box center [671, 219] width 228 height 24
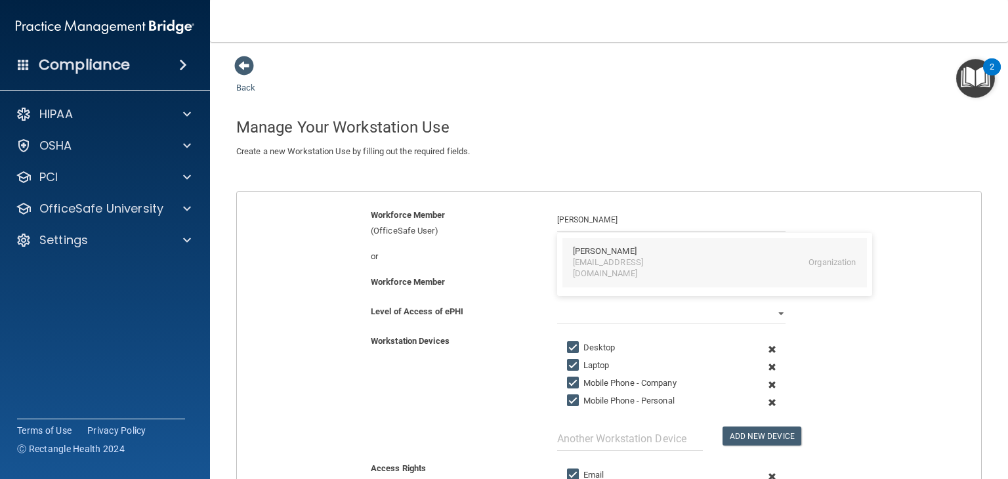
click at [603, 255] on div "[PERSON_NAME]" at bounding box center [605, 251] width 64 height 11
type input "[PERSON_NAME]"
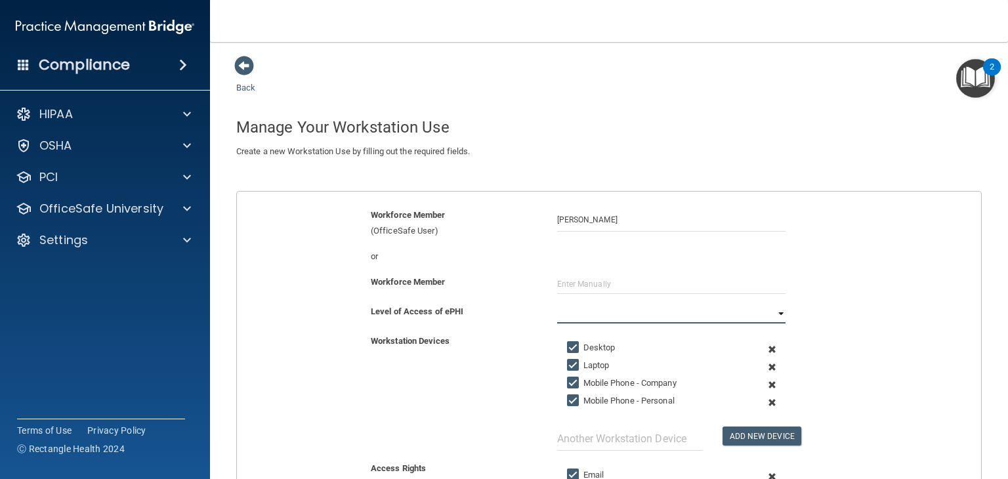
click at [589, 308] on select "Full Limited None" at bounding box center [671, 314] width 228 height 20
select select "0"
click at [557, 304] on select "Full Limited None" at bounding box center [671, 314] width 228 height 20
click at [572, 381] on input "Mobile Phone - Company" at bounding box center [574, 383] width 15 height 10
checkbox input "false"
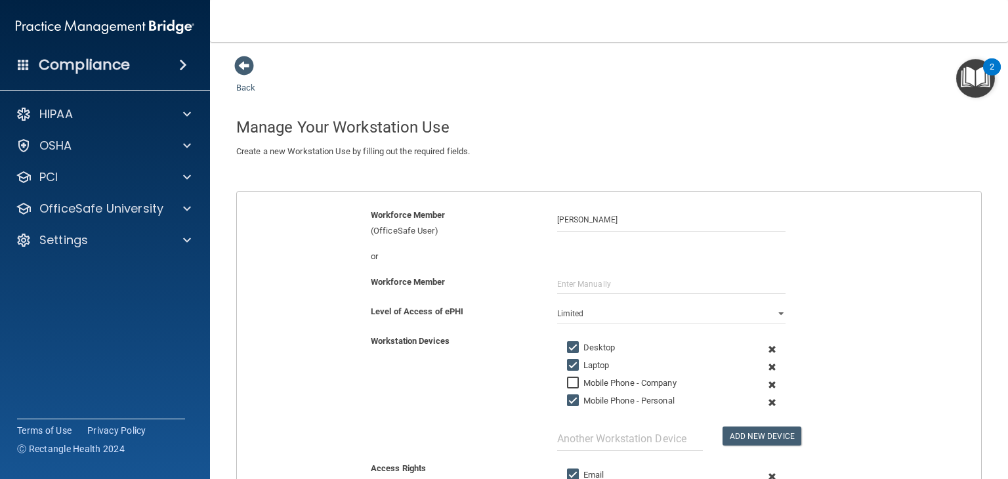
scroll to position [325, 0]
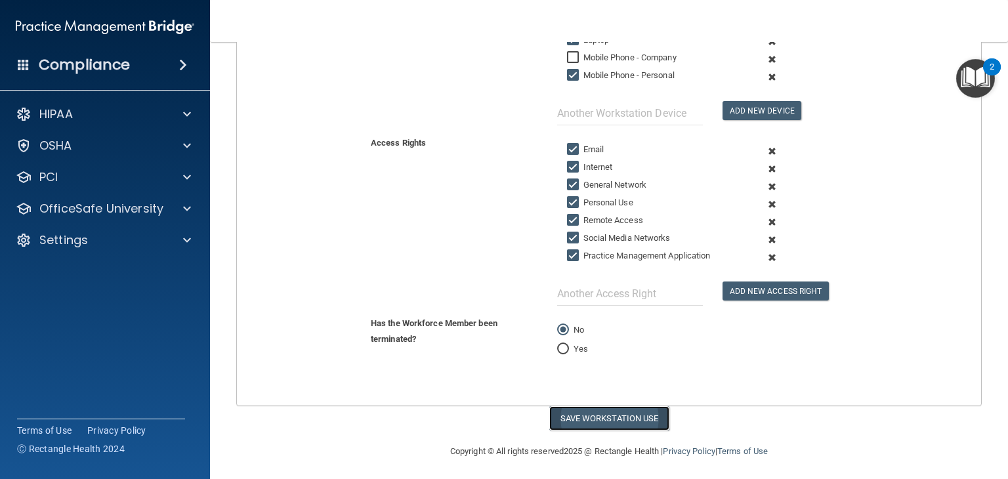
click at [614, 409] on button "Save Workstation Use" at bounding box center [609, 418] width 120 height 24
select select "? string:Full ?"
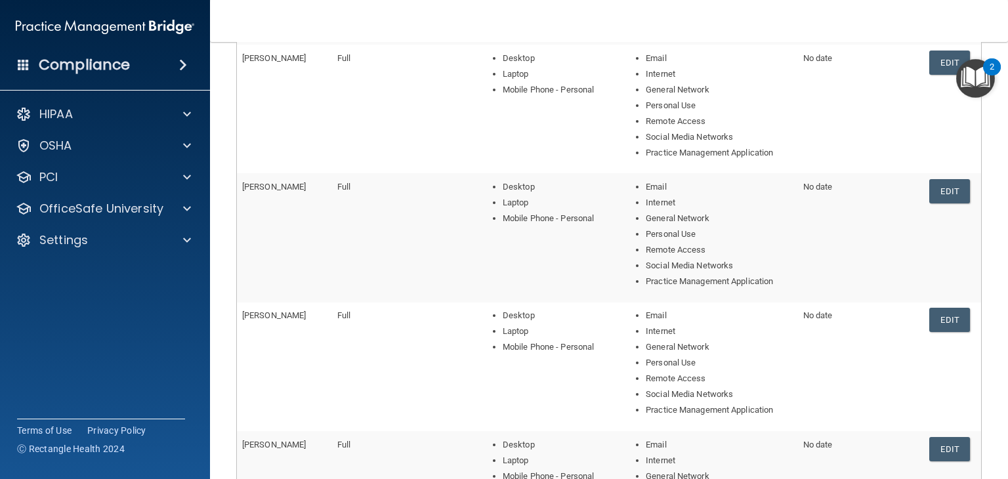
scroll to position [570, 0]
